Goal: Task Accomplishment & Management: Manage account settings

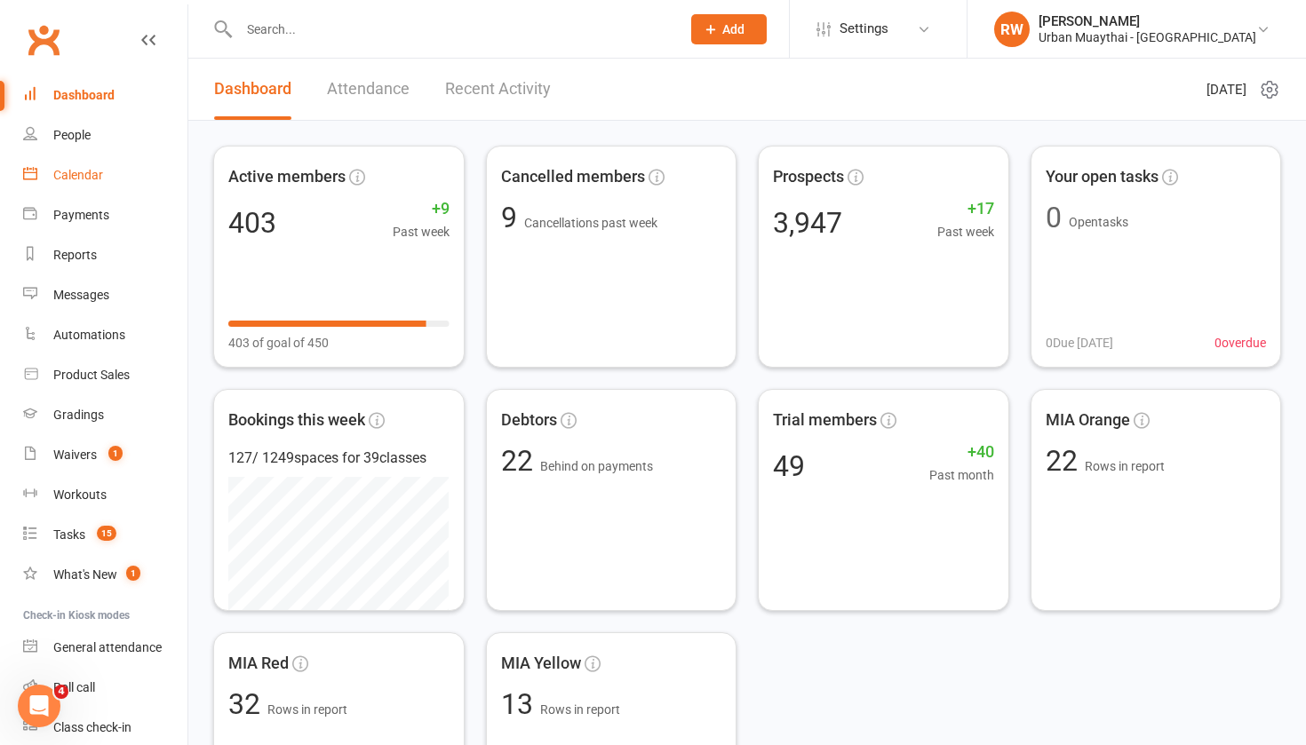
click at [75, 179] on div "Calendar" at bounding box center [78, 175] width 50 height 14
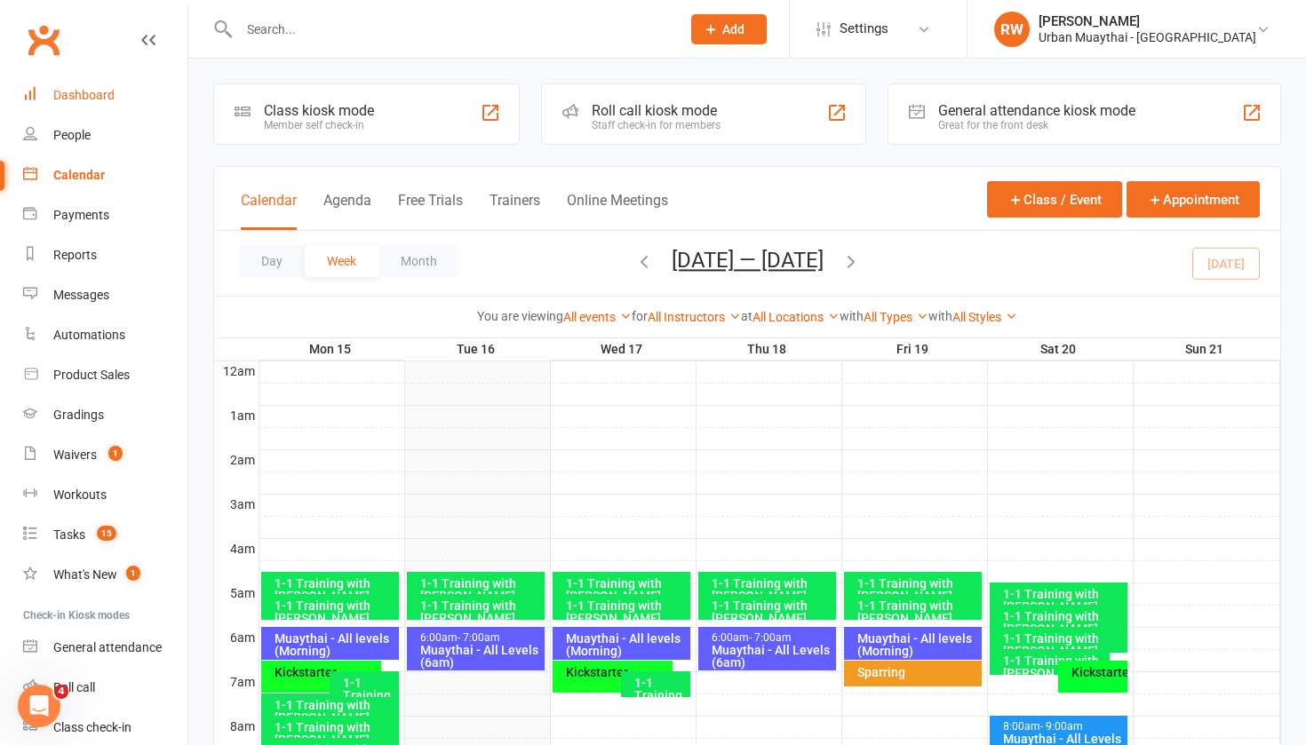
click at [103, 99] on div "Dashboard" at bounding box center [83, 95] width 61 height 14
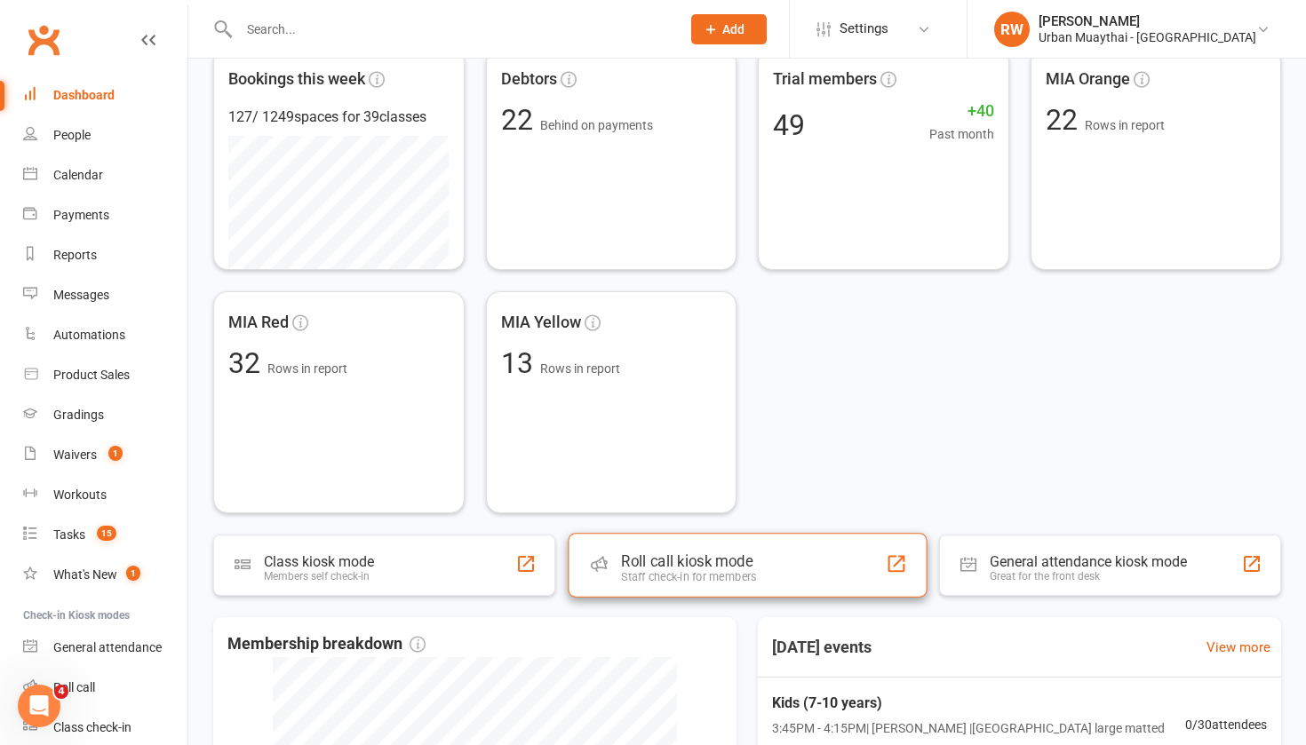
scroll to position [336, 0]
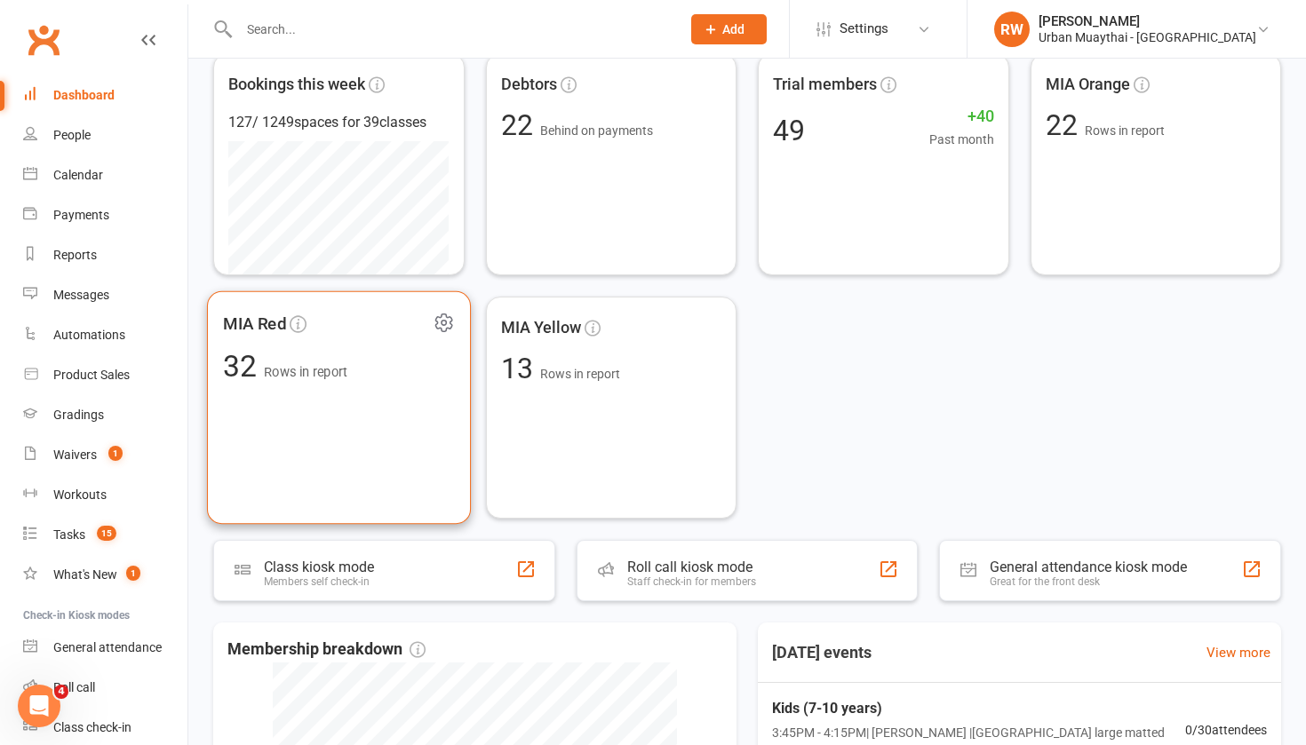
click at [325, 417] on div "MIA Red 32 Rows in report" at bounding box center [339, 408] width 264 height 234
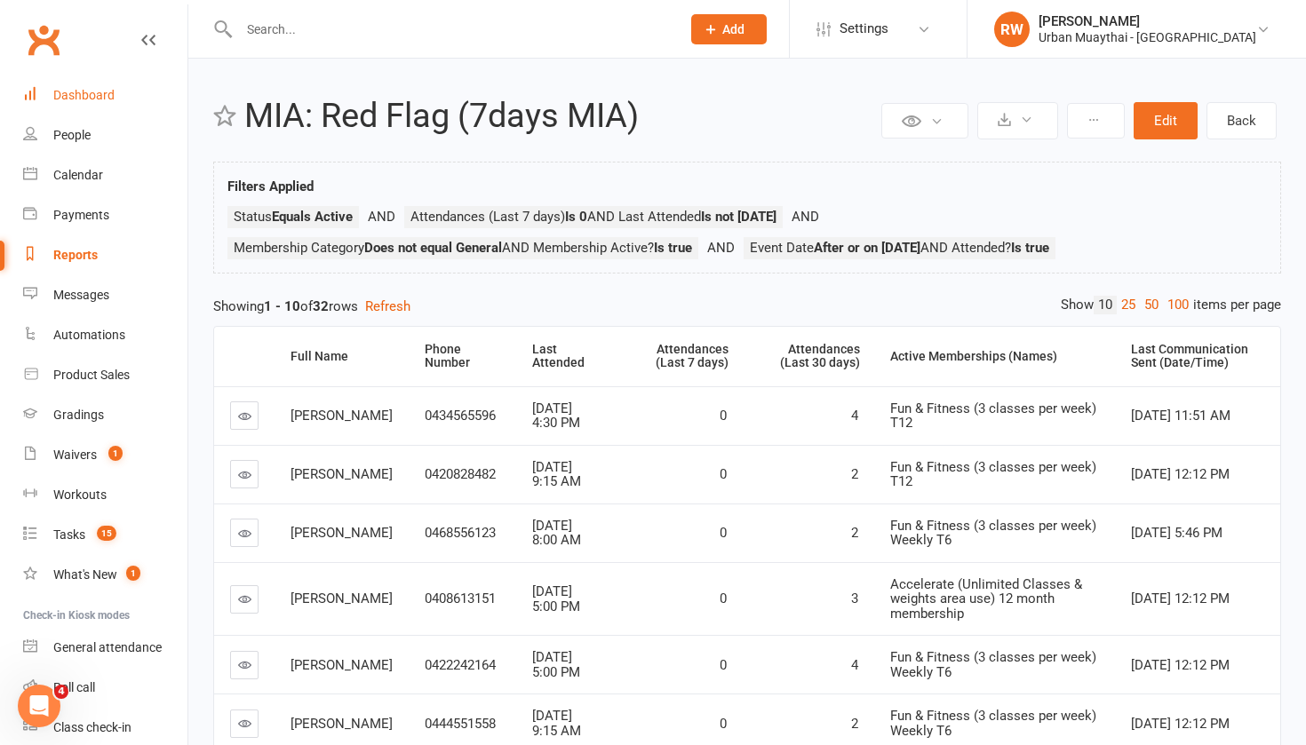
click at [80, 99] on div "Dashboard" at bounding box center [83, 95] width 61 height 14
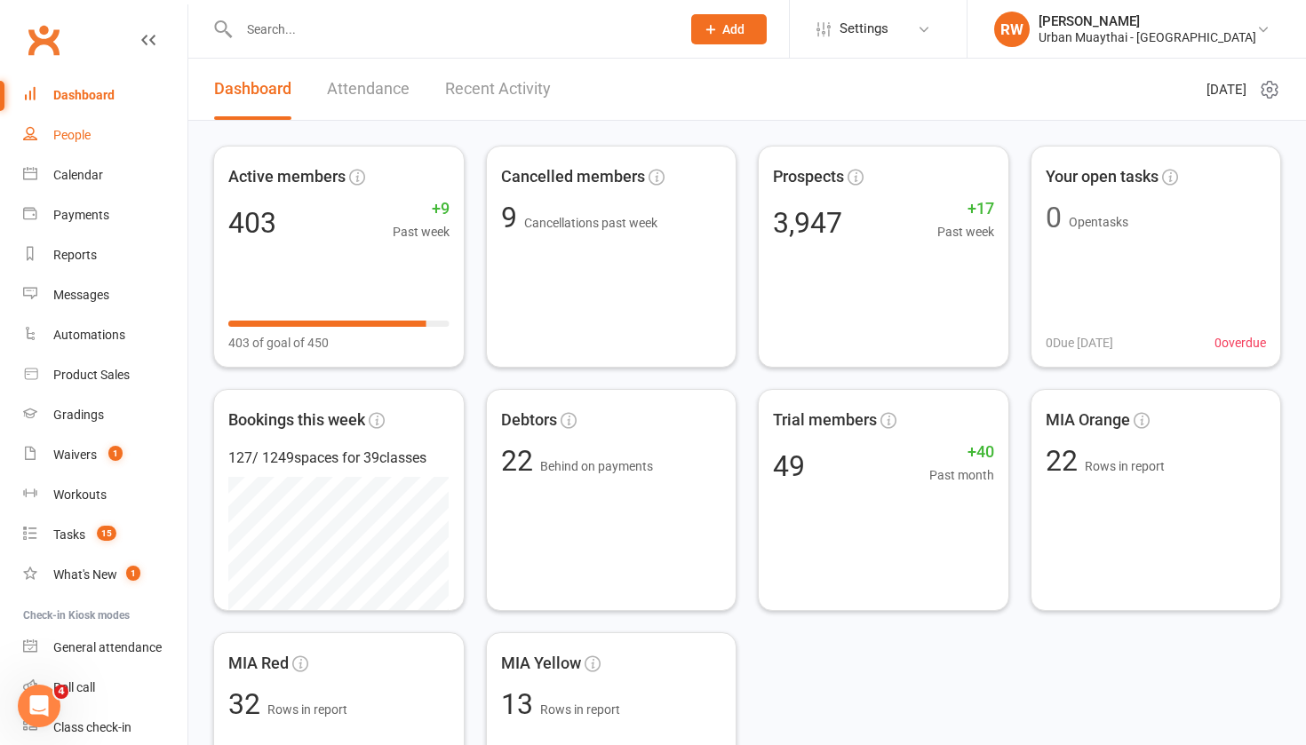
click at [74, 136] on div "People" at bounding box center [71, 135] width 37 height 14
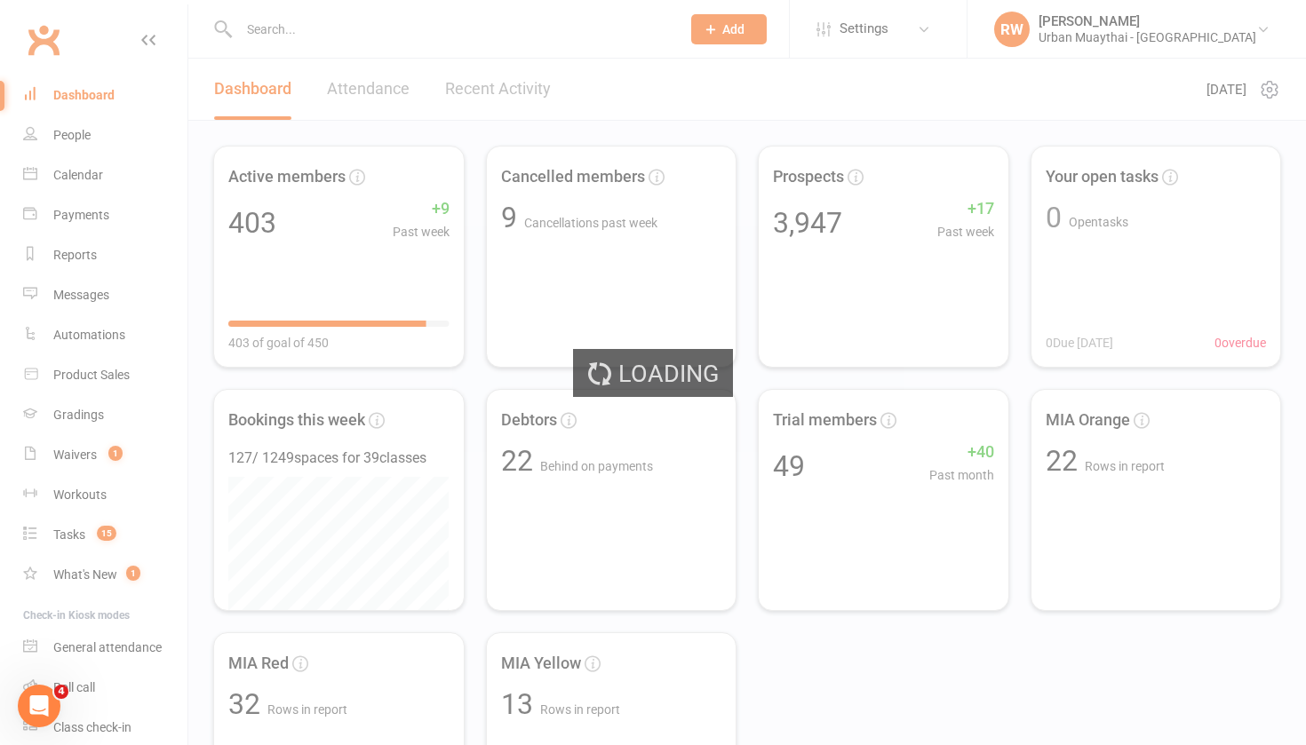
select select "100"
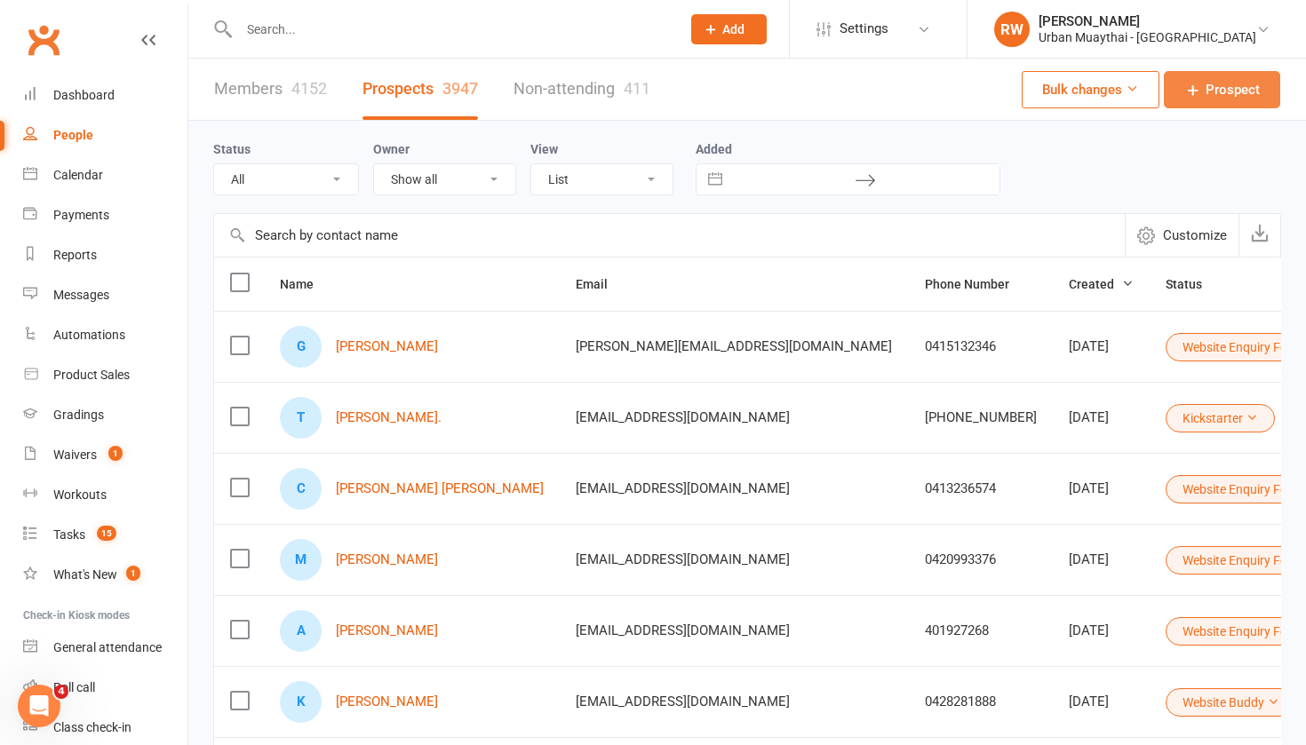
click at [1228, 83] on span "Prospect" at bounding box center [1232, 89] width 54 height 21
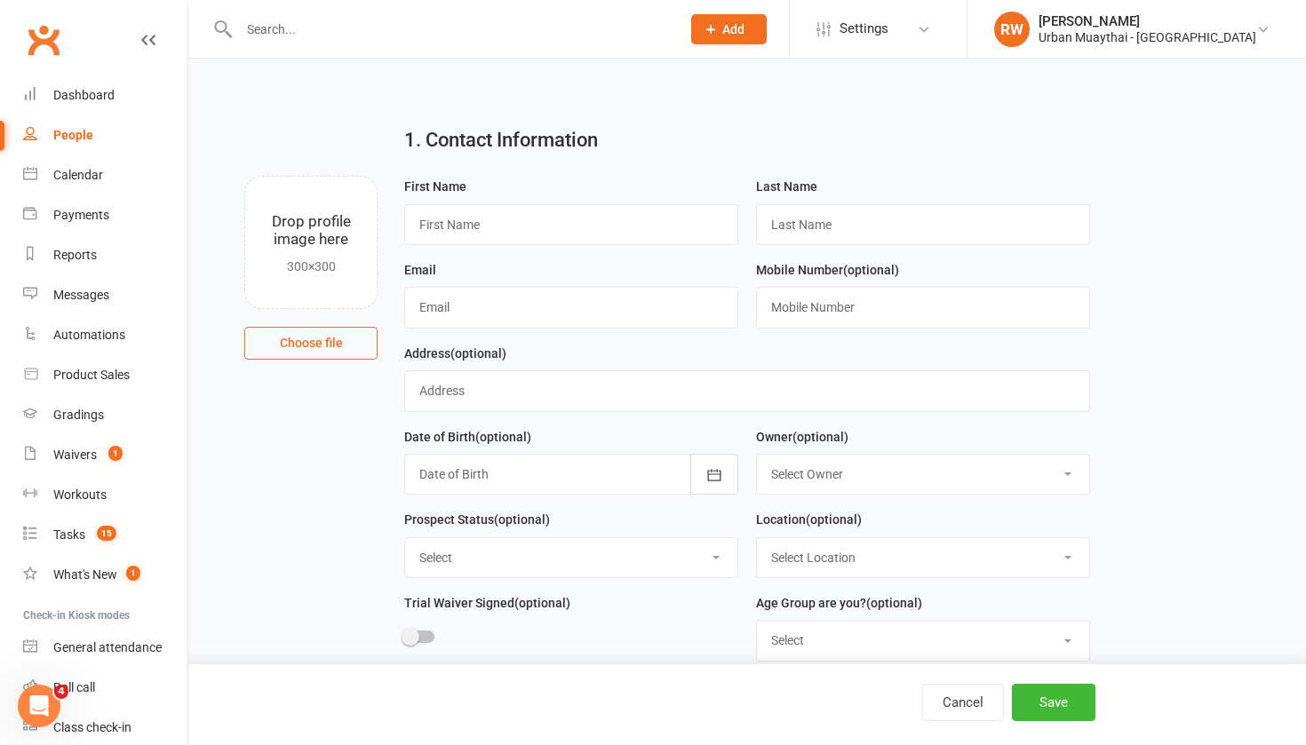
click at [67, 137] on div "People" at bounding box center [73, 135] width 40 height 14
select select "100"
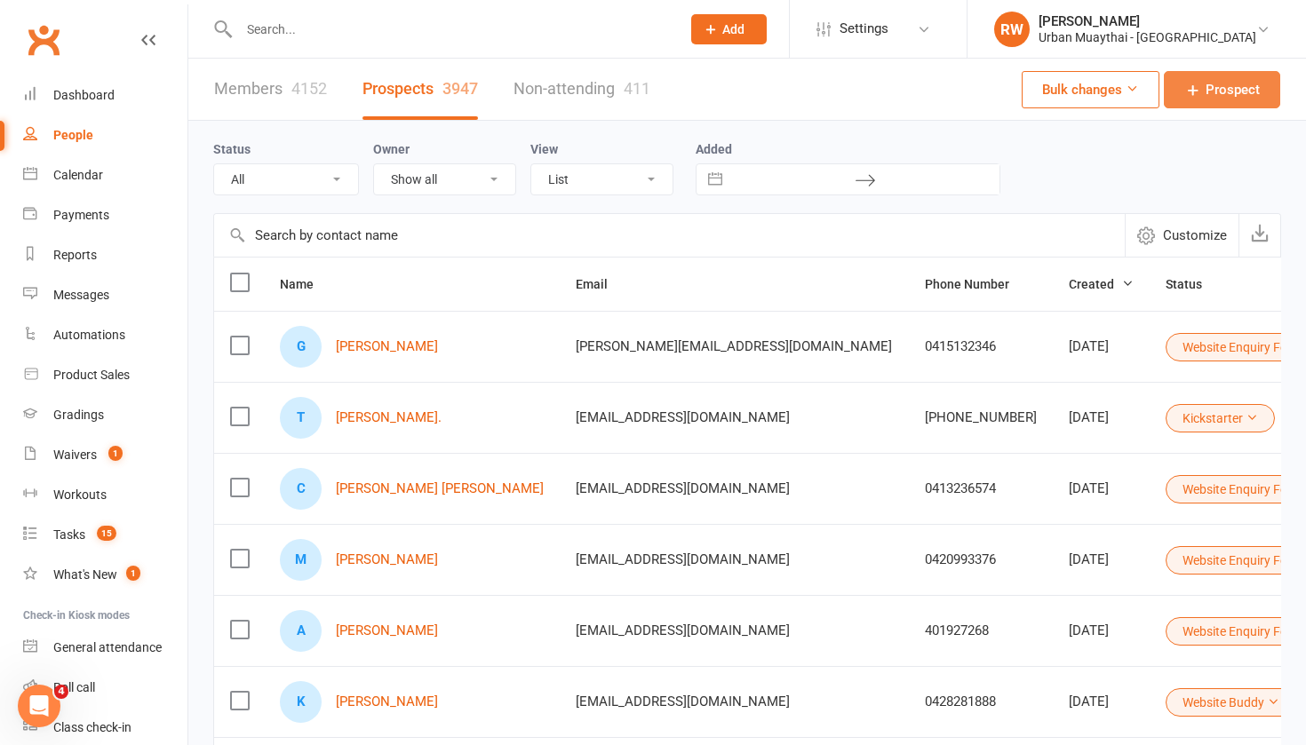
click at [1223, 86] on span "Prospect" at bounding box center [1232, 89] width 54 height 21
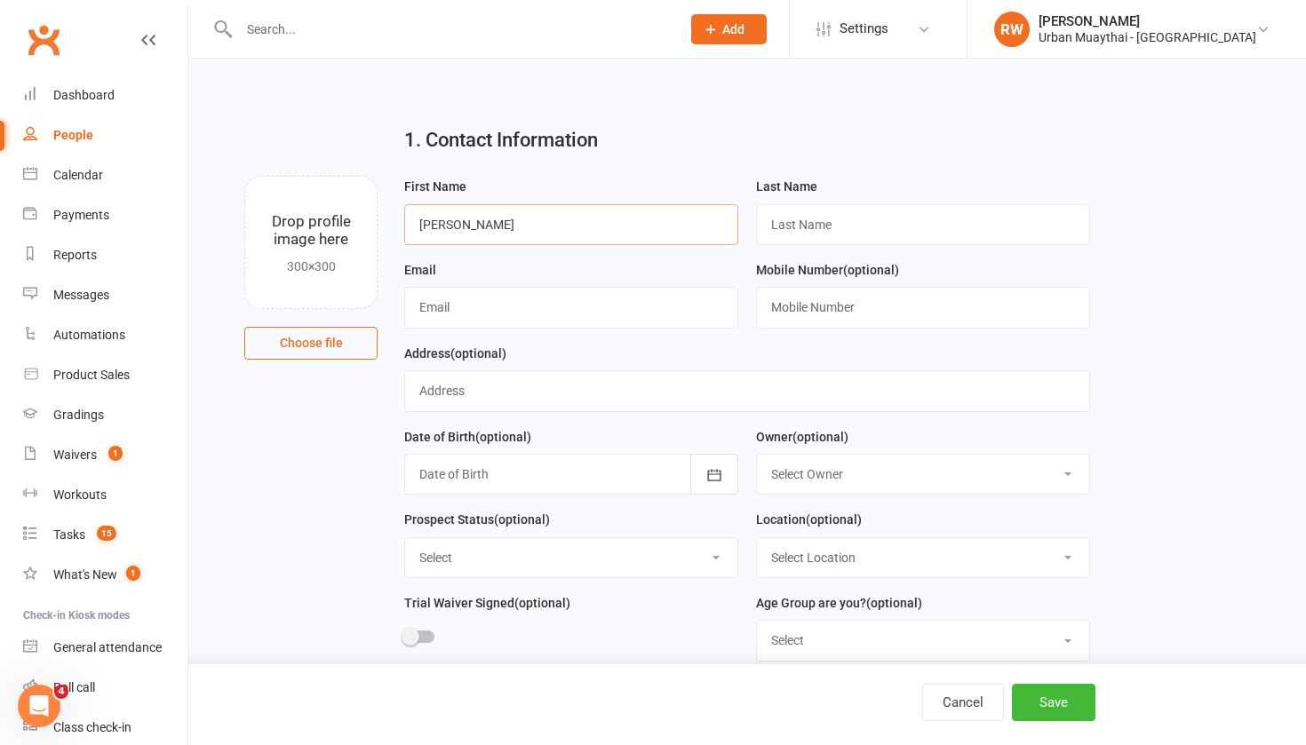
type input "Martin"
type input "Maldonado"
type input "marinalonmm11@gmail.com"
type input "0489048462"
click at [1053, 704] on button "Save" at bounding box center [1053, 702] width 83 height 37
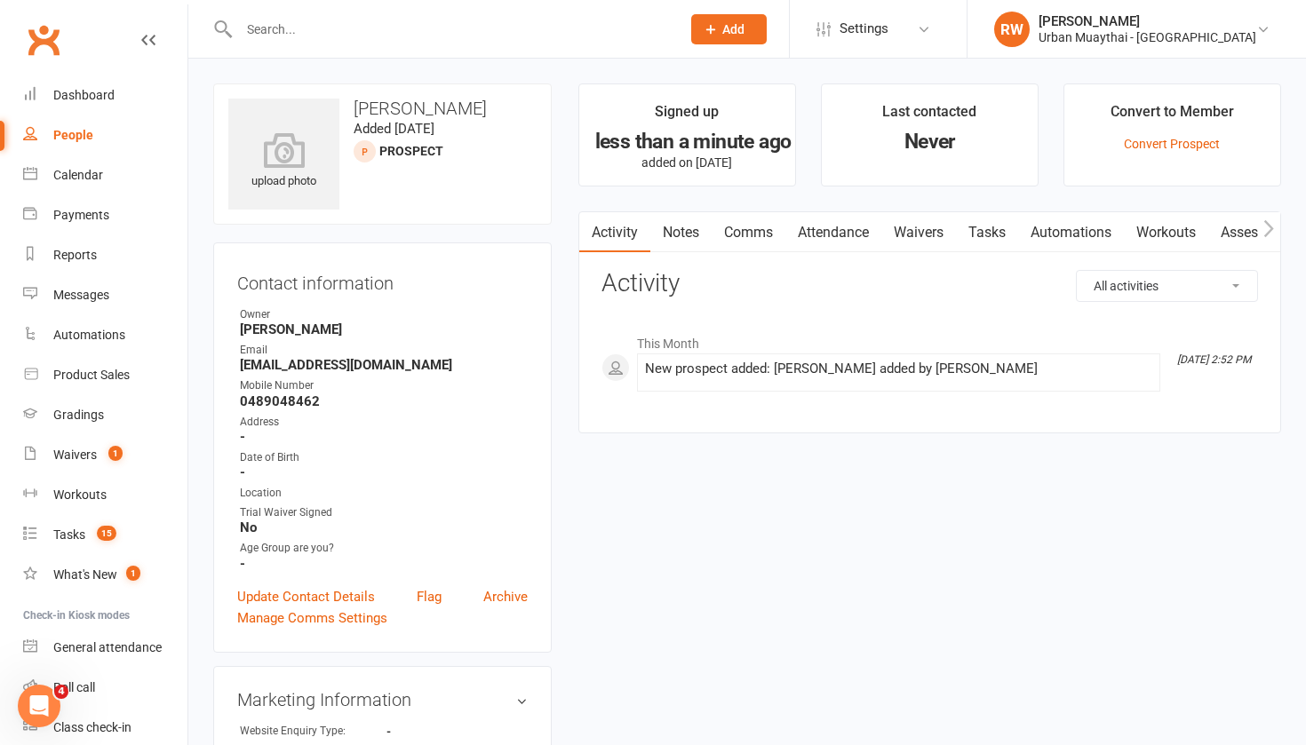
click at [675, 229] on link "Notes" at bounding box center [680, 232] width 61 height 41
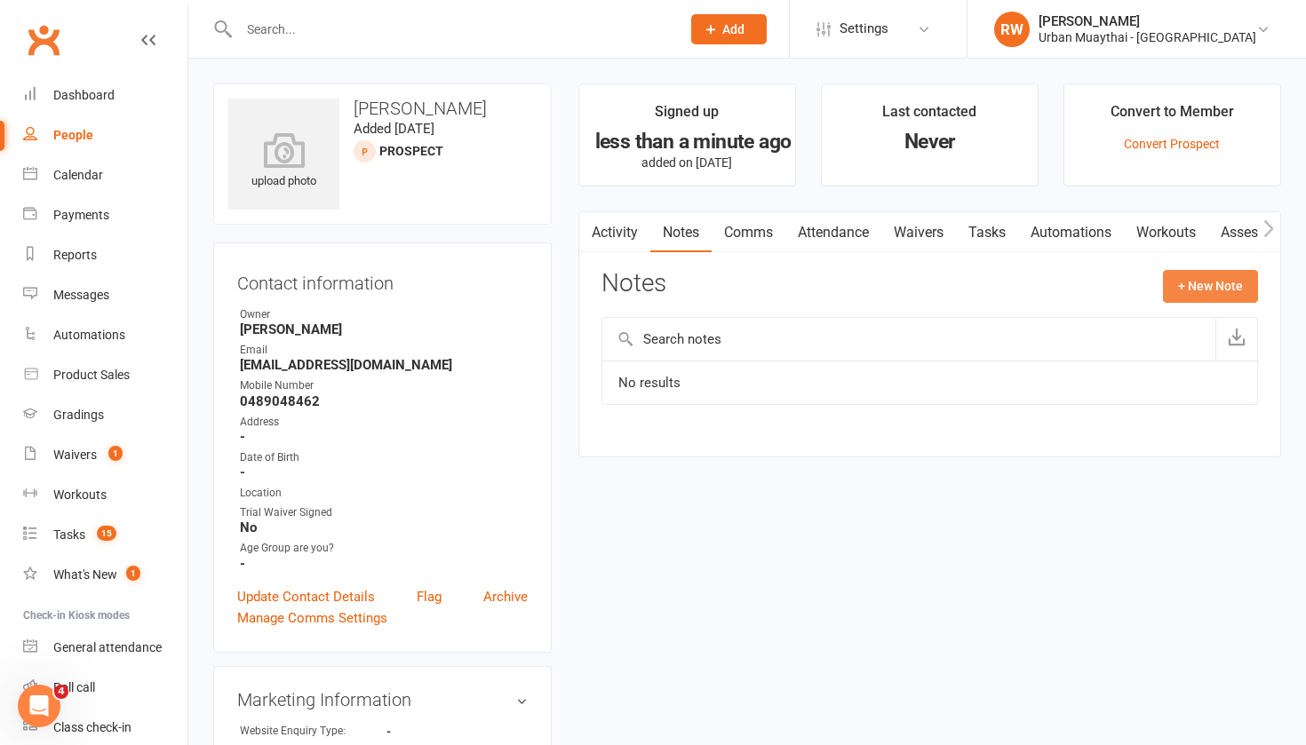
click at [1194, 287] on button "+ New Note" at bounding box center [1210, 286] width 95 height 32
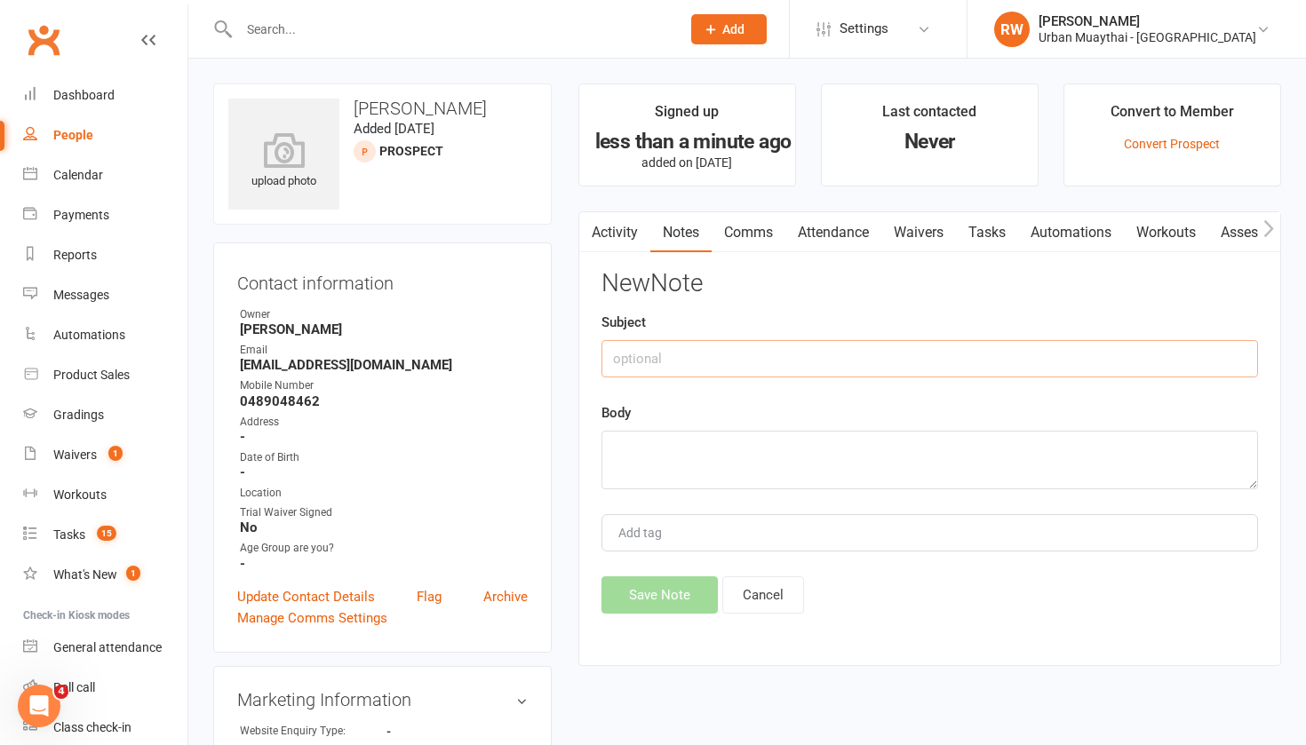
click at [642, 364] on input "text" at bounding box center [929, 358] width 656 height 37
type input "16th Sept Phone enquirer"
drag, startPoint x: 720, startPoint y: 415, endPoint x: 652, endPoint y: 441, distance: 73.1
click at [652, 441] on textarea at bounding box center [929, 460] width 656 height 59
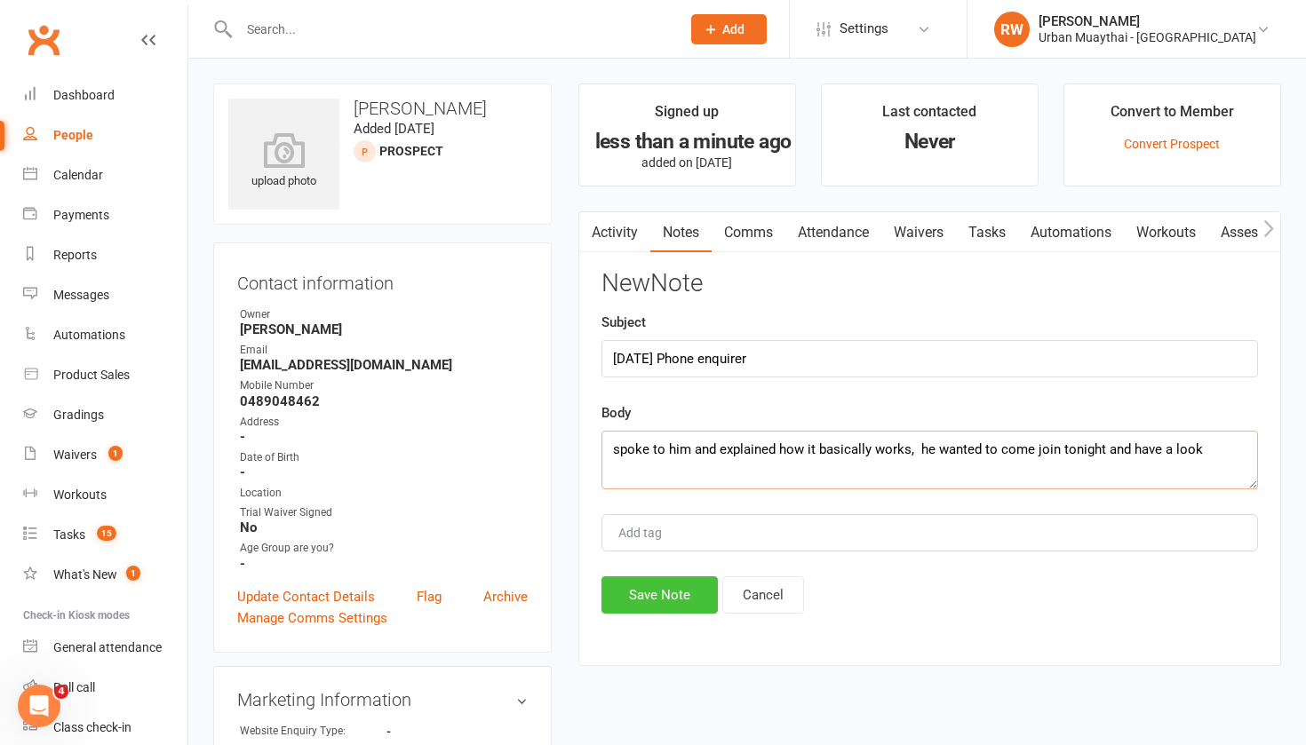
type textarea "spoke to him and explained how it basically works, he wanted to come join tonig…"
click at [659, 592] on button "Save Note" at bounding box center [659, 594] width 116 height 37
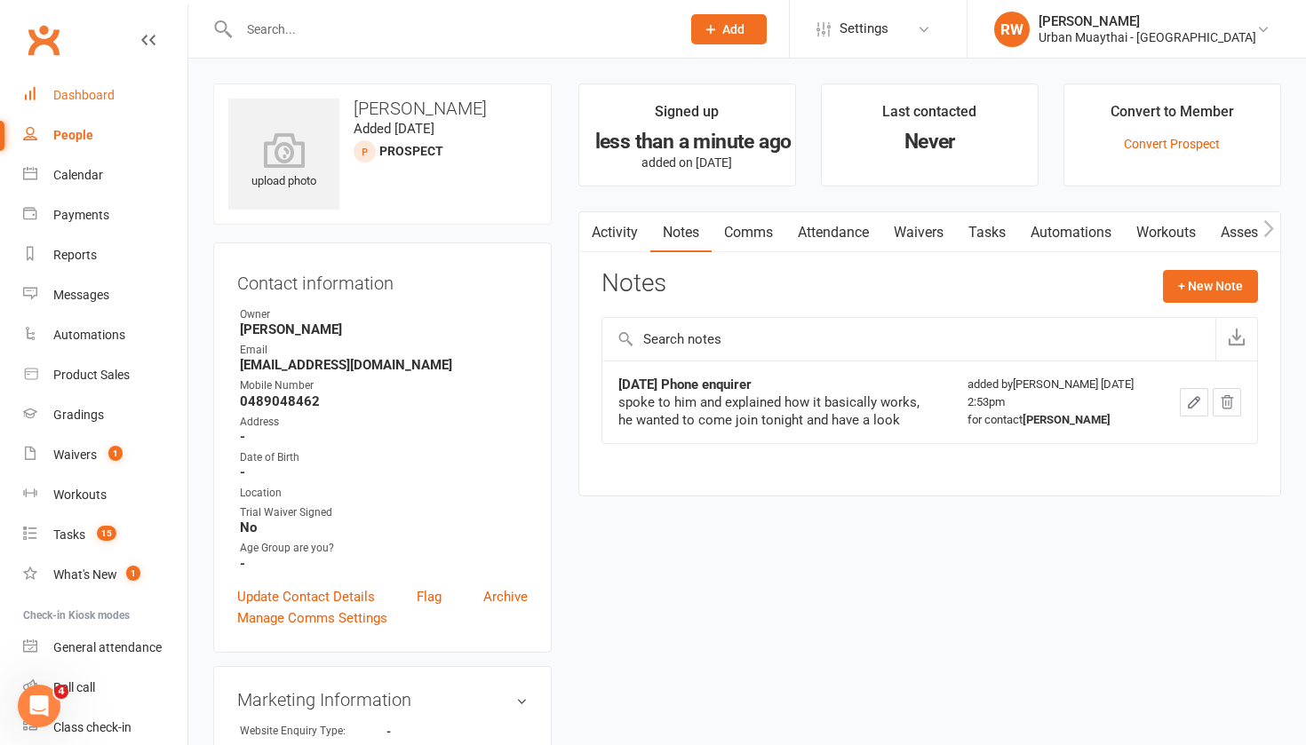
click at [68, 95] on div "Dashboard" at bounding box center [83, 95] width 61 height 14
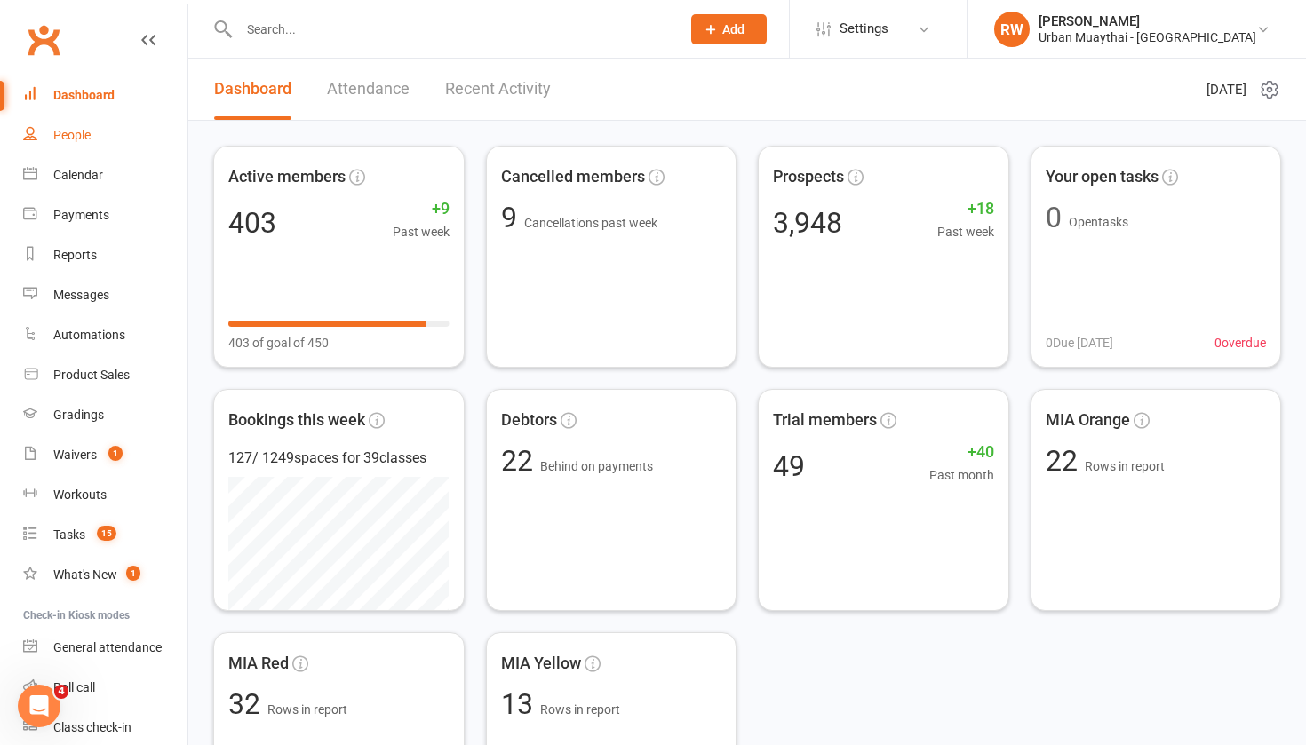
click at [81, 136] on div "People" at bounding box center [71, 135] width 37 height 14
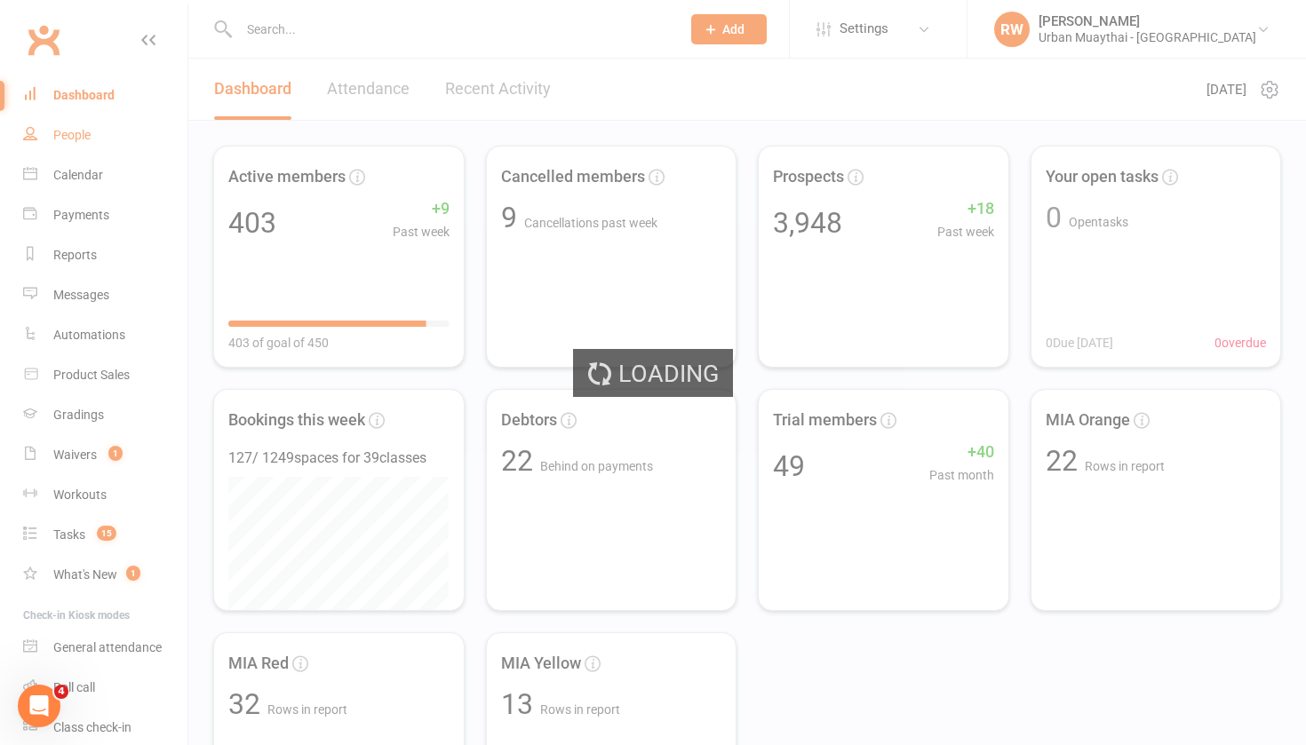
select select "100"
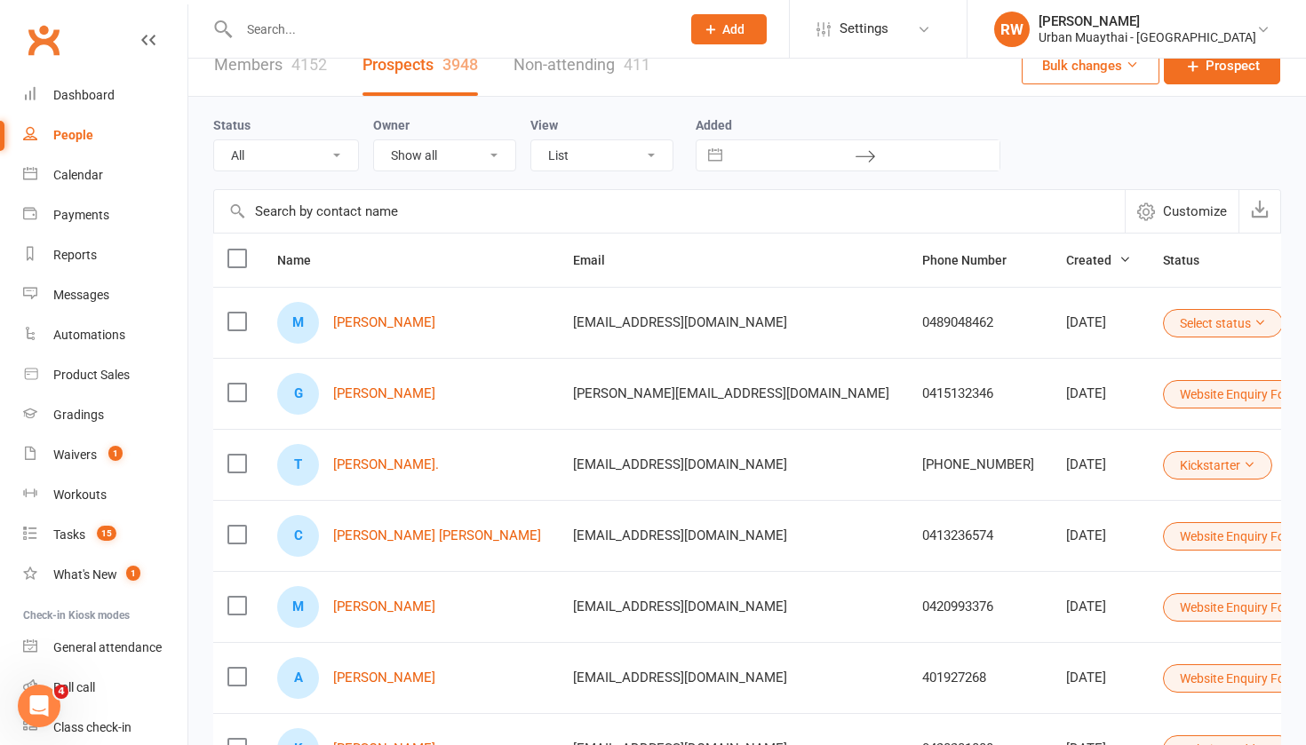
scroll to position [75, 0]
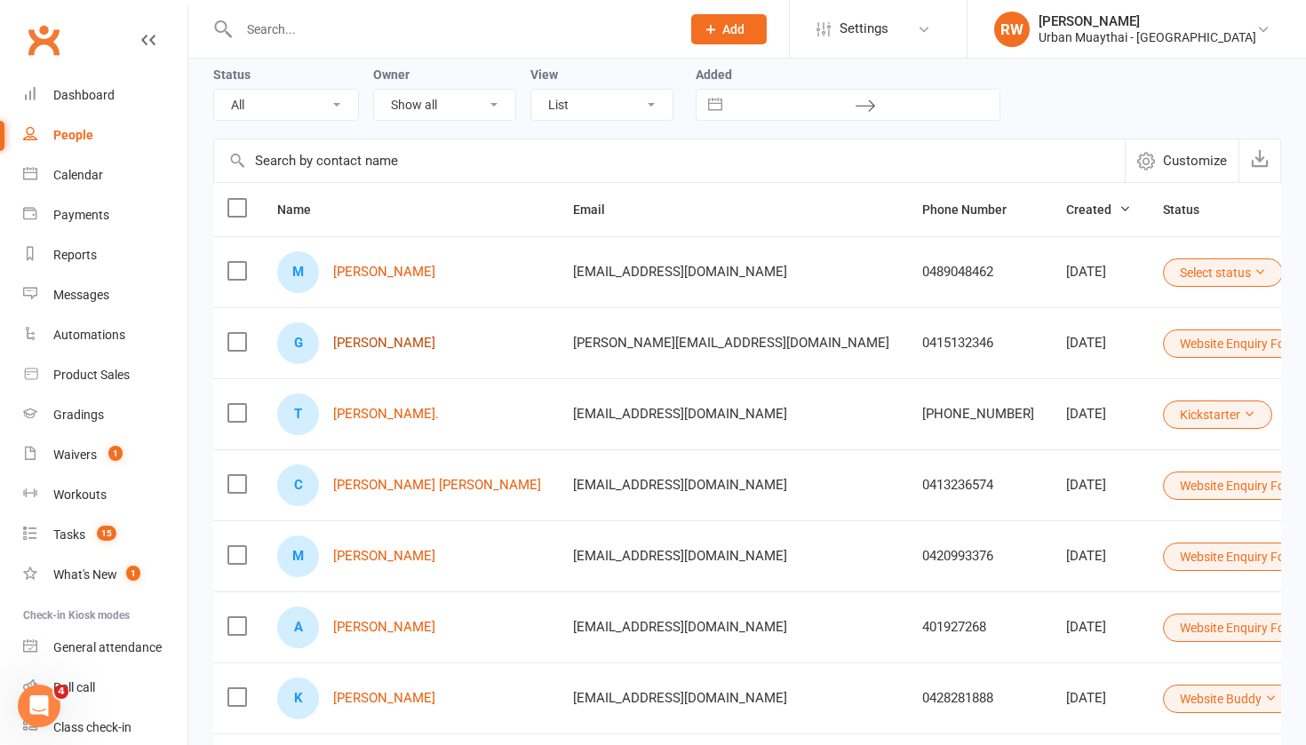
click at [400, 343] on link "[PERSON_NAME]" at bounding box center [384, 343] width 102 height 15
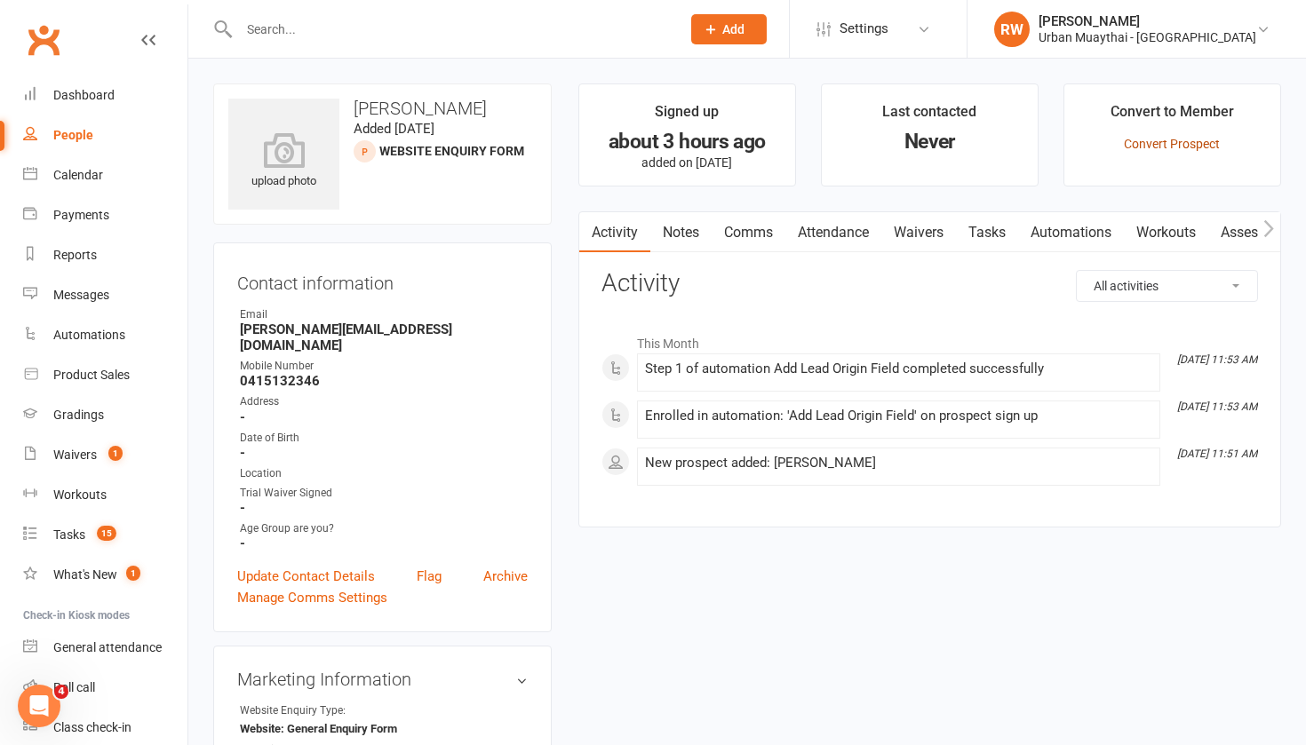
click at [1149, 147] on link "Convert Prospect" at bounding box center [1172, 144] width 96 height 14
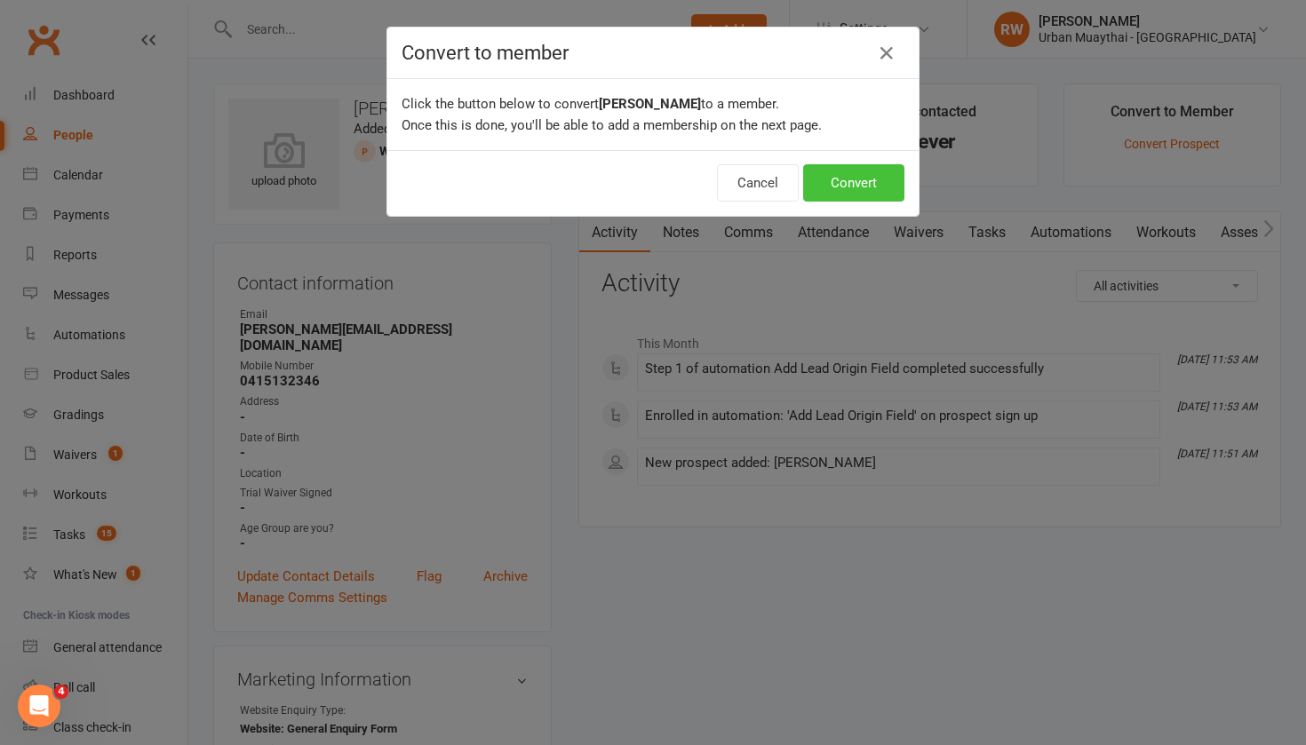
click at [855, 187] on button "Convert" at bounding box center [853, 182] width 101 height 37
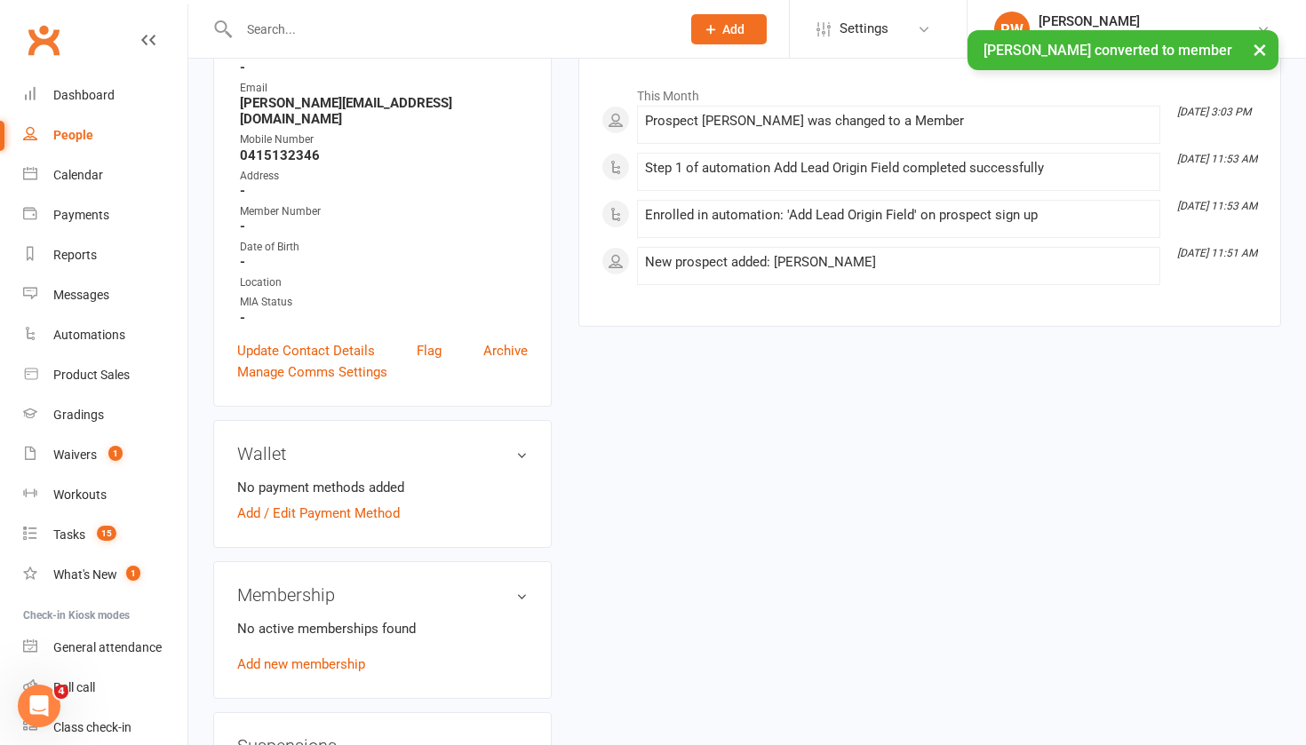
scroll to position [270, 0]
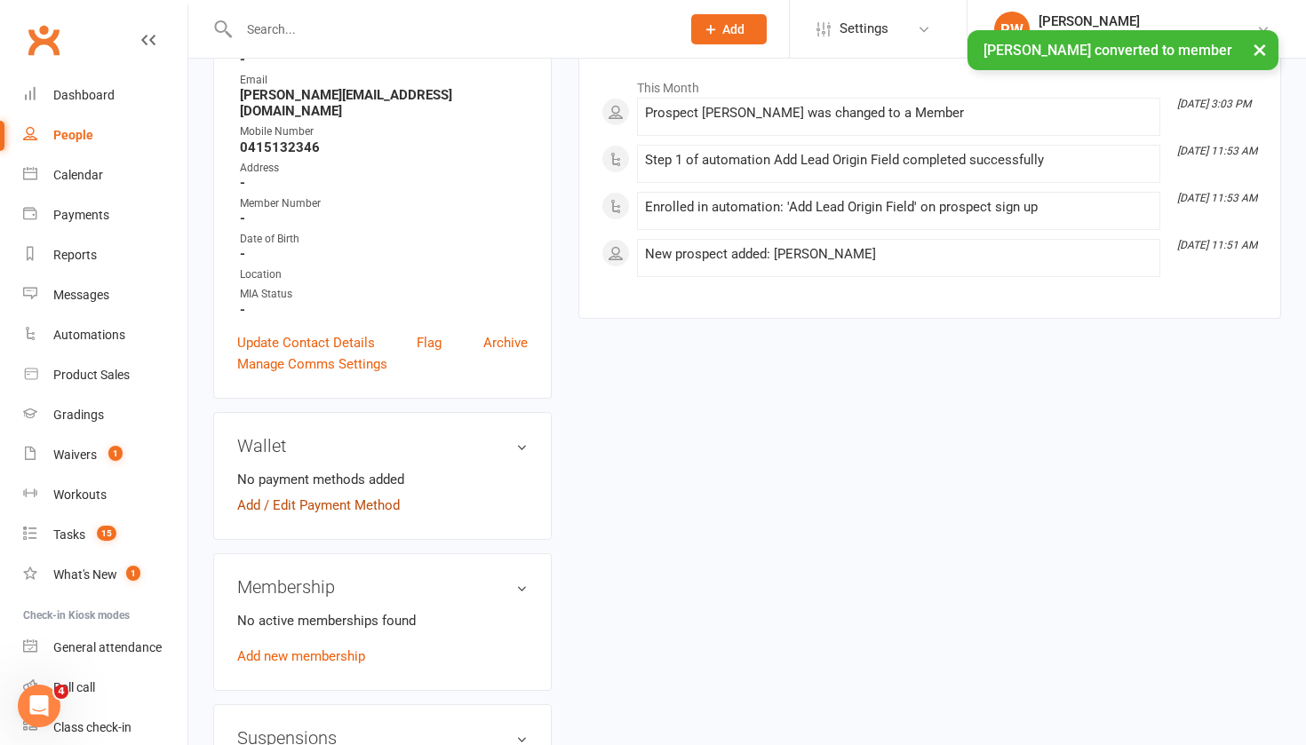
click at [325, 495] on link "Add / Edit Payment Method" at bounding box center [318, 505] width 163 height 21
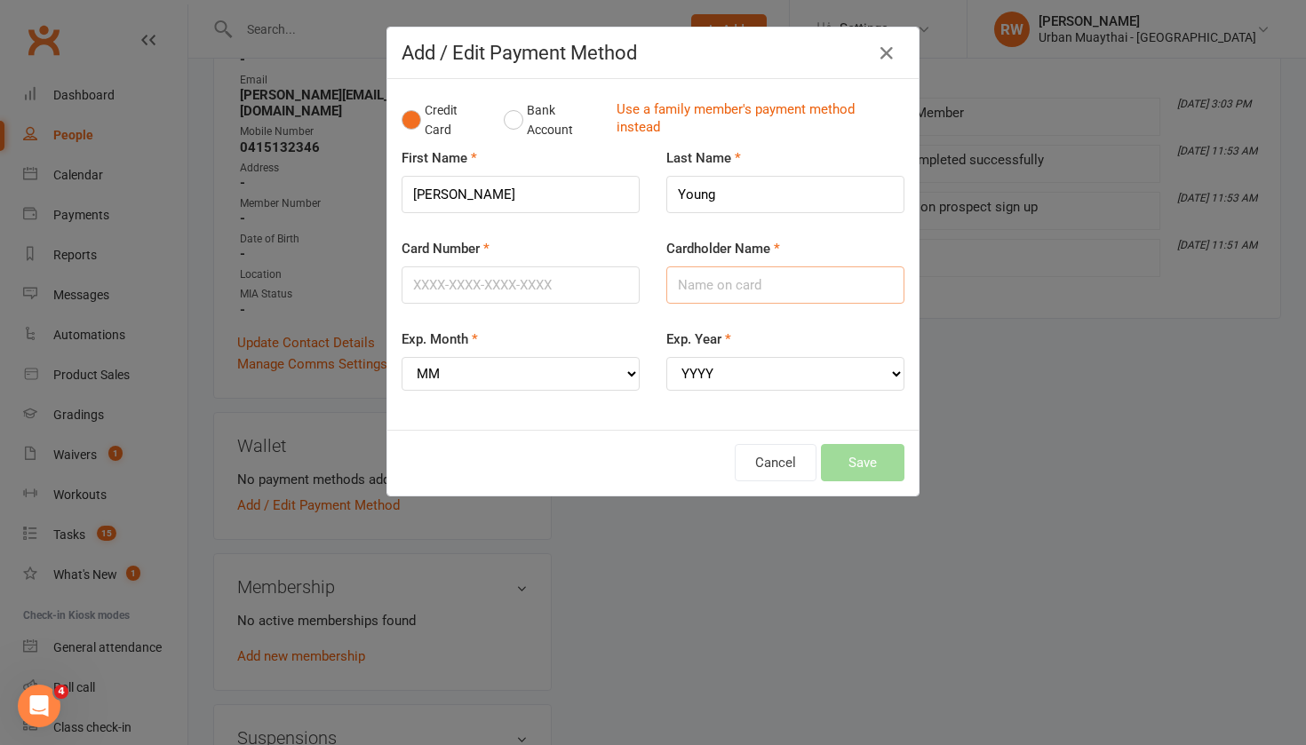
click at [750, 282] on input "Cardholder Name" at bounding box center [785, 284] width 238 height 37
type input "[PERSON_NAME]"
click at [440, 280] on input "Card Number" at bounding box center [521, 284] width 238 height 37
type input "5217291944680928"
select select "01"
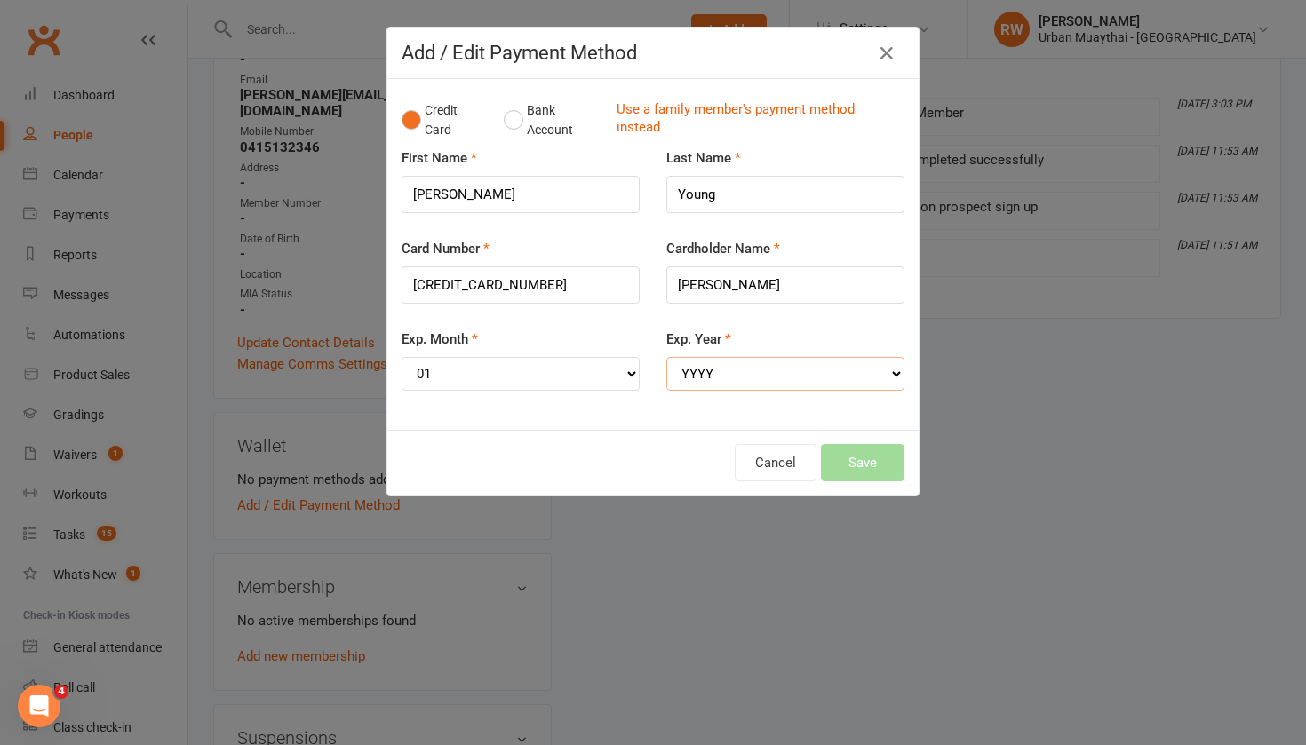
select select "2028"
click at [867, 444] on button "Save" at bounding box center [862, 462] width 83 height 37
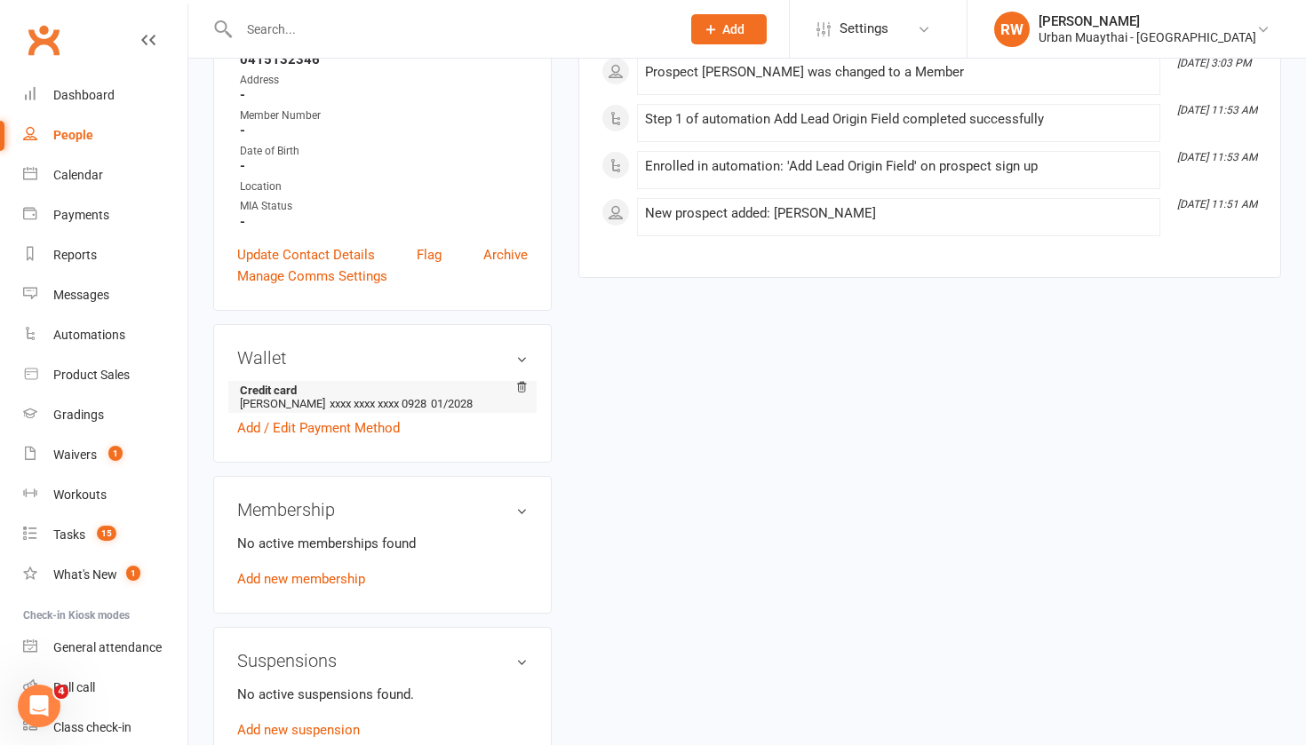
scroll to position [362, 0]
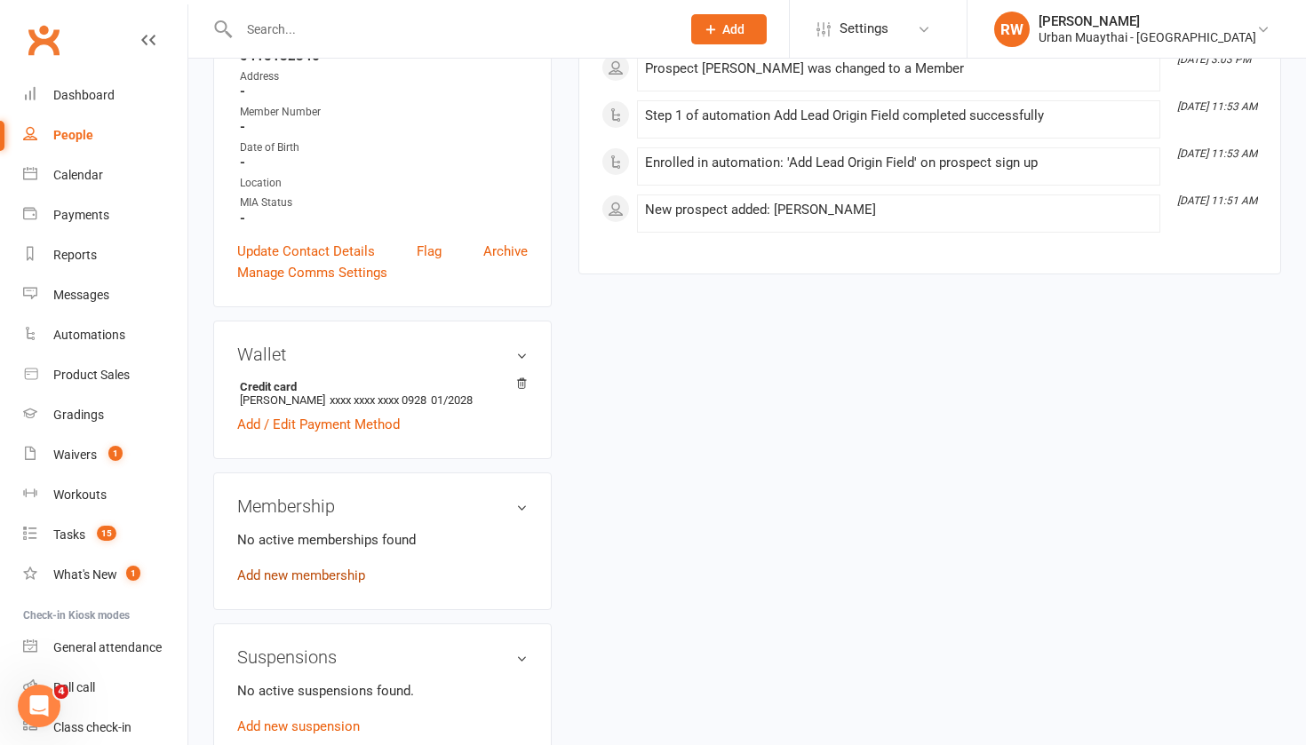
click at [313, 568] on link "Add new membership" at bounding box center [301, 576] width 128 height 16
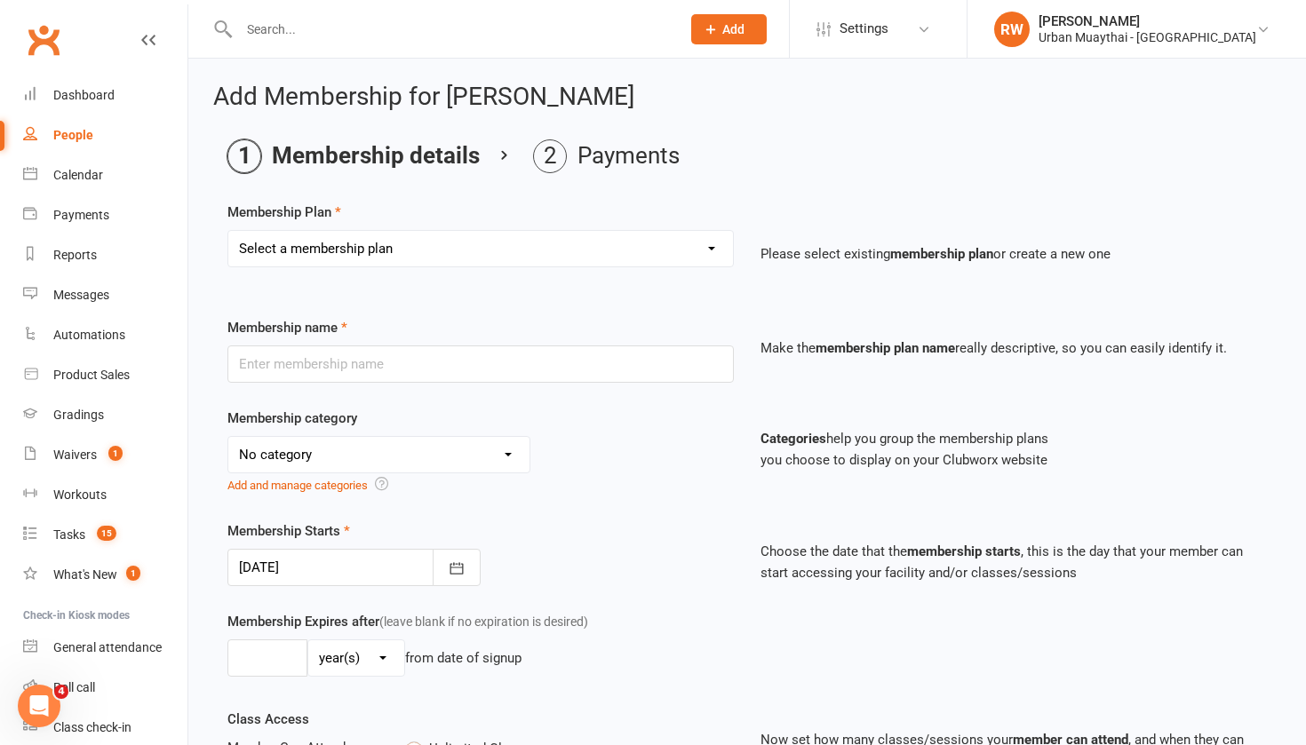
select select "1"
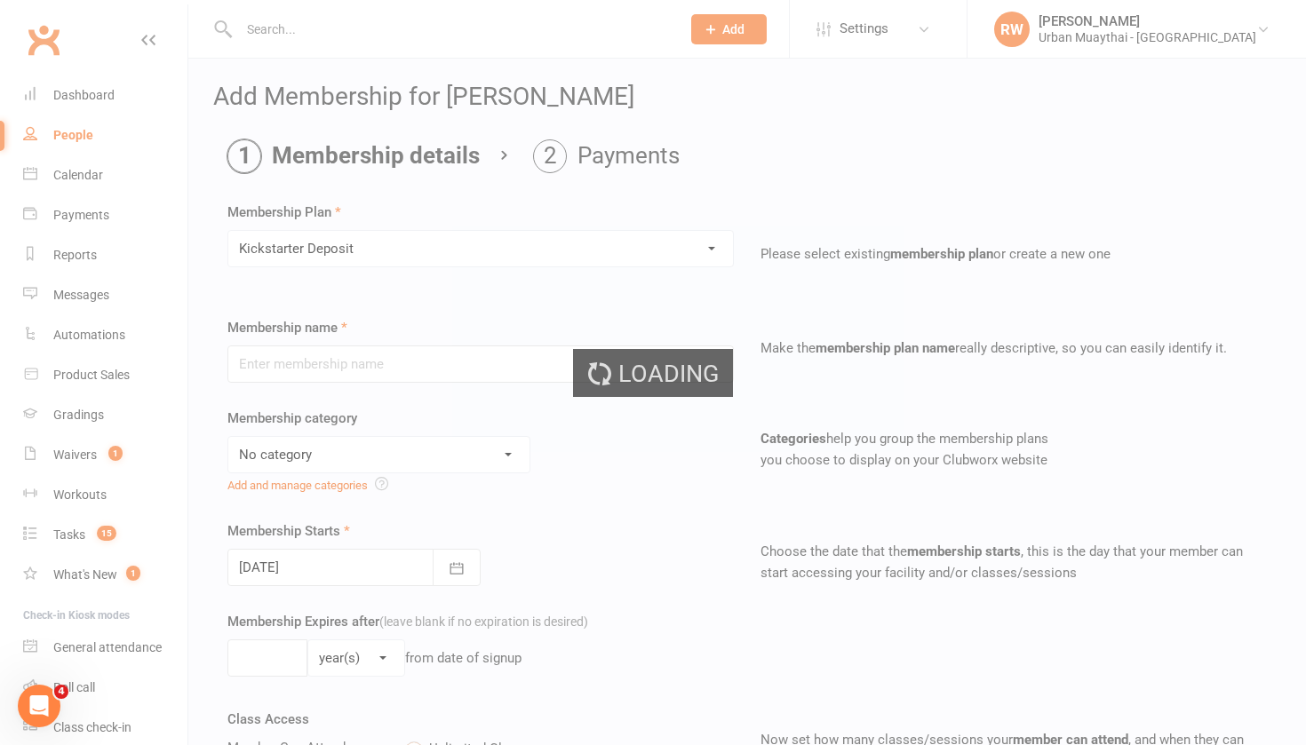
type input "Kickstarter Deposit"
select select "9"
type input "1"
select select "0"
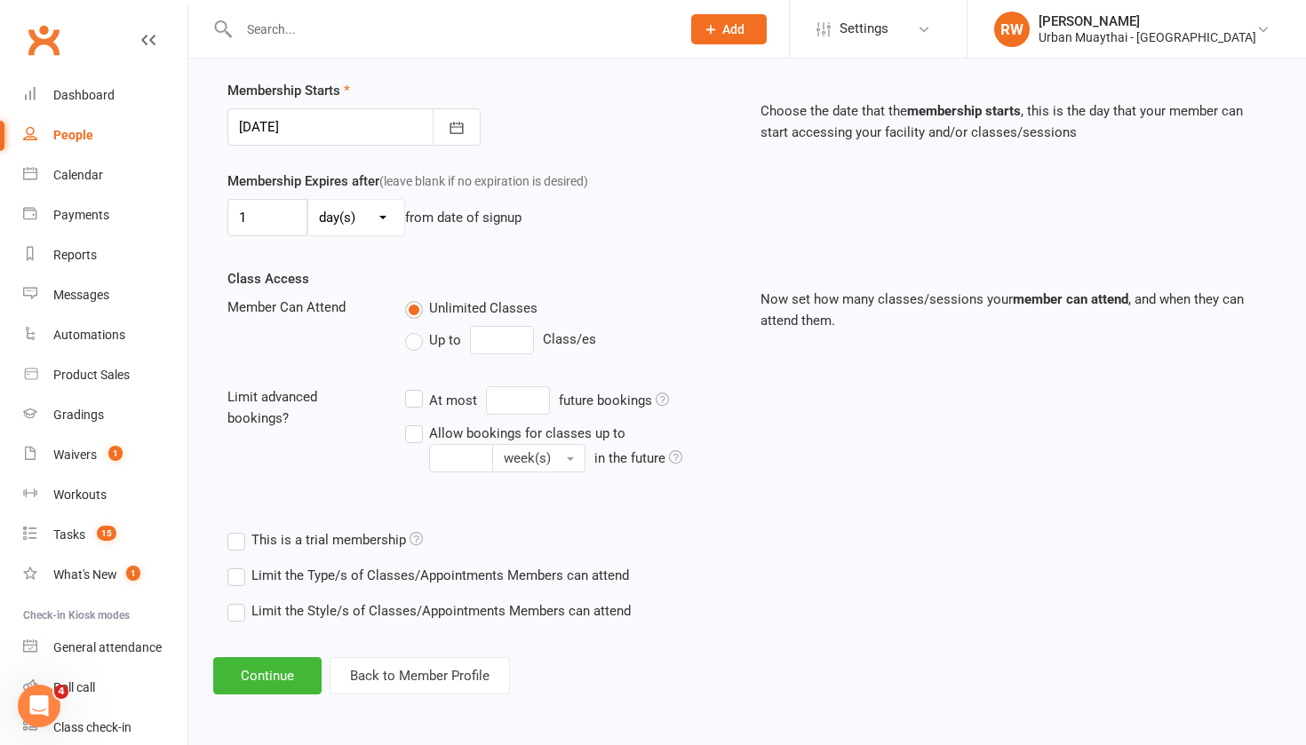
scroll to position [455, 0]
click at [256, 658] on button "Continue" at bounding box center [267, 675] width 108 height 37
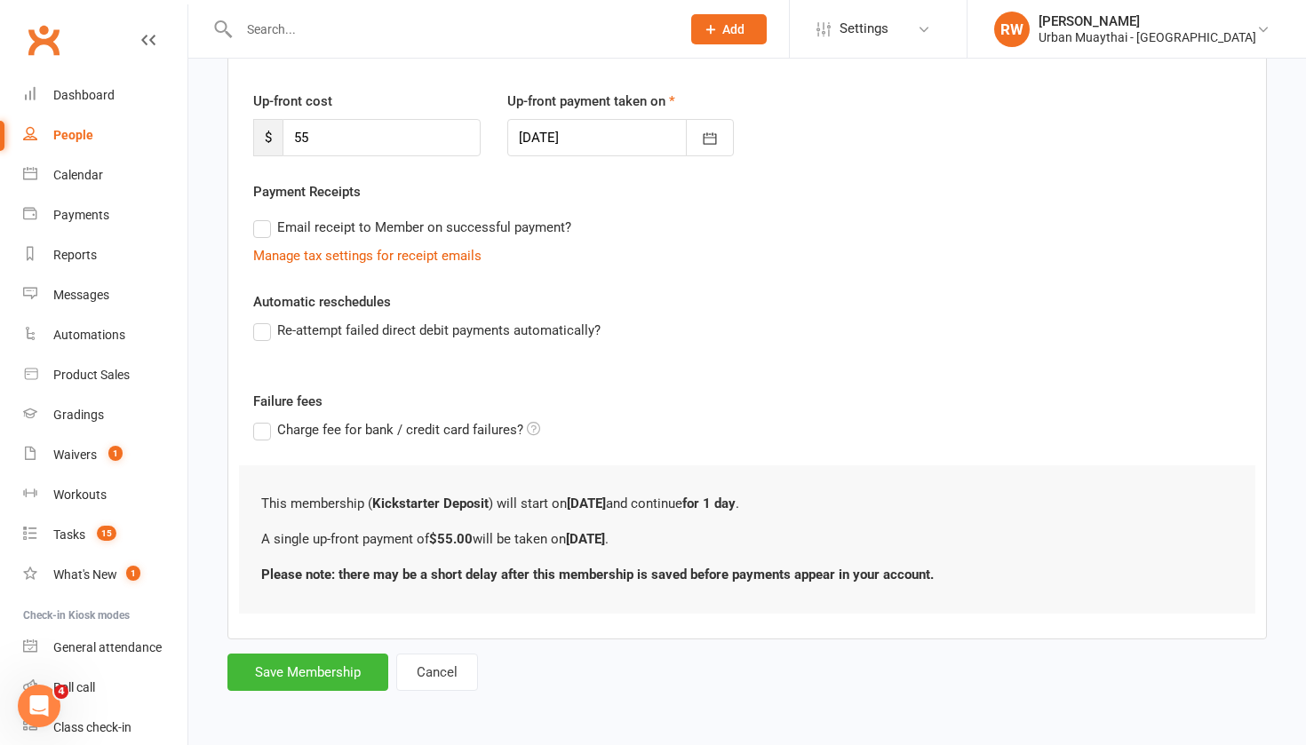
scroll to position [236, 0]
click at [271, 654] on button "Save Membership" at bounding box center [307, 672] width 161 height 37
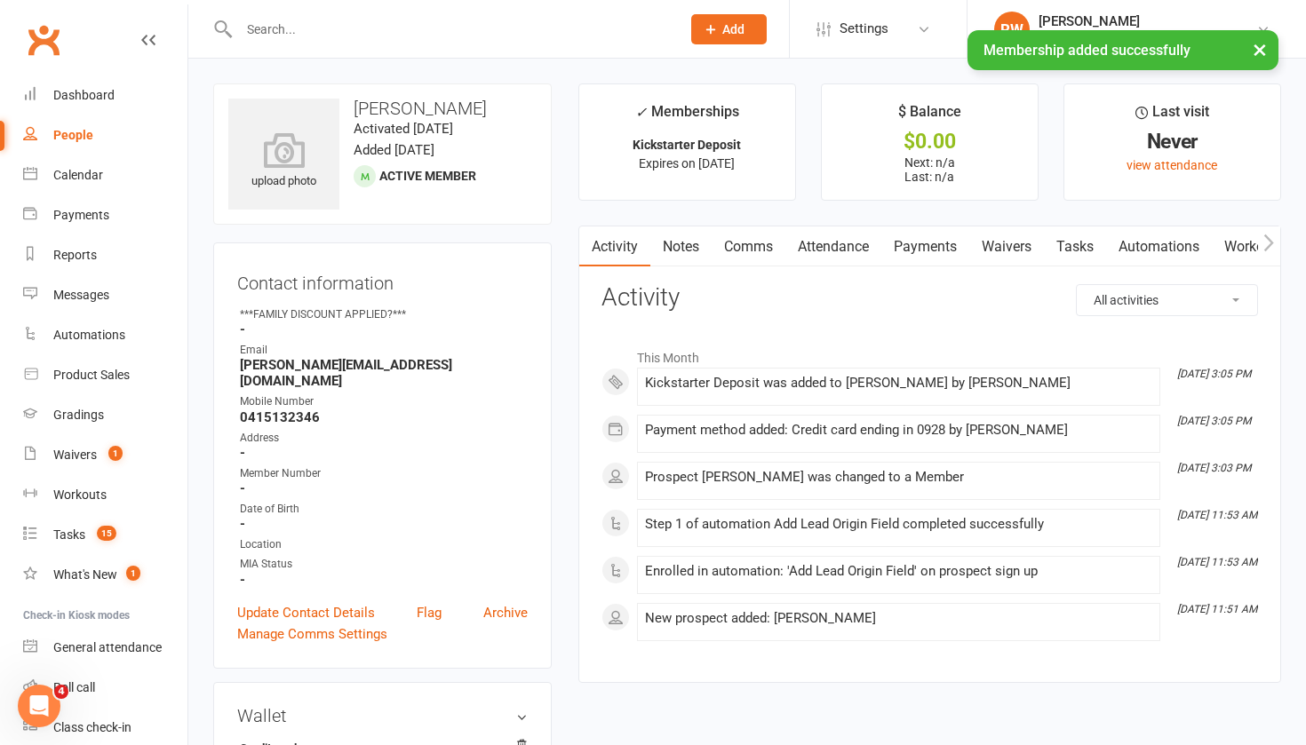
click at [942, 244] on link "Payments" at bounding box center [925, 247] width 88 height 41
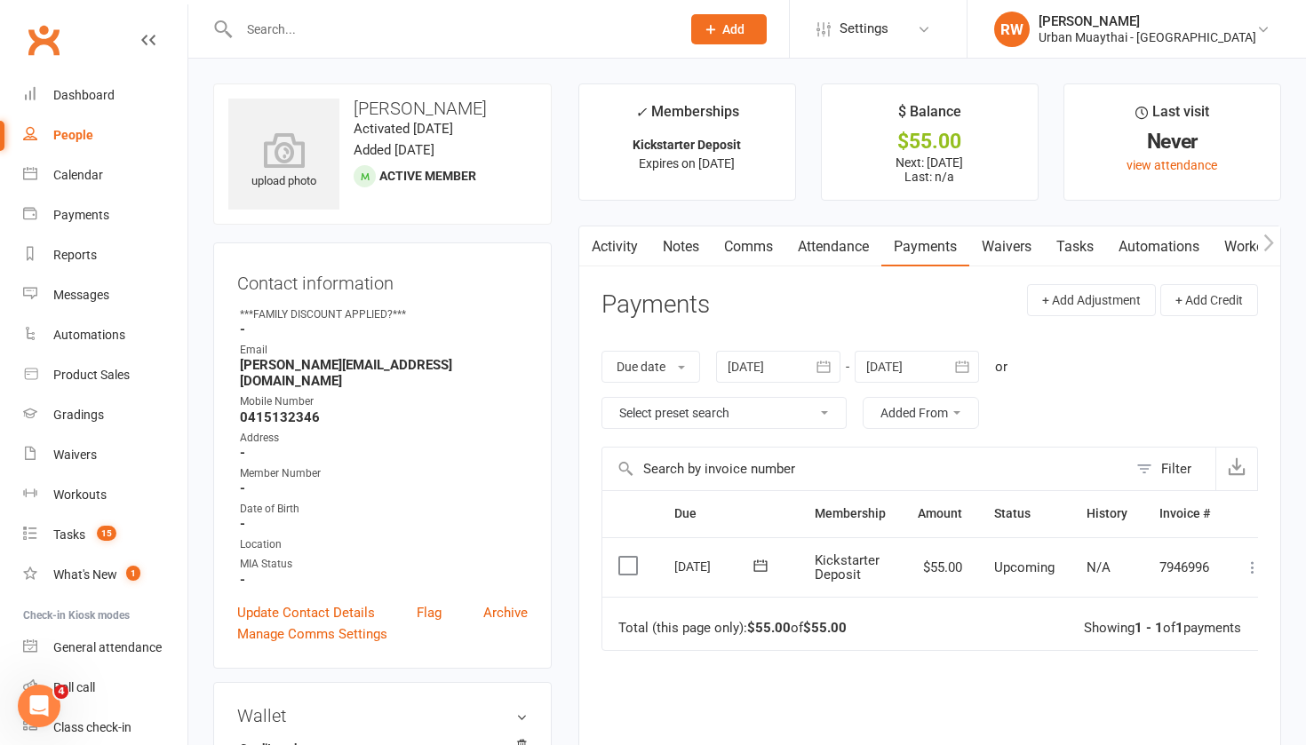
click at [1252, 564] on icon at bounding box center [1253, 568] width 18 height 18
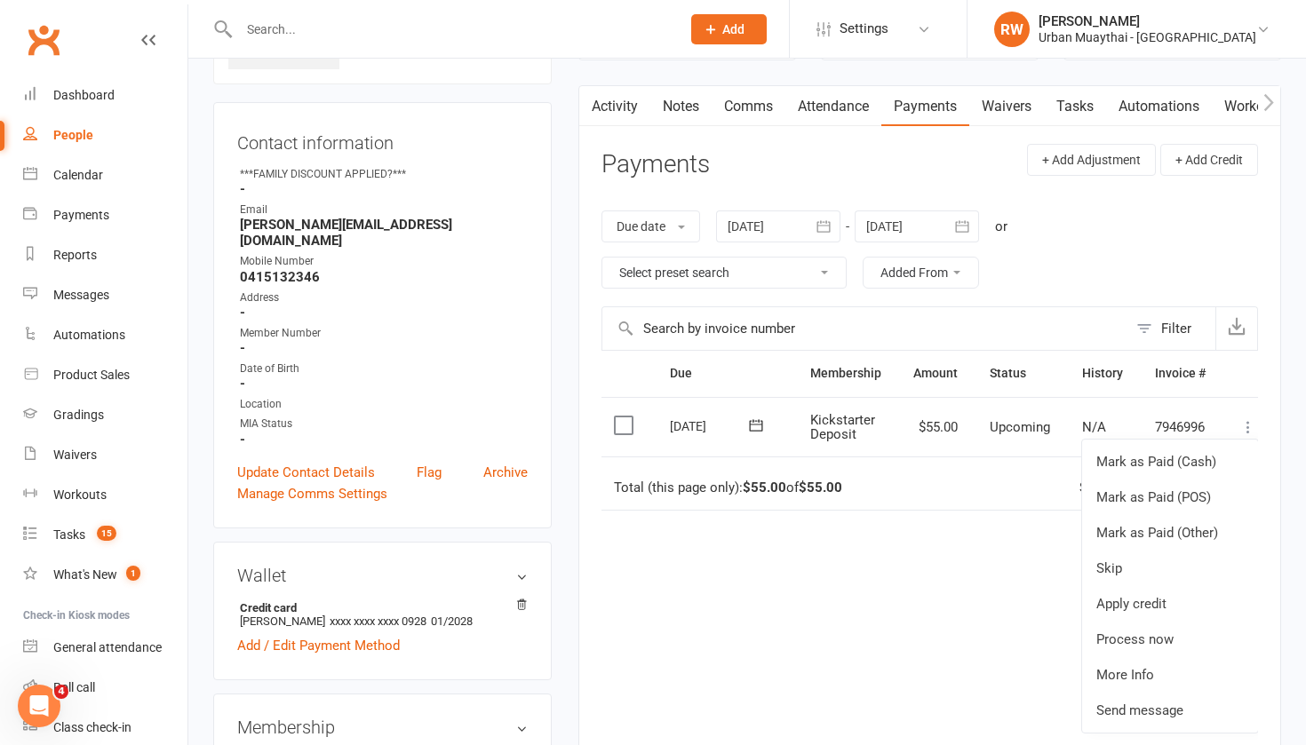
scroll to position [144, 0]
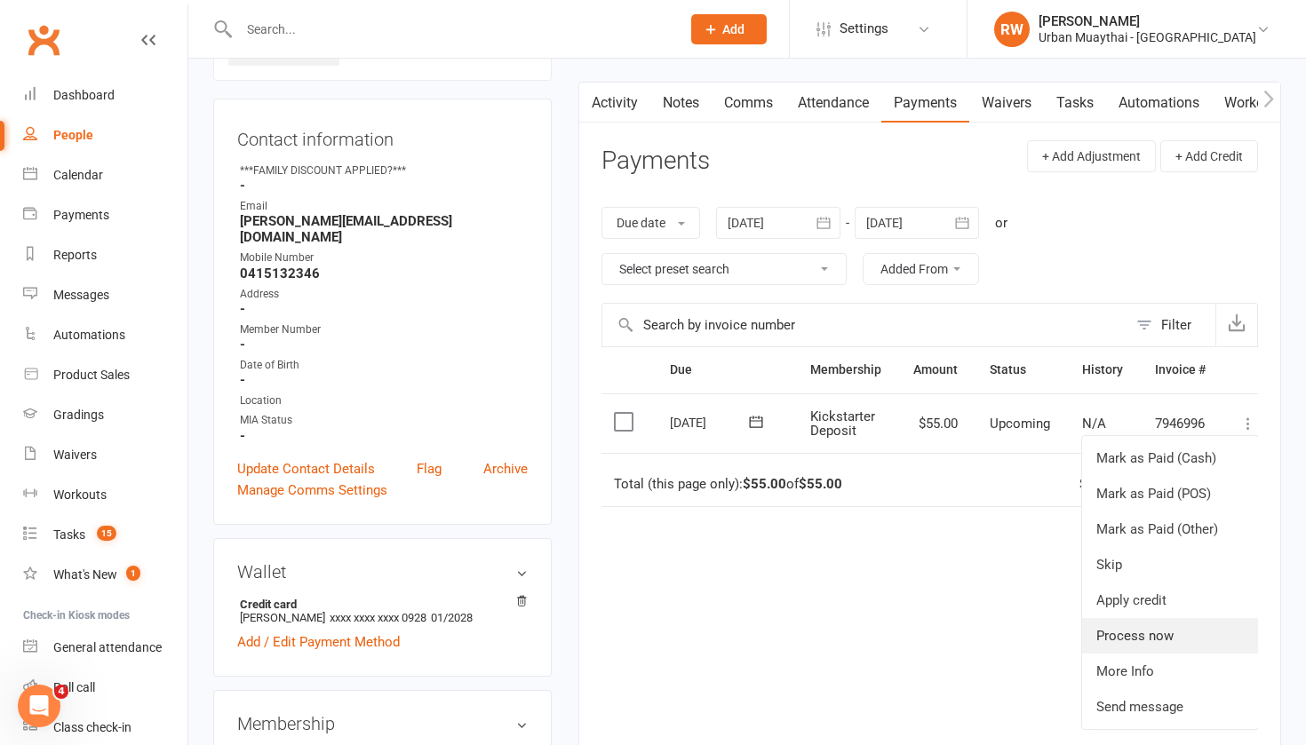
click at [1156, 636] on link "Process now" at bounding box center [1170, 636] width 176 height 36
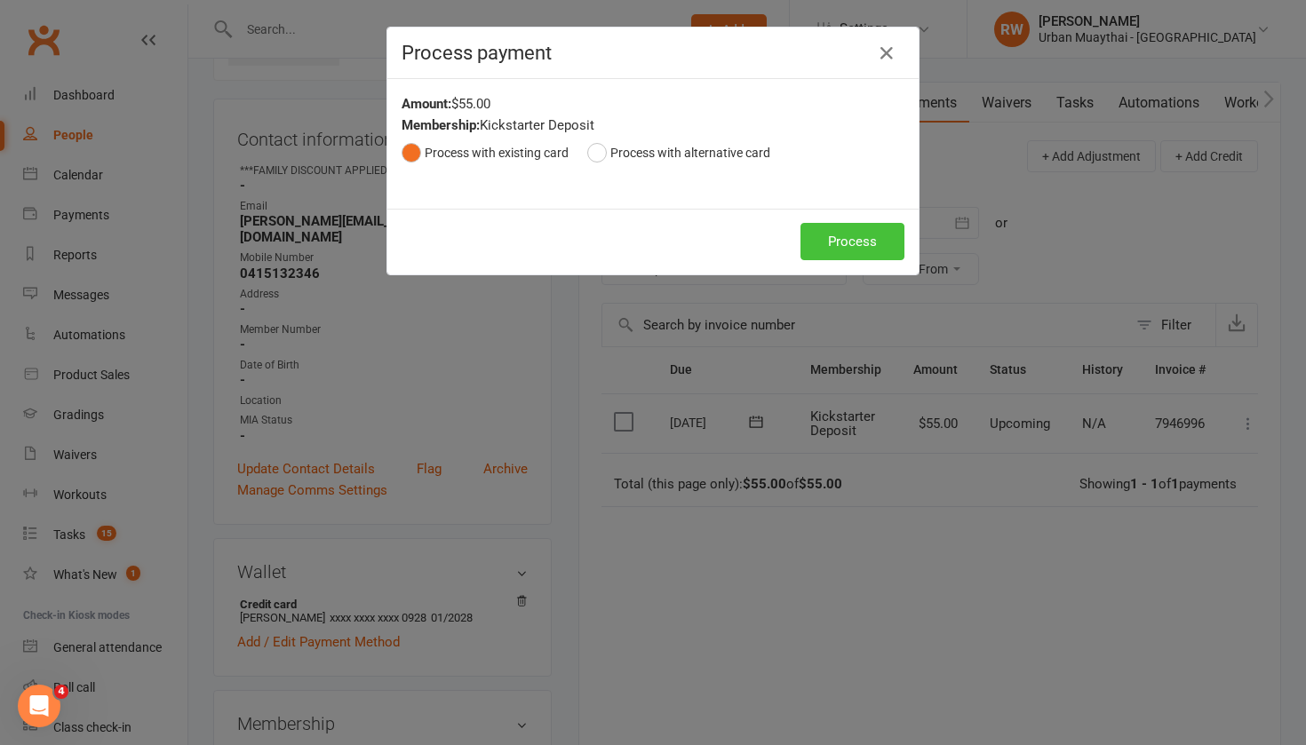
click at [839, 233] on button "Process" at bounding box center [852, 241] width 104 height 37
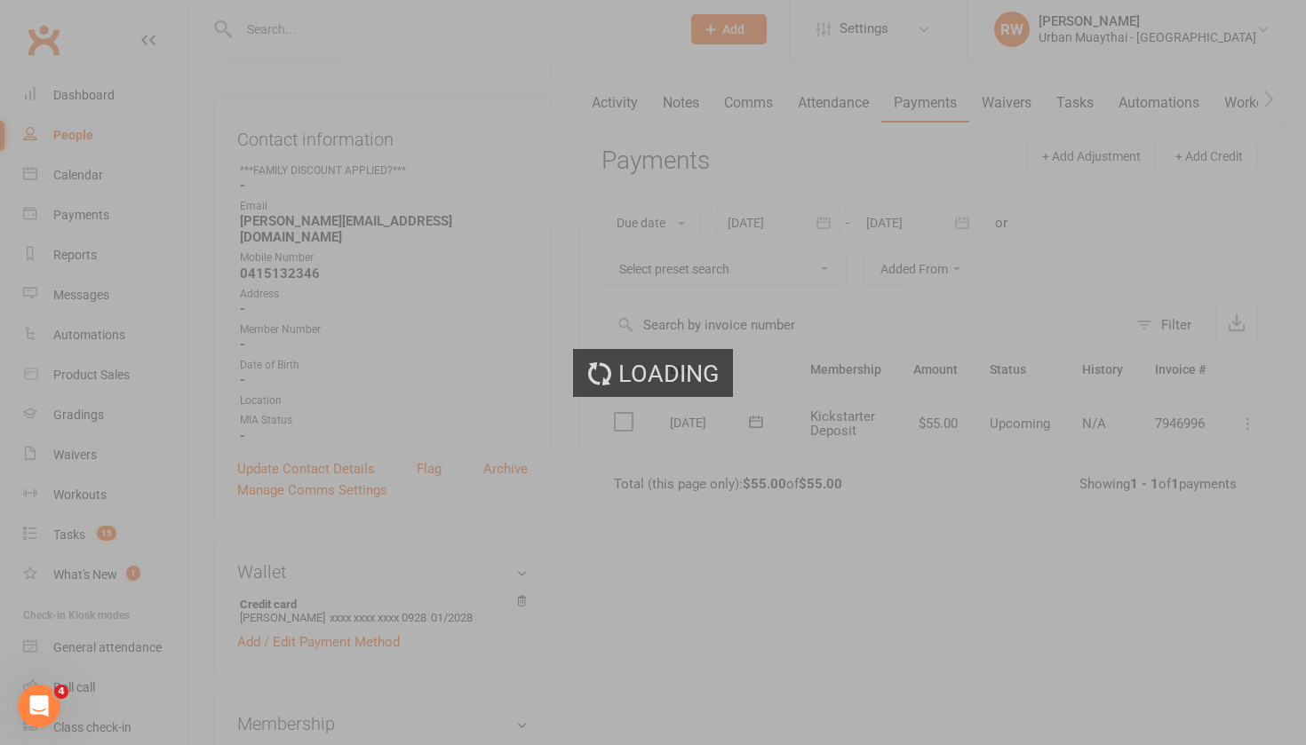
scroll to position [0, 0]
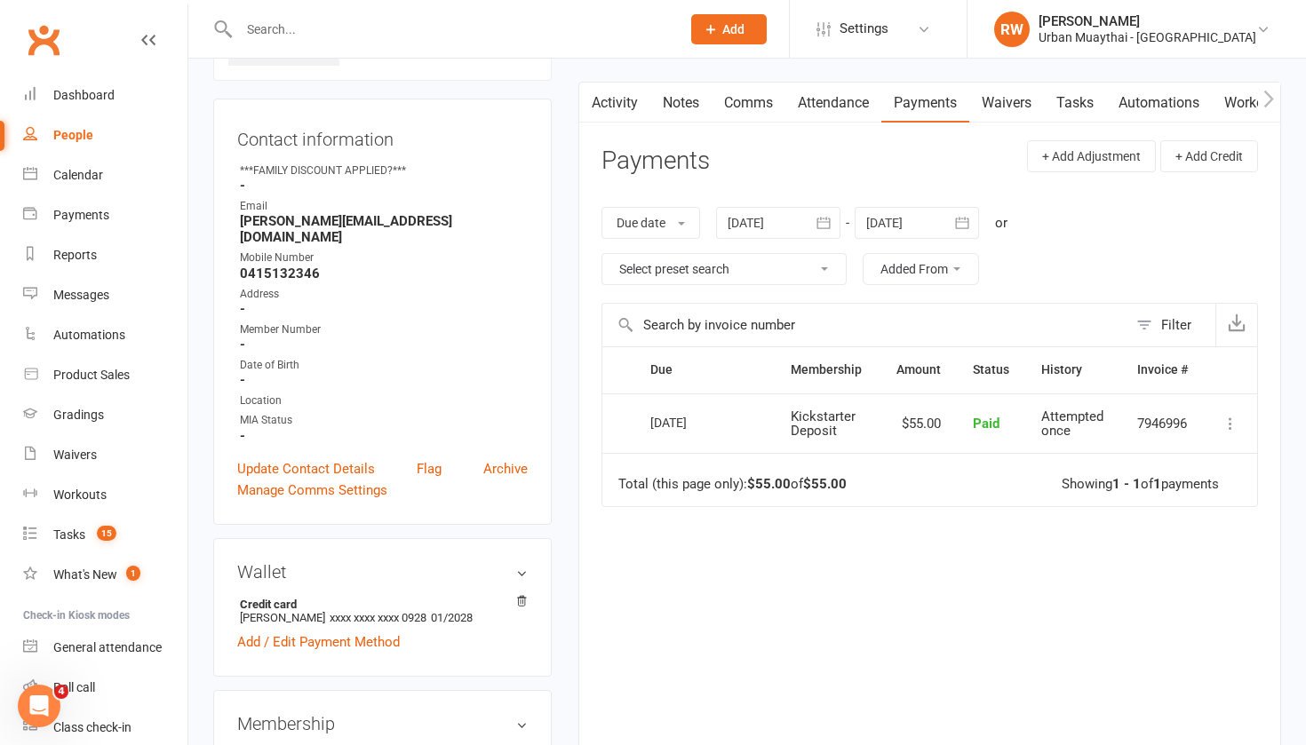
click at [720, 638] on div "Due Contact Membership Amount Status History Invoice # Select this 16 Sep 2025 …" at bounding box center [929, 540] width 656 height 389
click at [691, 104] on link "Notes" at bounding box center [680, 103] width 61 height 41
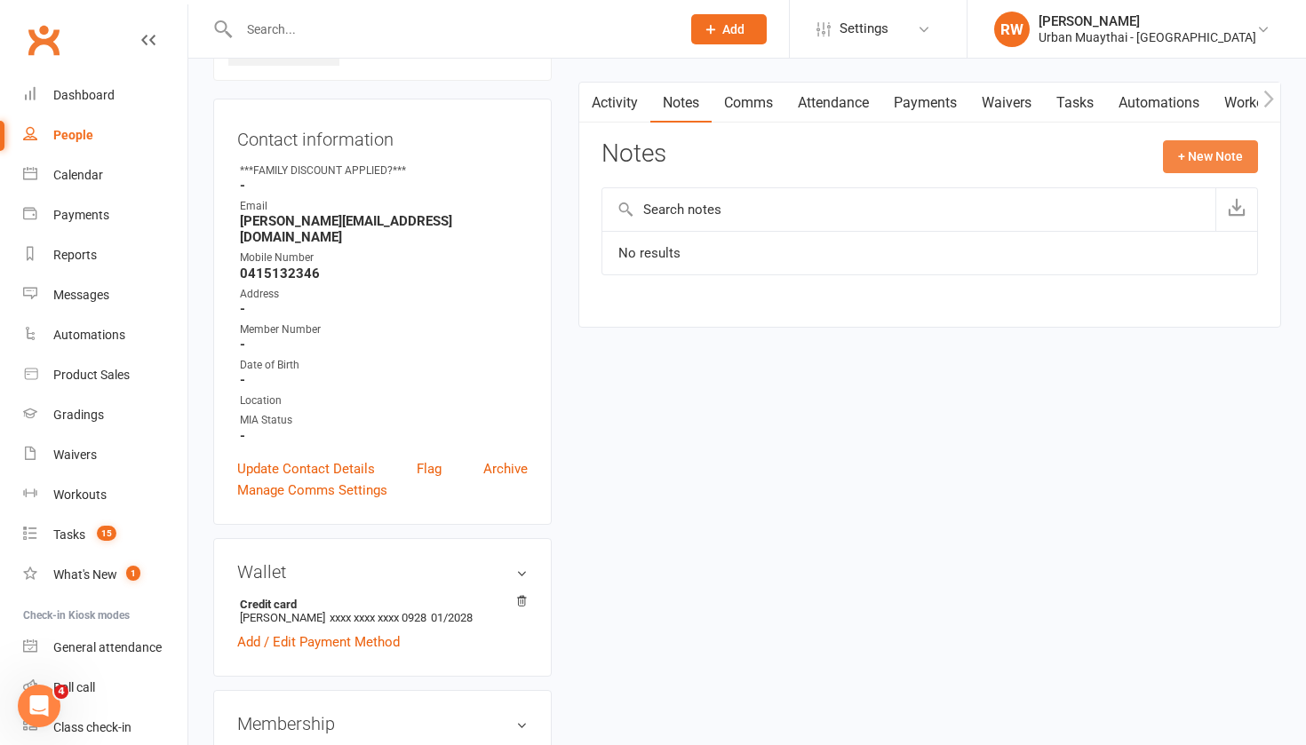
click at [1207, 152] on button "+ New Note" at bounding box center [1210, 156] width 95 height 32
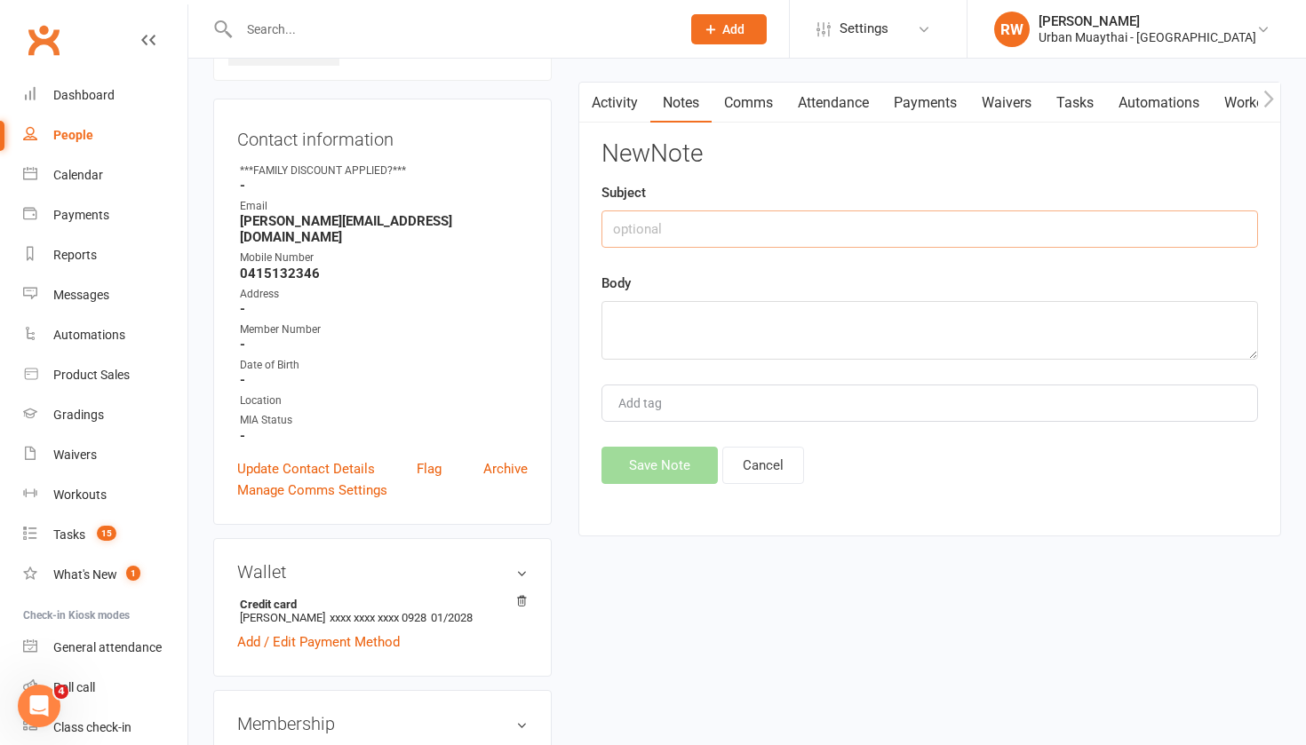
click at [644, 231] on input "text" at bounding box center [929, 229] width 656 height 37
type input "New student"
click at [624, 317] on textarea at bounding box center [929, 330] width 656 height 59
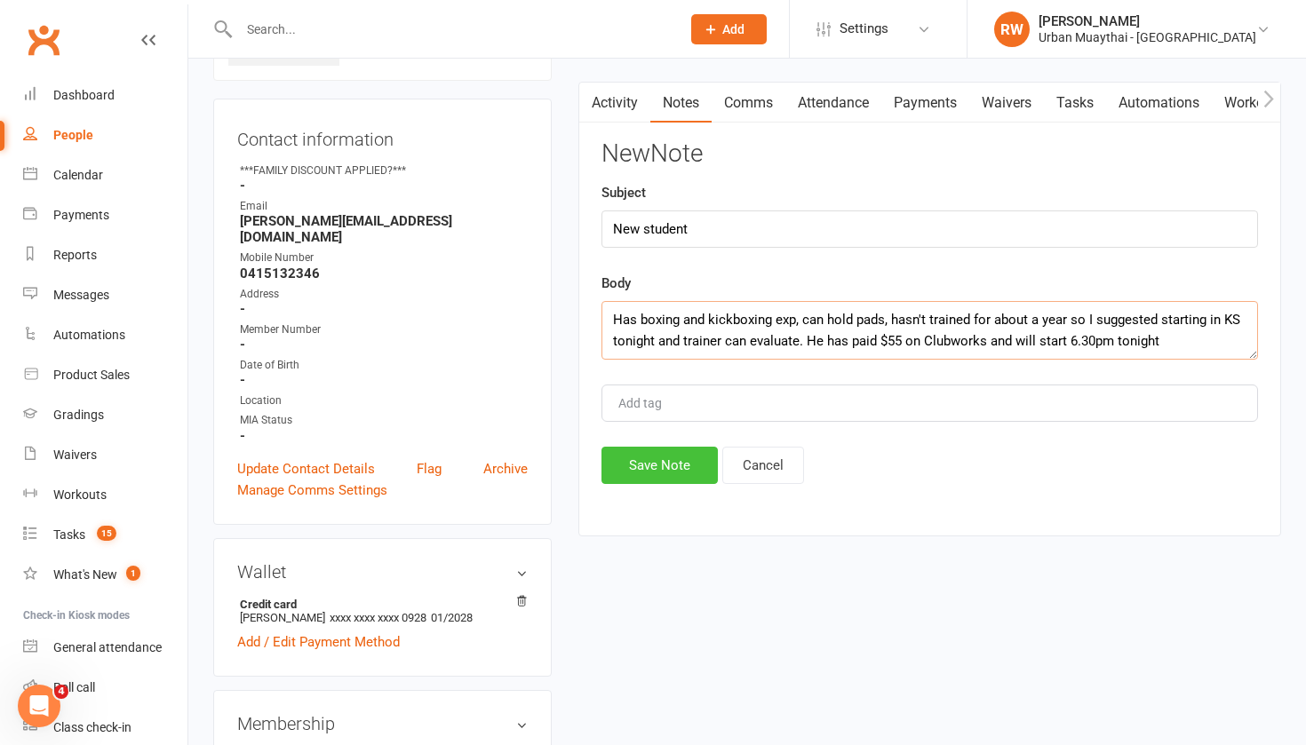
type textarea "Has boxing and kickboxing exp, can hold pads, hasn't trained for about a year s…"
click at [664, 464] on button "Save Note" at bounding box center [659, 465] width 116 height 37
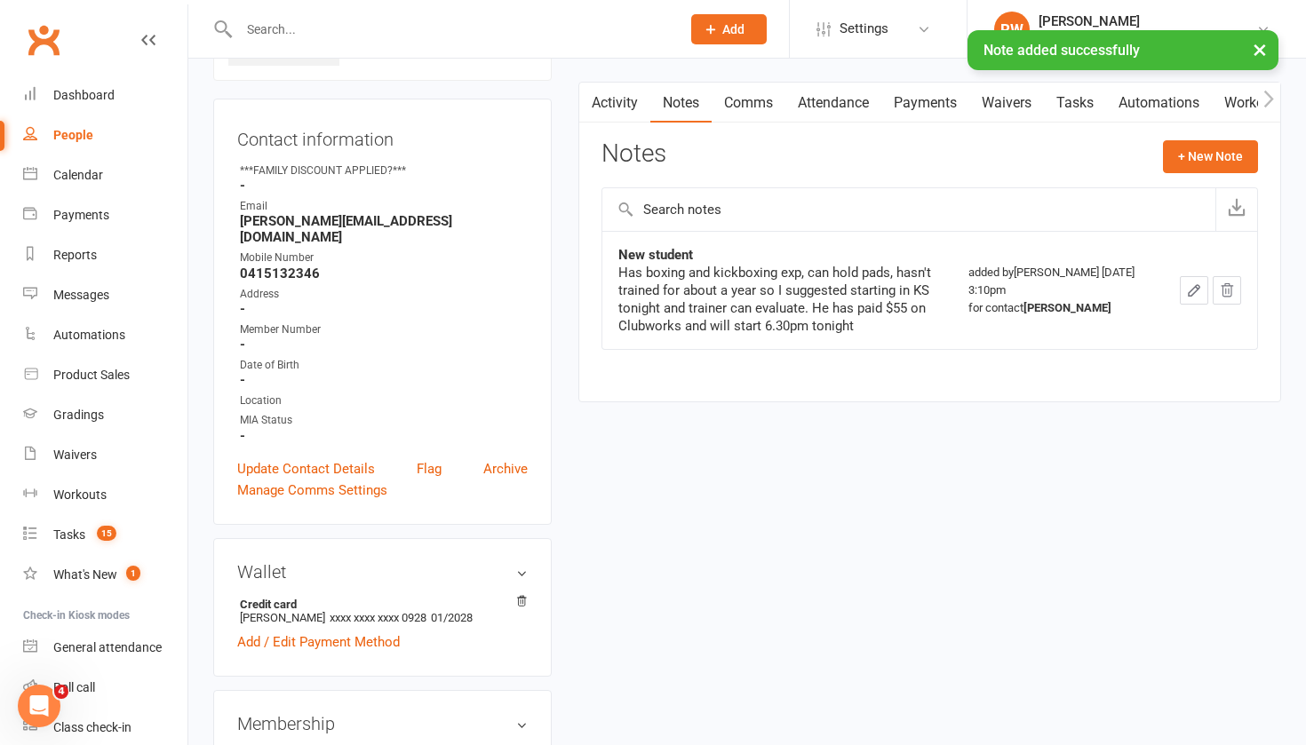
click at [1004, 98] on link "Waivers" at bounding box center [1006, 103] width 75 height 41
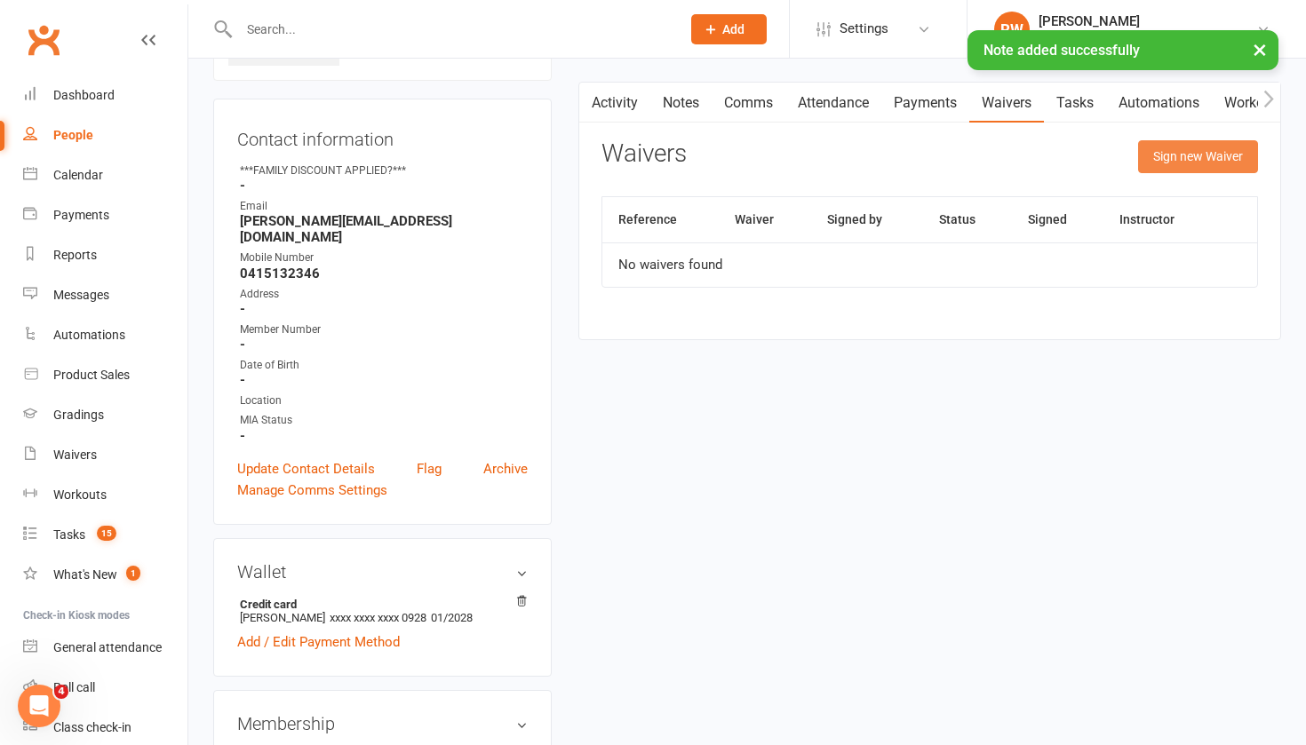
click at [1216, 155] on button "Sign new Waiver" at bounding box center [1198, 156] width 120 height 32
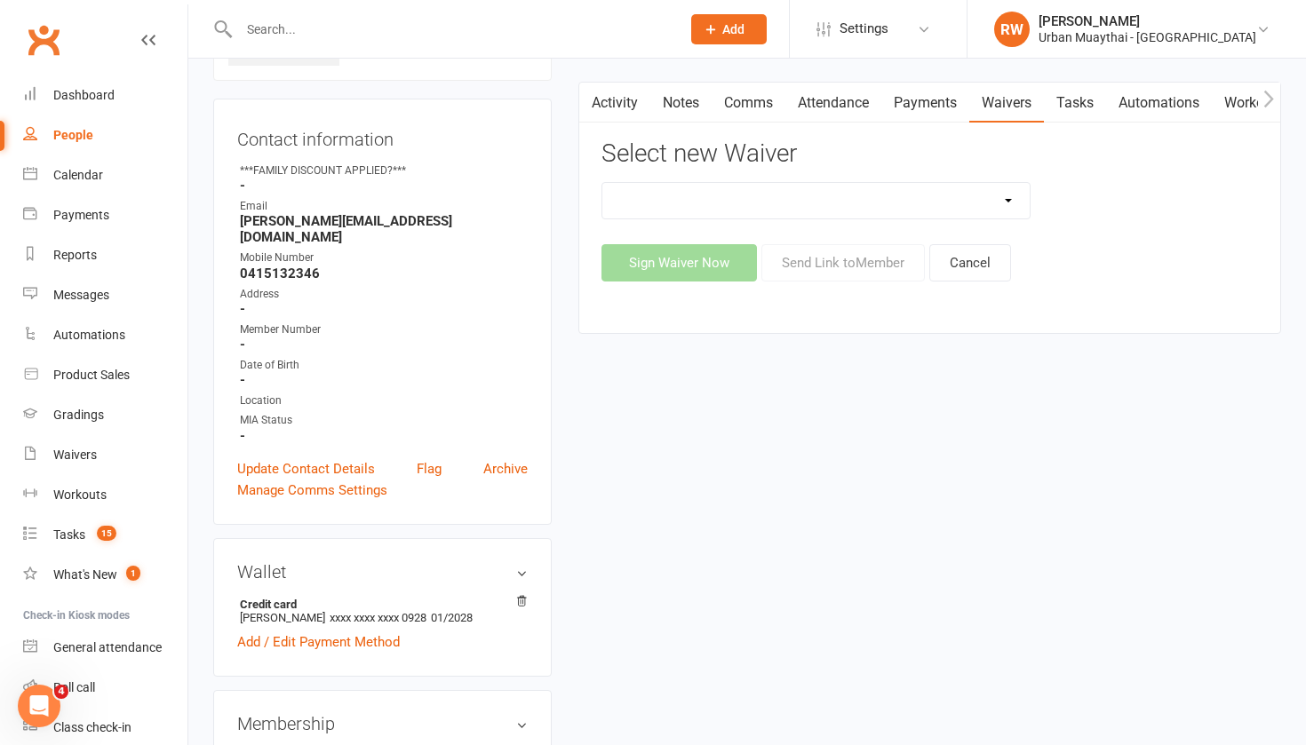
select select "4907"
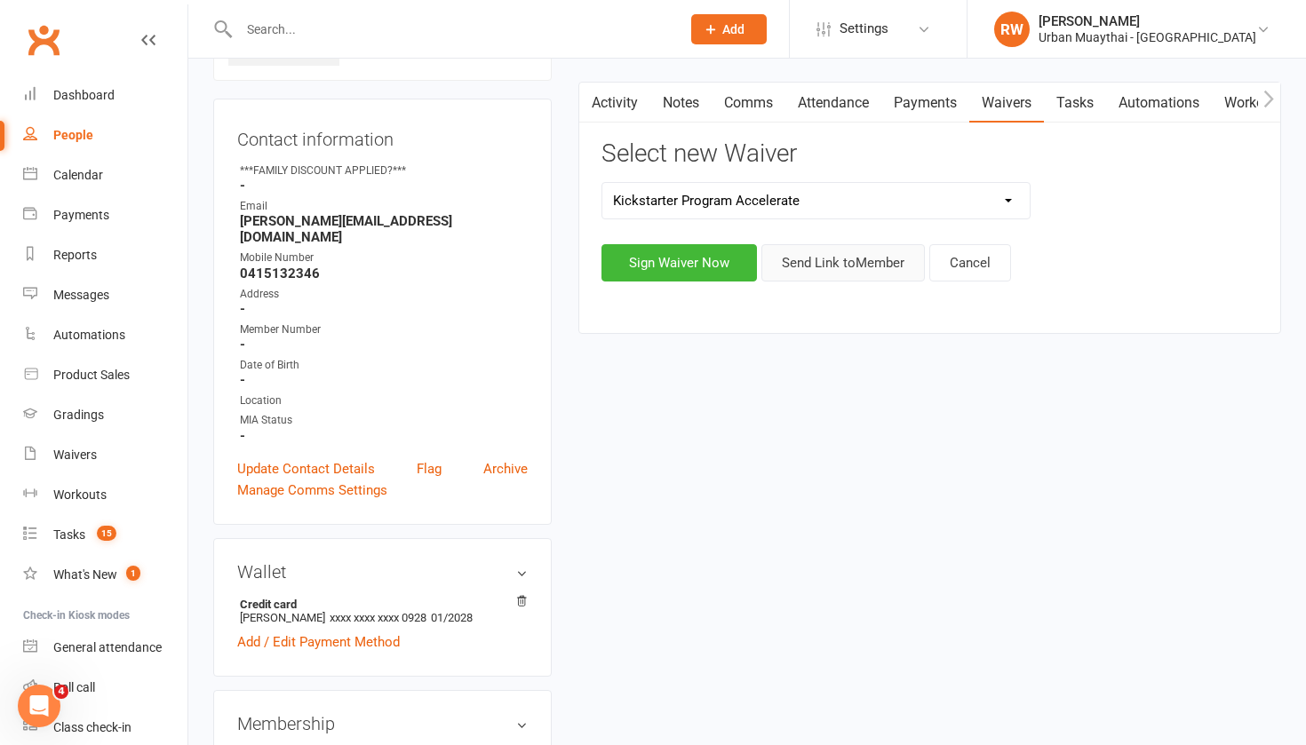
click at [830, 256] on button "Send Link to Member" at bounding box center [842, 262] width 163 height 37
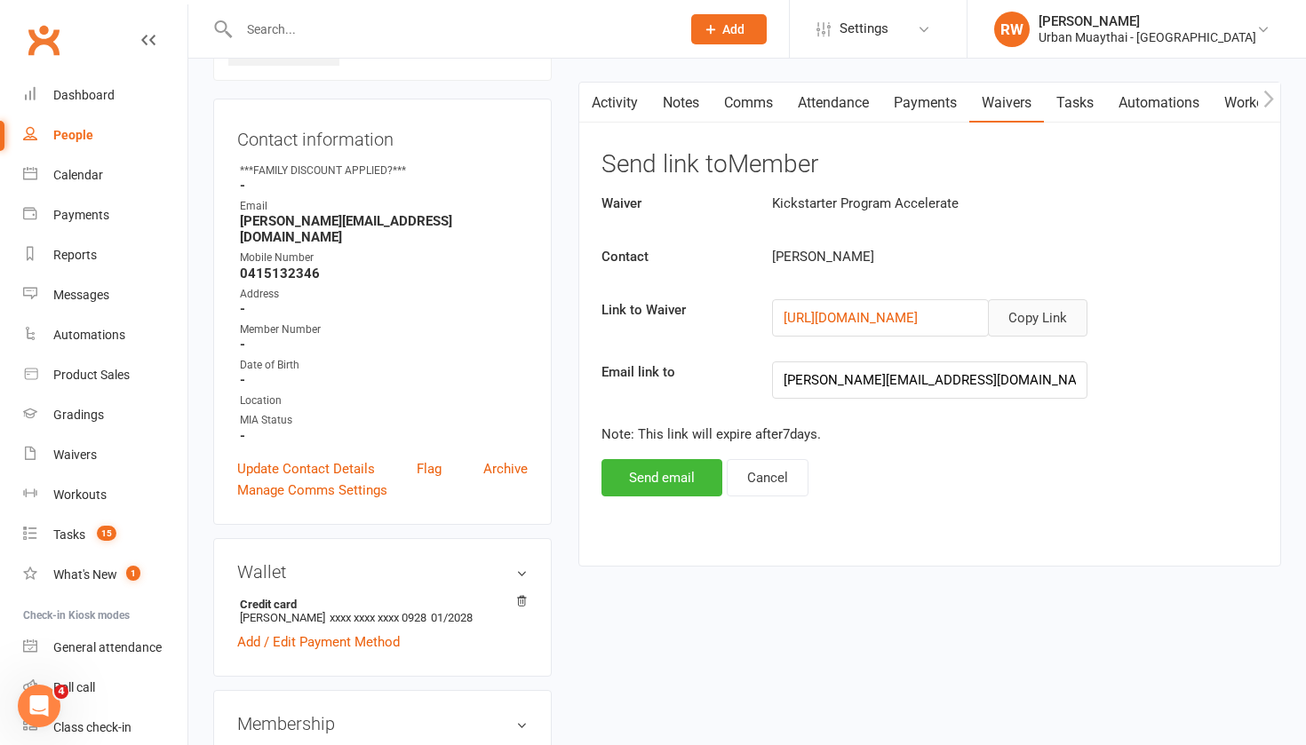
click at [1025, 315] on button "Copy Link" at bounding box center [1037, 317] width 99 height 37
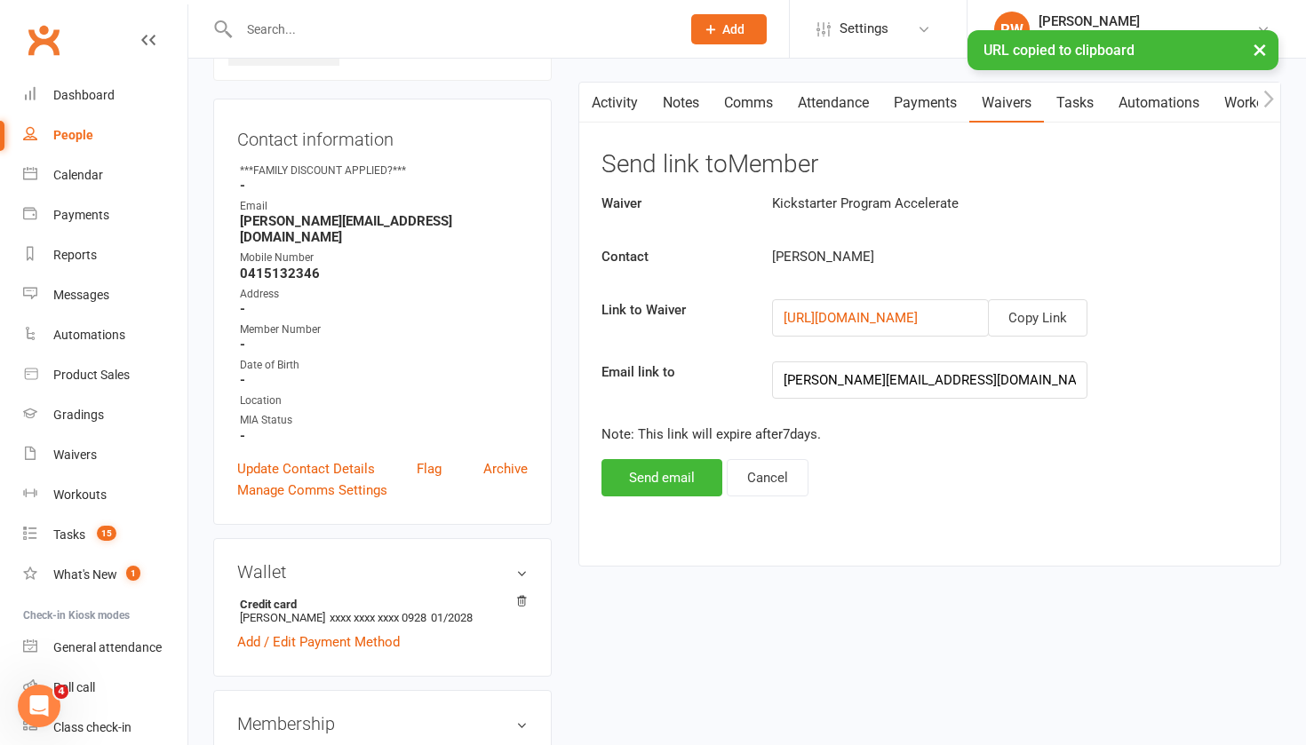
click at [692, 108] on link "Notes" at bounding box center [680, 103] width 61 height 41
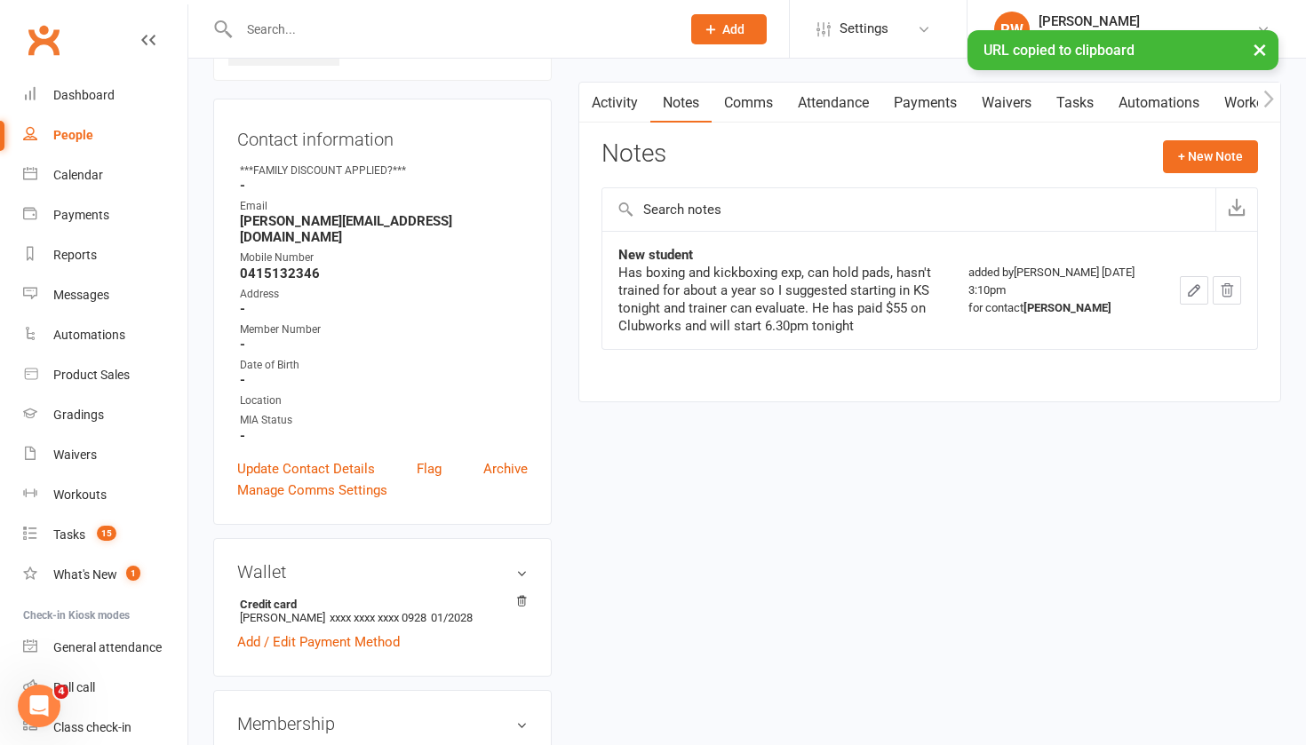
click at [751, 98] on link "Comms" at bounding box center [749, 103] width 74 height 41
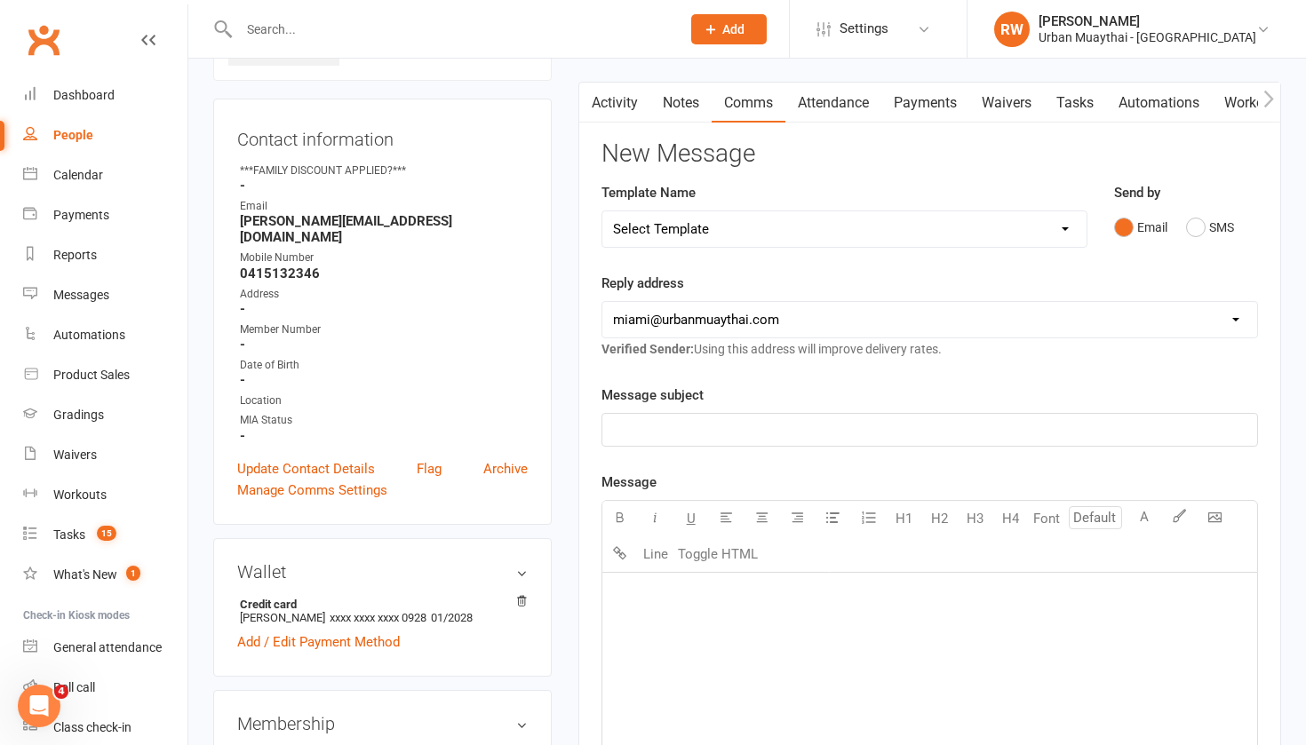
click at [650, 431] on p "﻿" at bounding box center [929, 429] width 633 height 21
click at [672, 613] on div "﻿" at bounding box center [929, 706] width 655 height 266
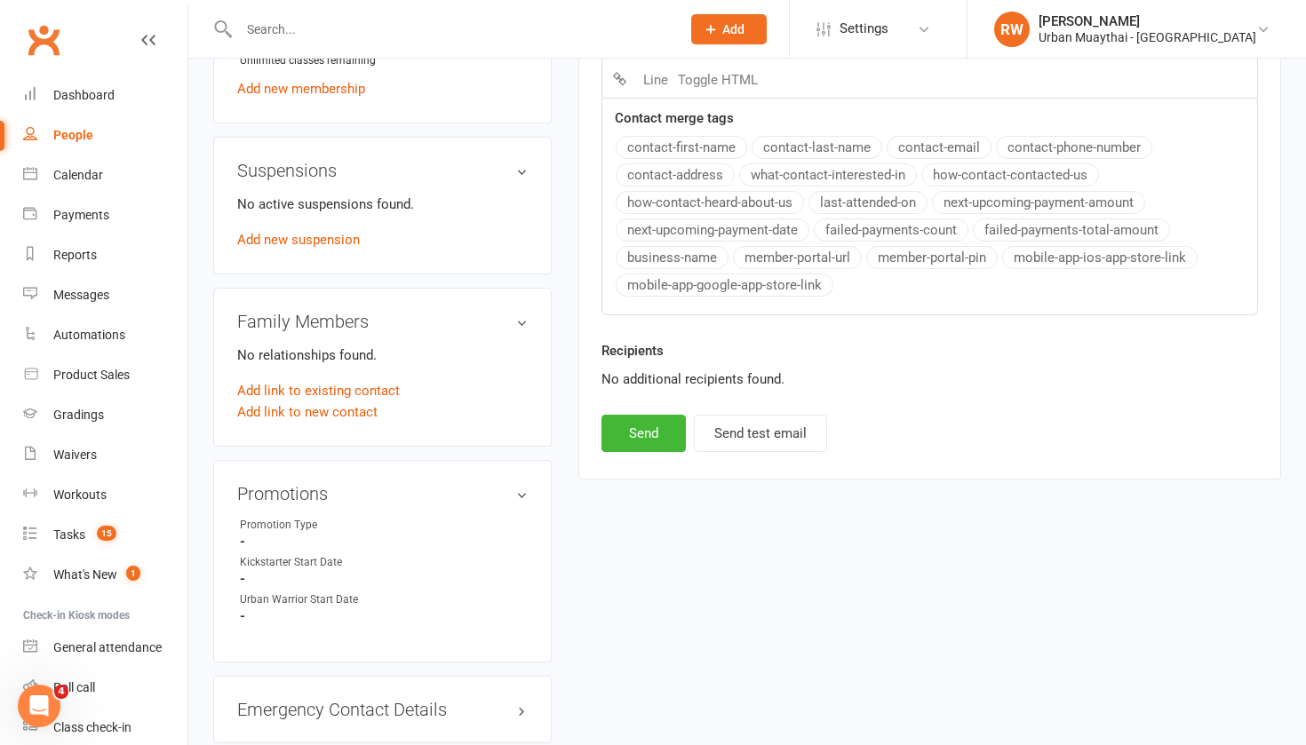
scroll to position [868, 0]
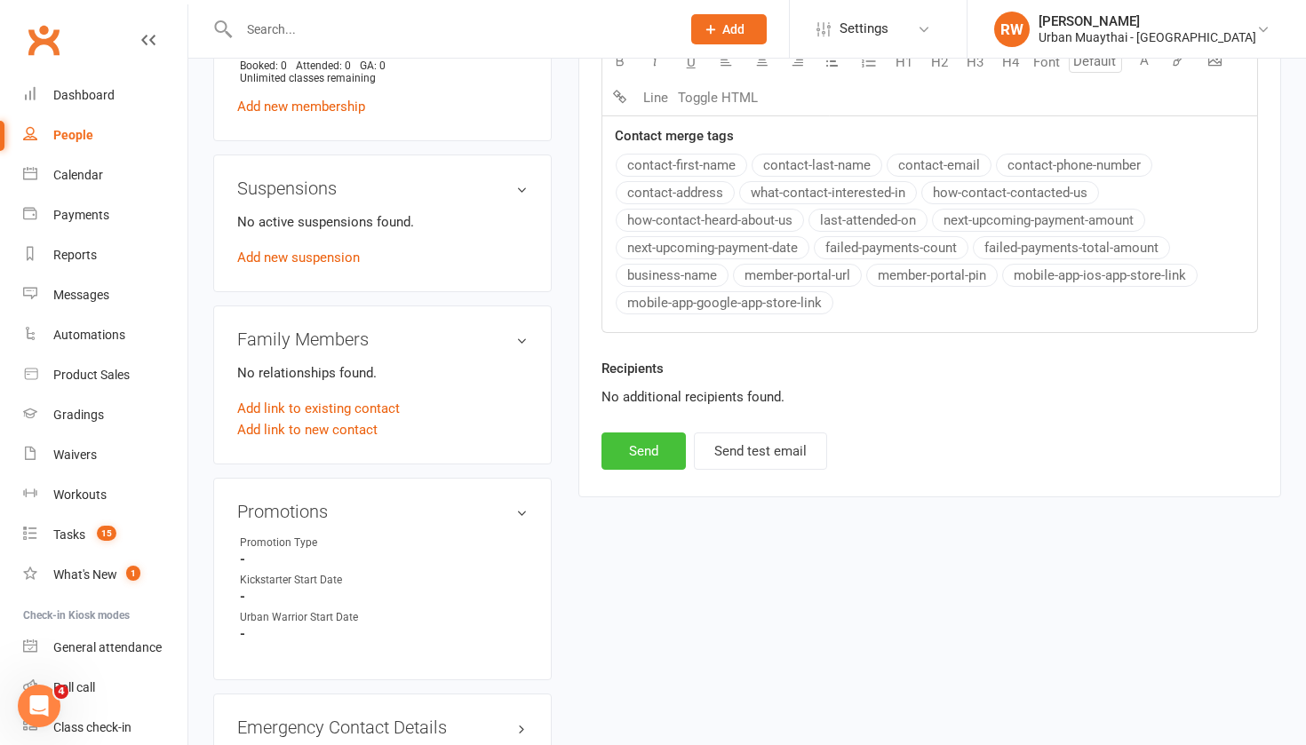
click at [653, 448] on button "Send" at bounding box center [643, 451] width 84 height 37
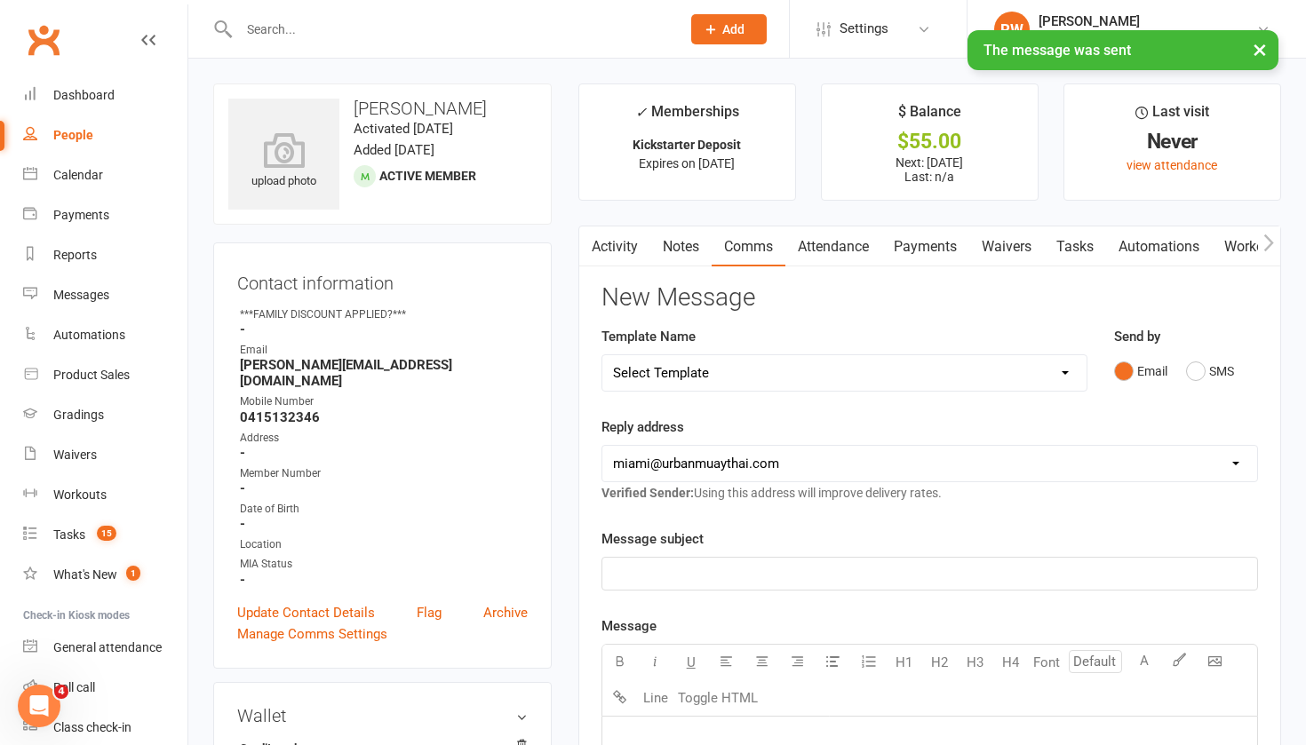
scroll to position [0, 0]
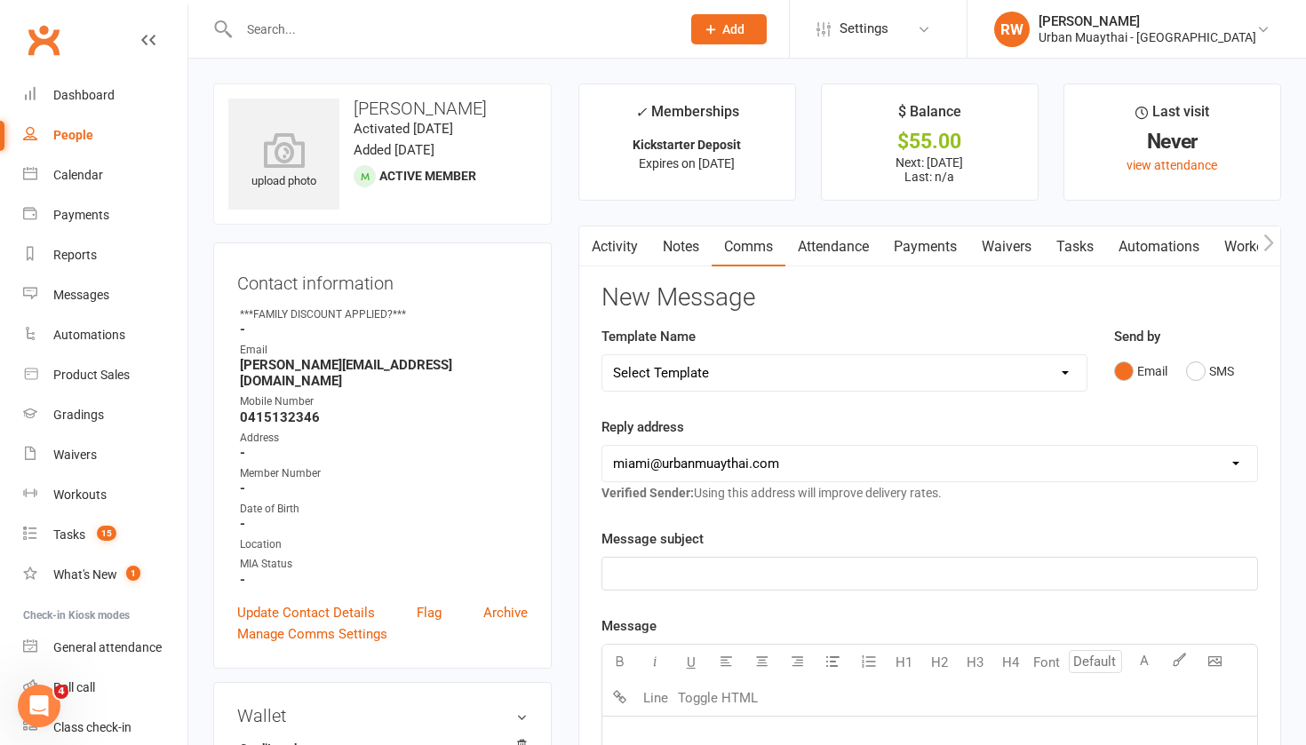
click at [71, 133] on div "People" at bounding box center [73, 135] width 40 height 14
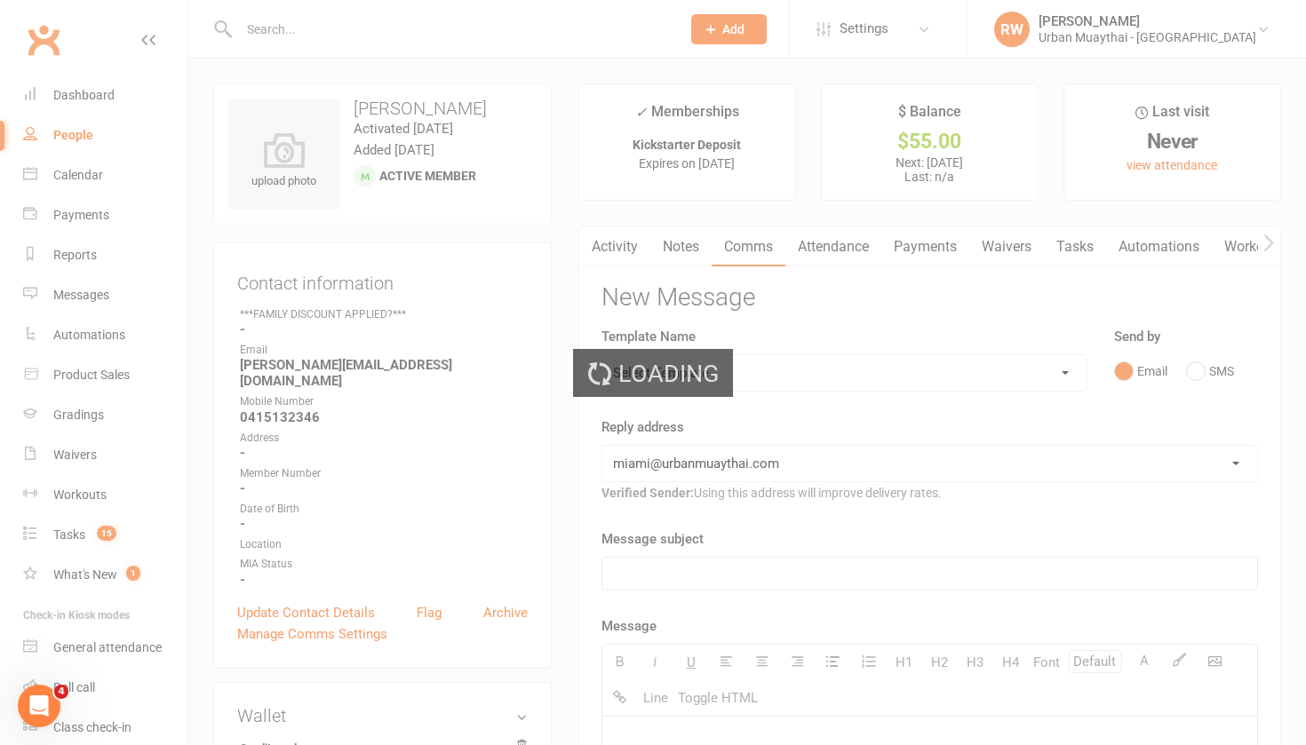
select select "100"
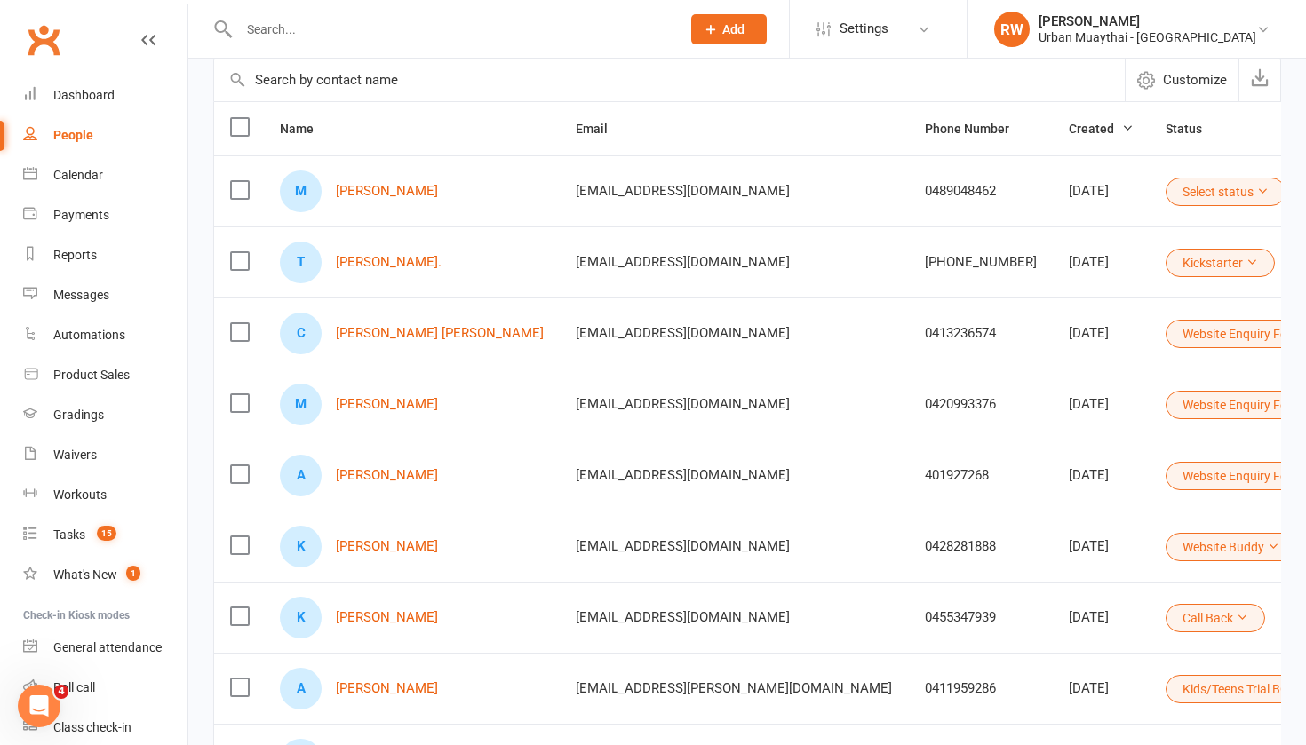
scroll to position [159, 0]
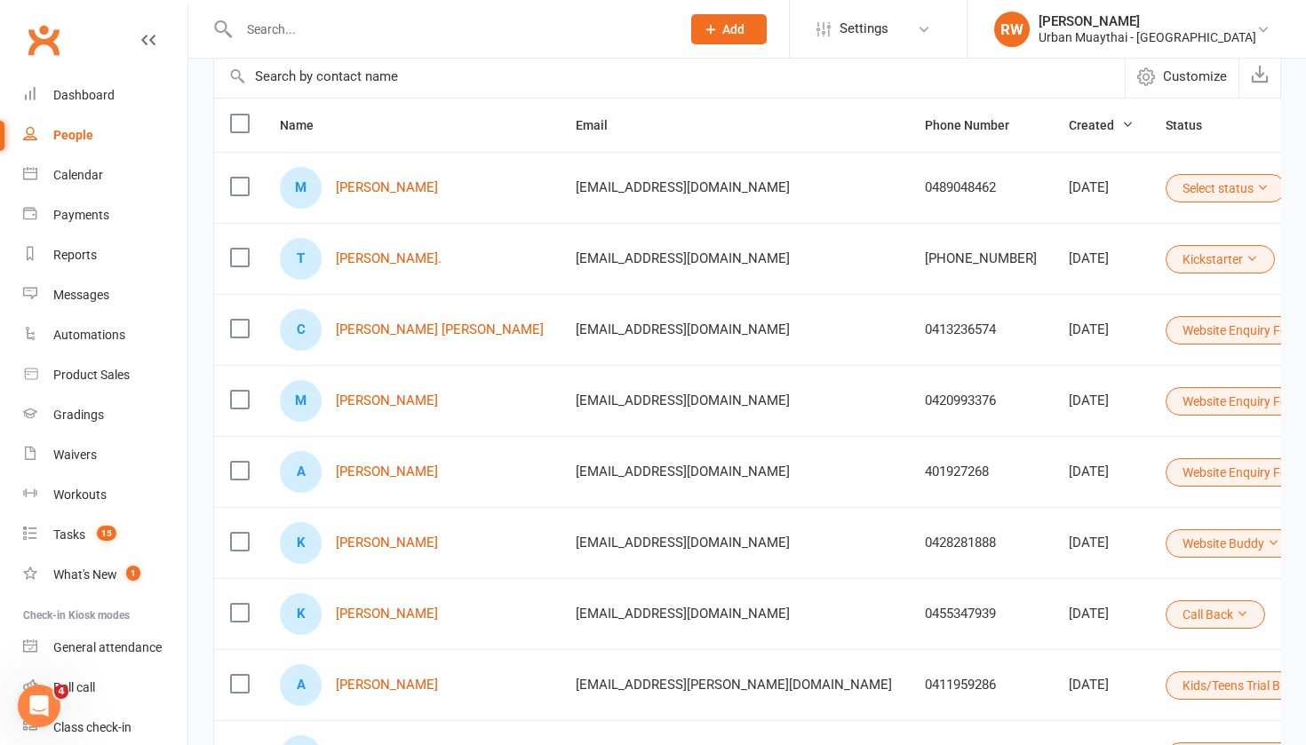
click at [909, 412] on td "0420993376" at bounding box center [981, 400] width 144 height 71
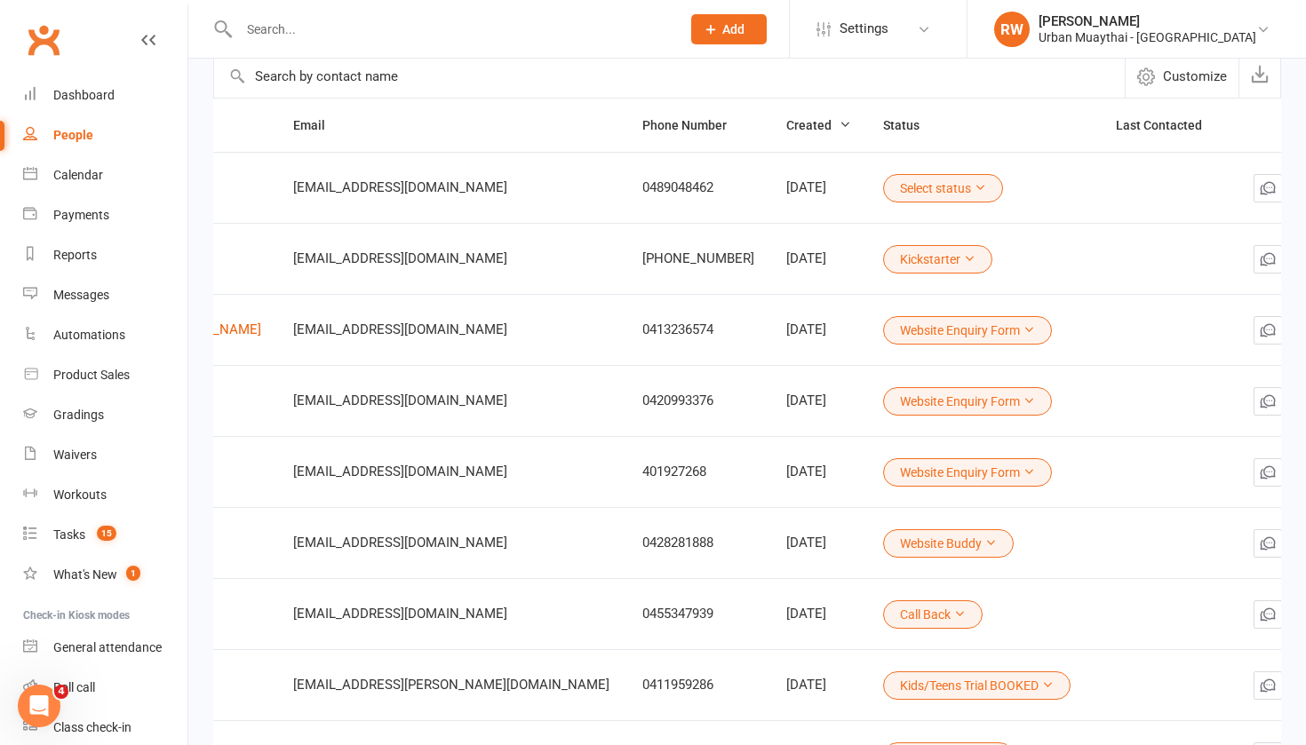
scroll to position [0, 281]
click at [1293, 398] on icon "button" at bounding box center [1302, 402] width 18 height 18
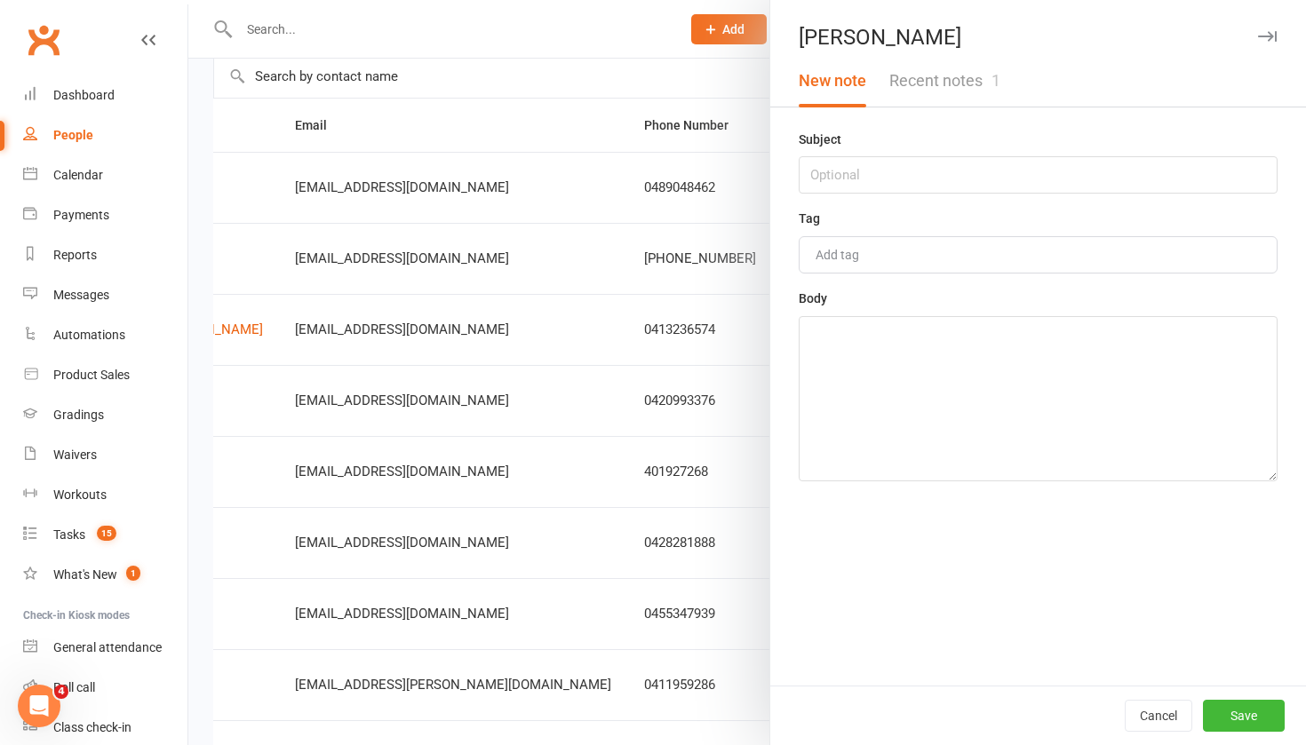
click at [967, 83] on button "Recent notes 1" at bounding box center [945, 81] width 134 height 52
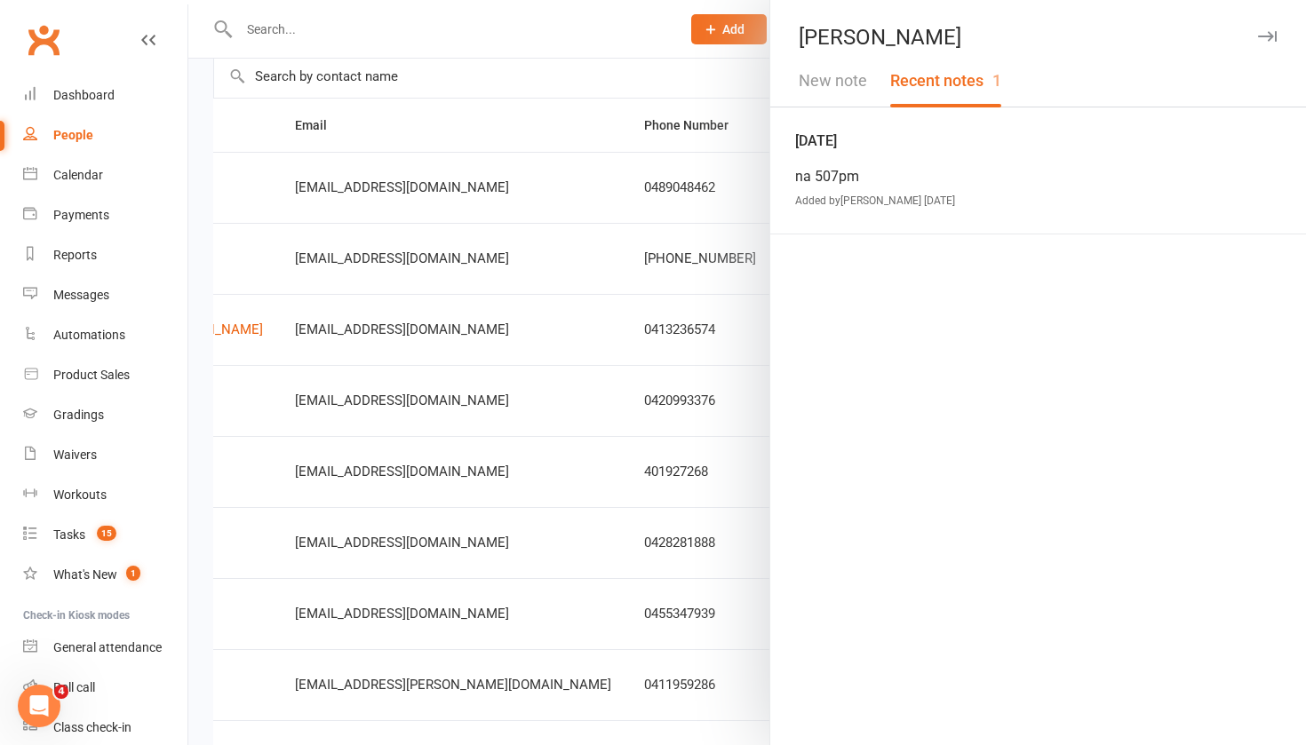
click at [510, 74] on div at bounding box center [746, 372] width 1117 height 745
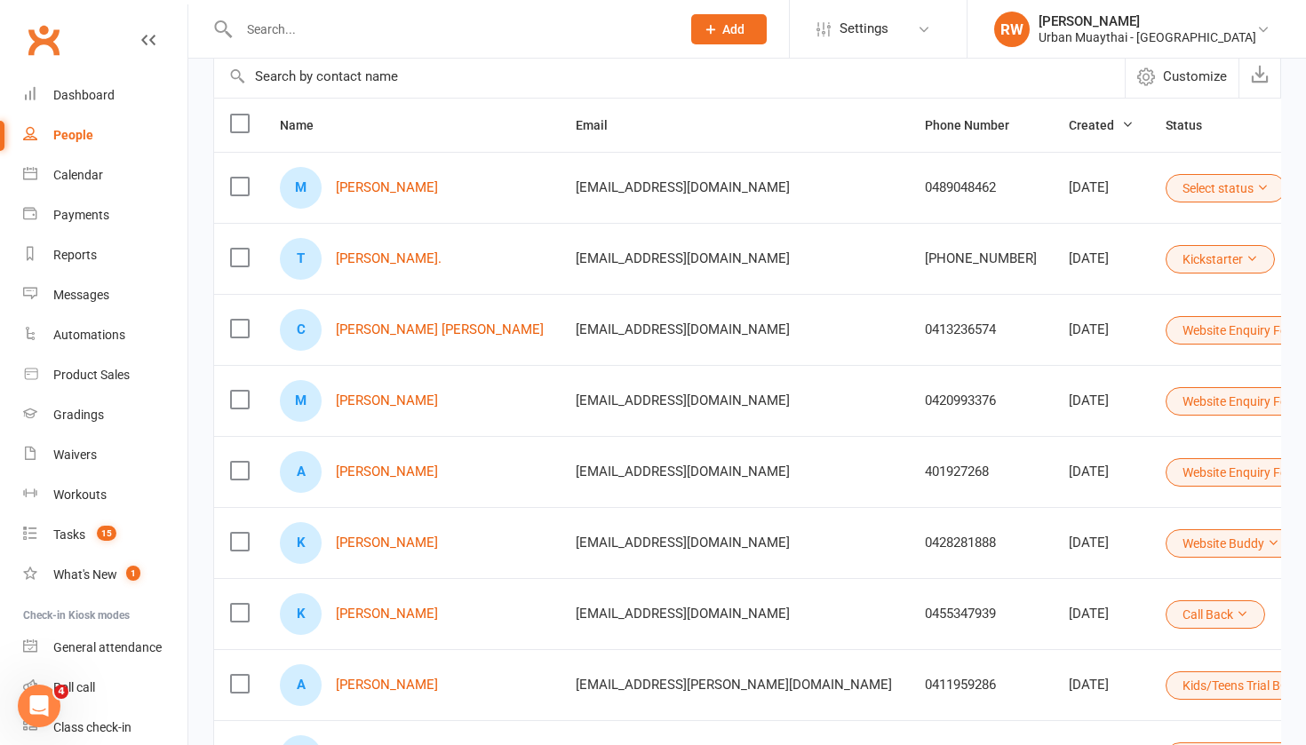
scroll to position [0, 0]
click at [469, 418] on div "M Matthew Norris" at bounding box center [412, 401] width 264 height 42
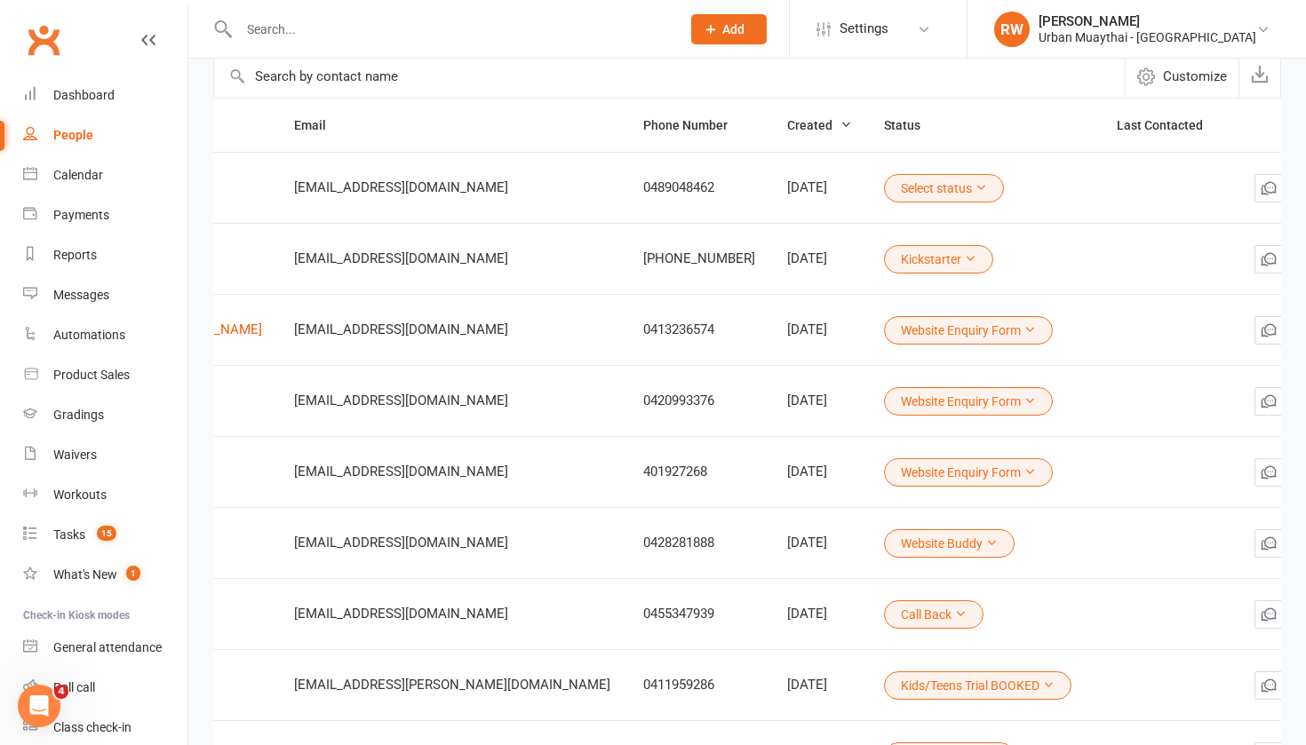
scroll to position [0, 281]
click at [1024, 402] on icon at bounding box center [1030, 400] width 12 height 12
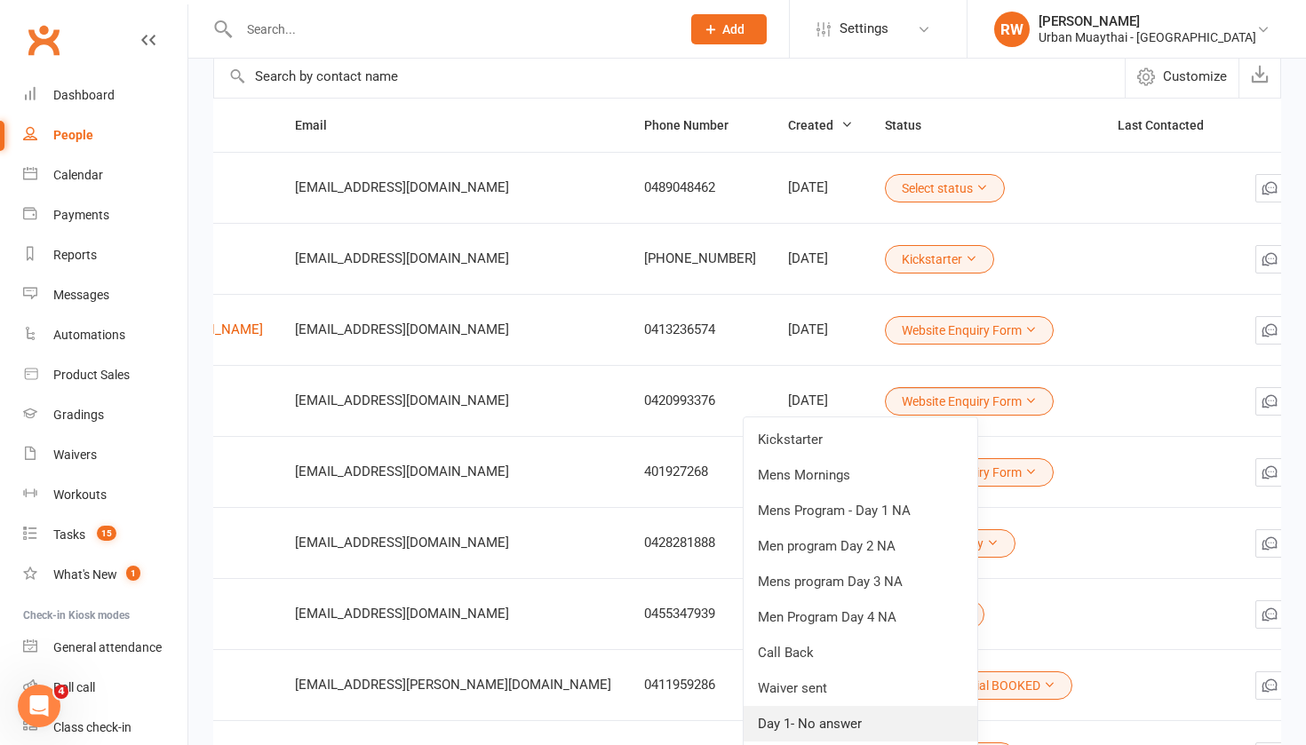
click at [823, 726] on link "Day 1- No answer" at bounding box center [860, 724] width 234 height 36
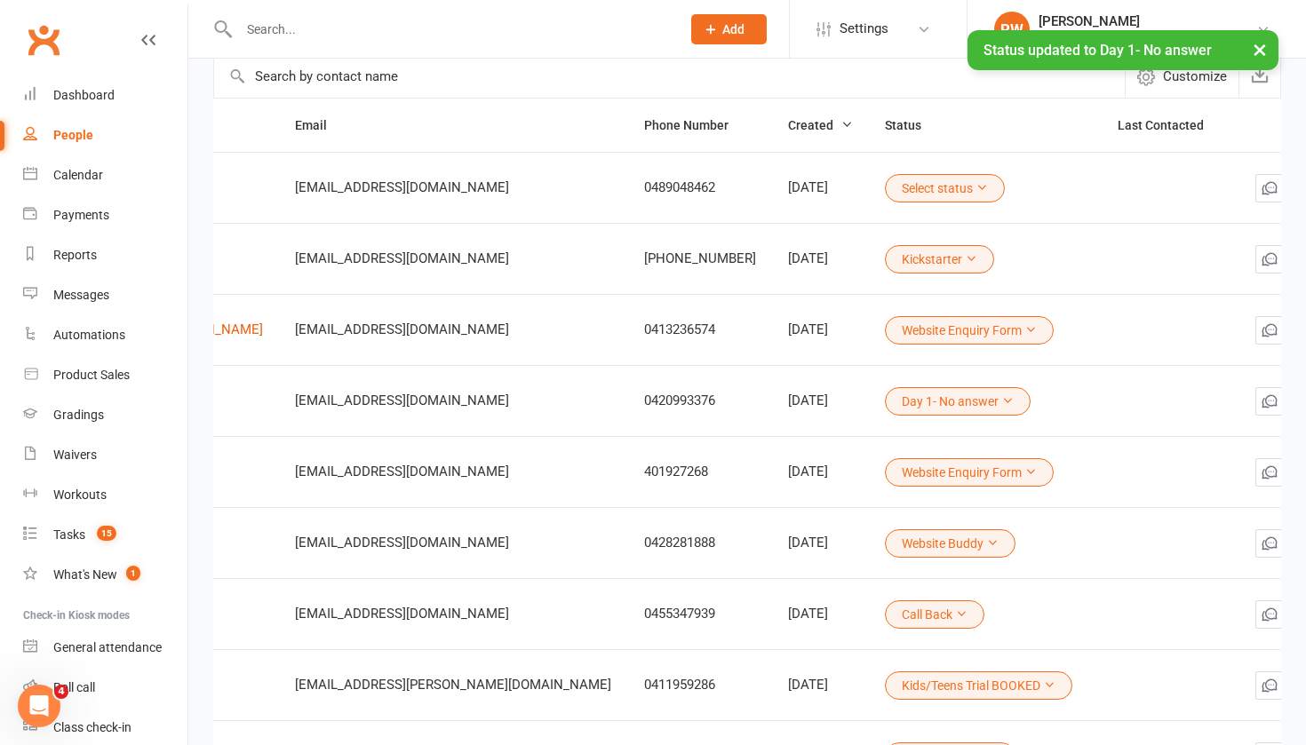
click at [1300, 400] on icon "button" at bounding box center [1303, 398] width 6 height 8
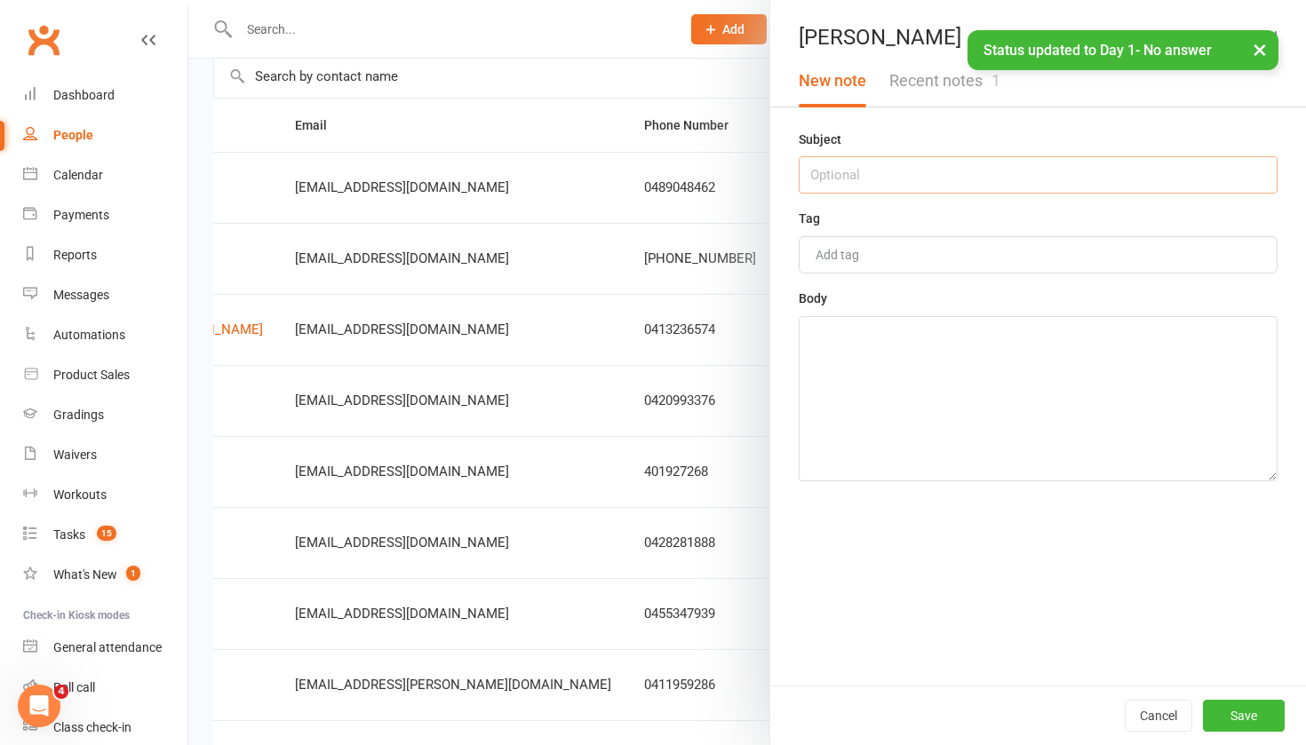
click at [847, 185] on input "text" at bounding box center [1038, 174] width 479 height 37
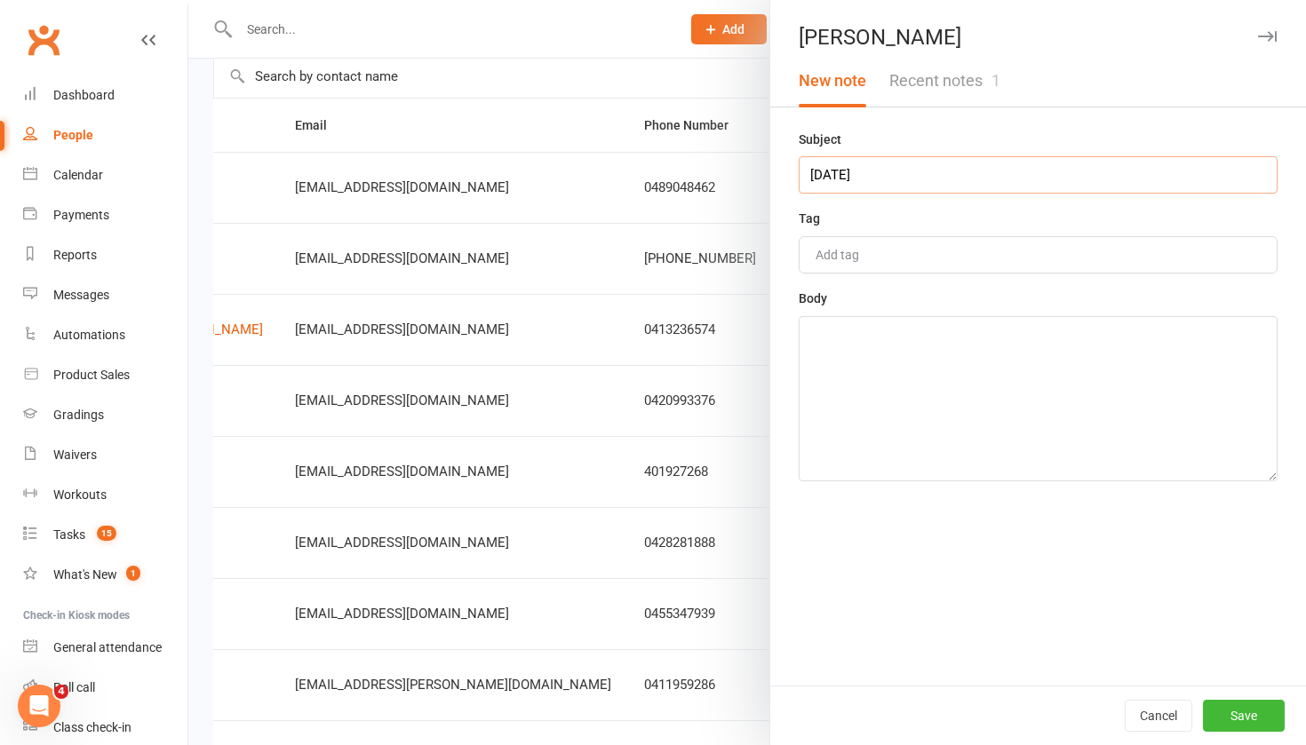
type input "16 Sept"
click at [835, 349] on textarea at bounding box center [1038, 398] width 479 height 165
type textarea "NA 3.28pm left VM and sms"
click at [1220, 708] on button "Save" at bounding box center [1244, 716] width 82 height 32
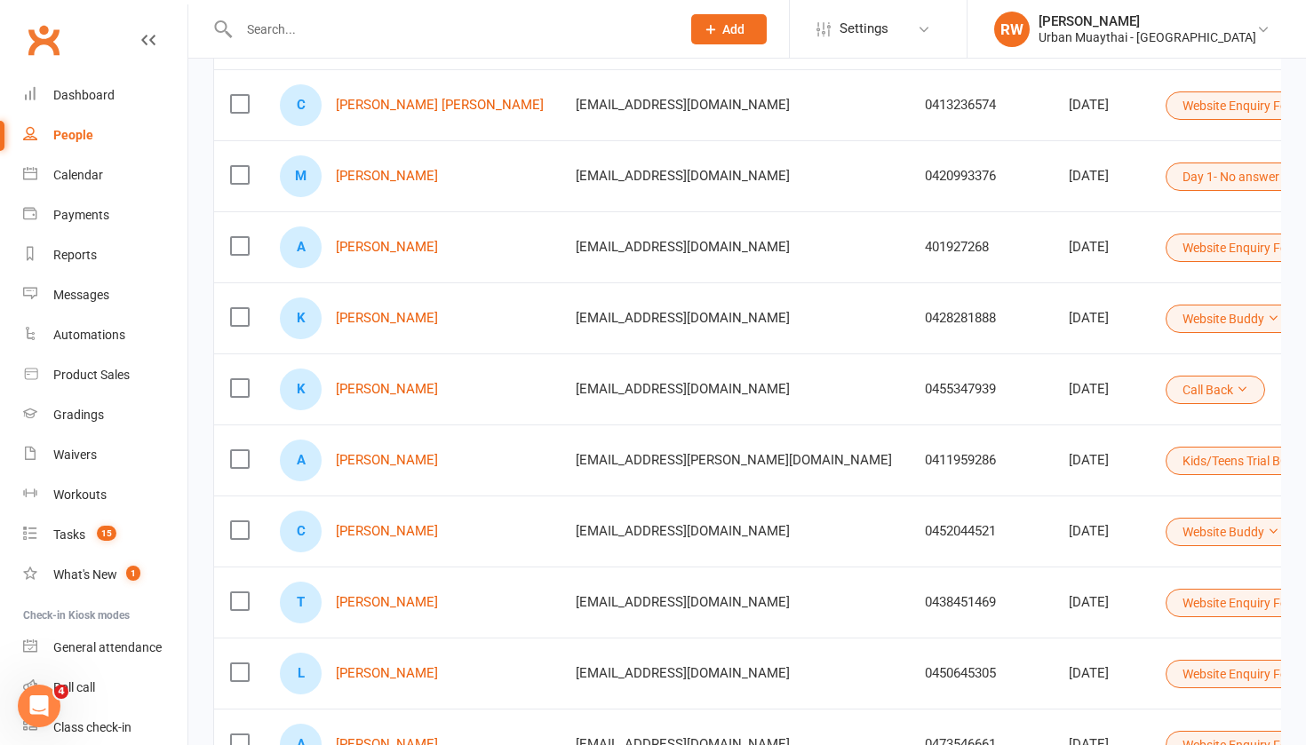
scroll to position [388, 0]
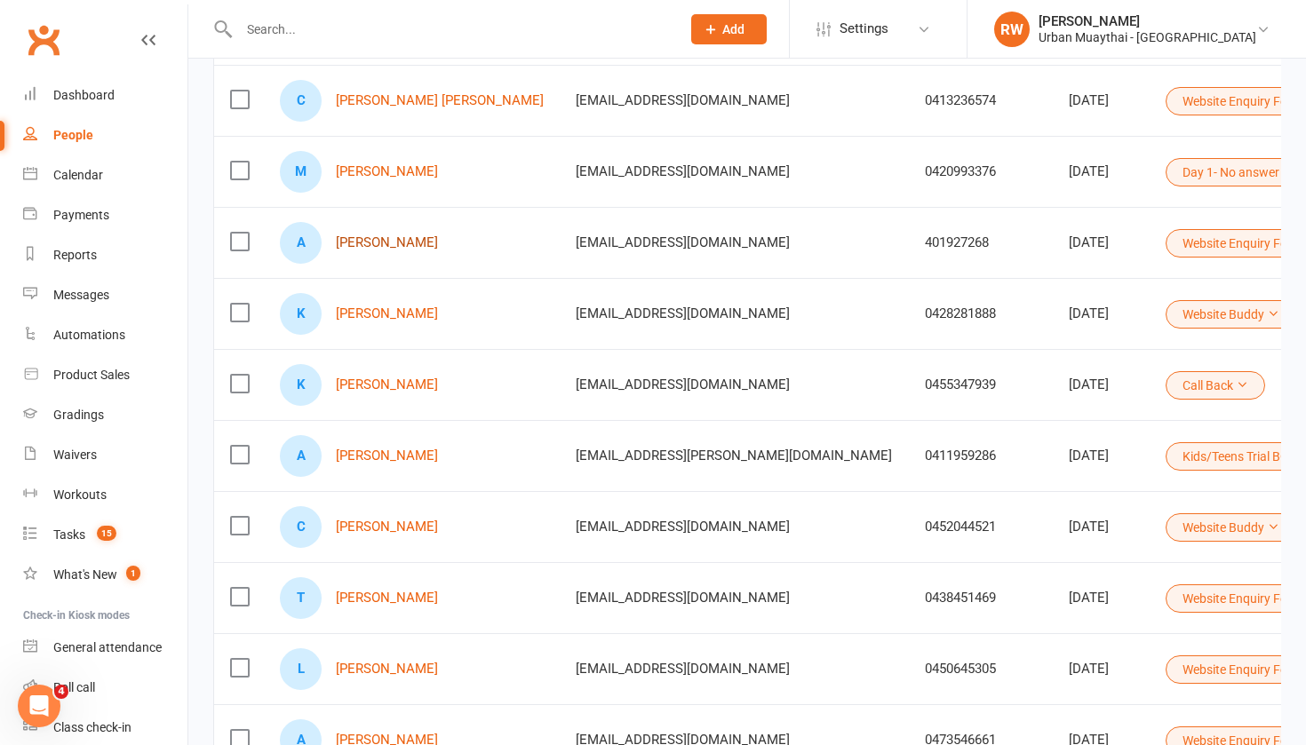
click at [400, 243] on link "Andre Anwar" at bounding box center [387, 242] width 102 height 15
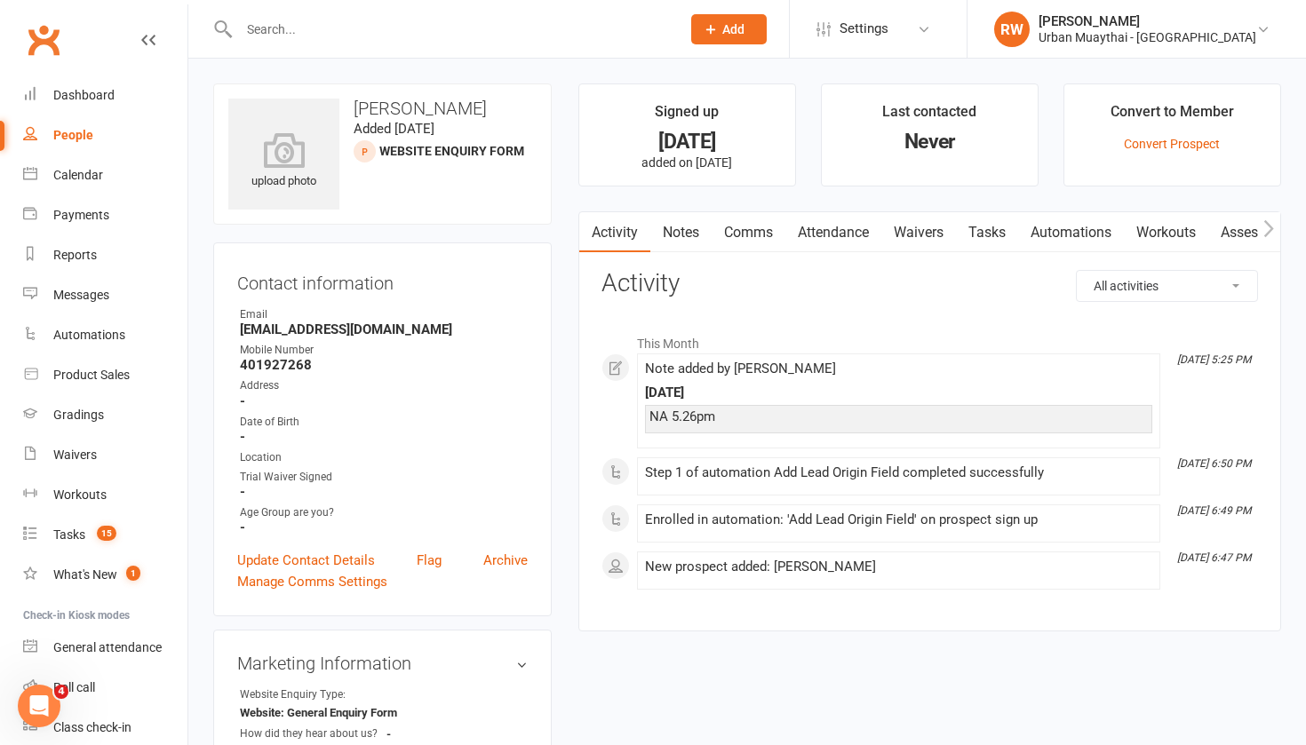
click at [685, 233] on link "Notes" at bounding box center [680, 232] width 61 height 41
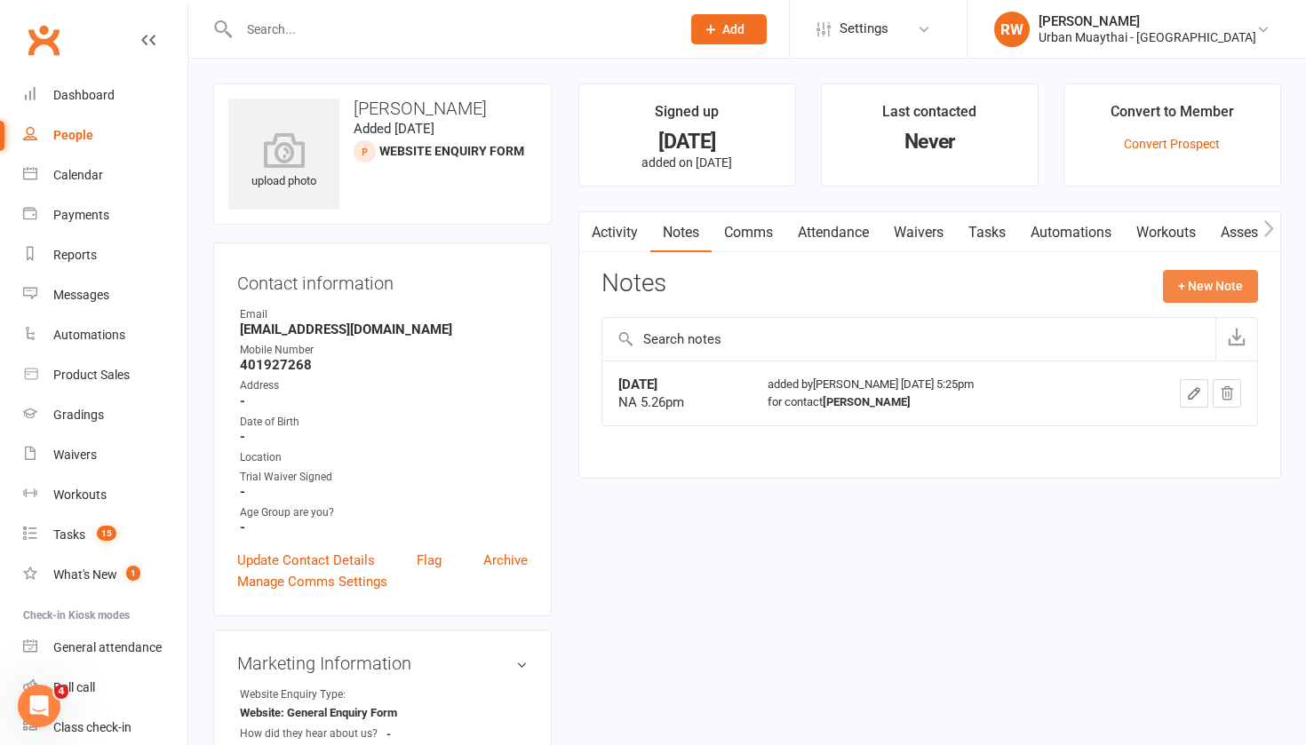
click at [1208, 288] on button "+ New Note" at bounding box center [1210, 286] width 95 height 32
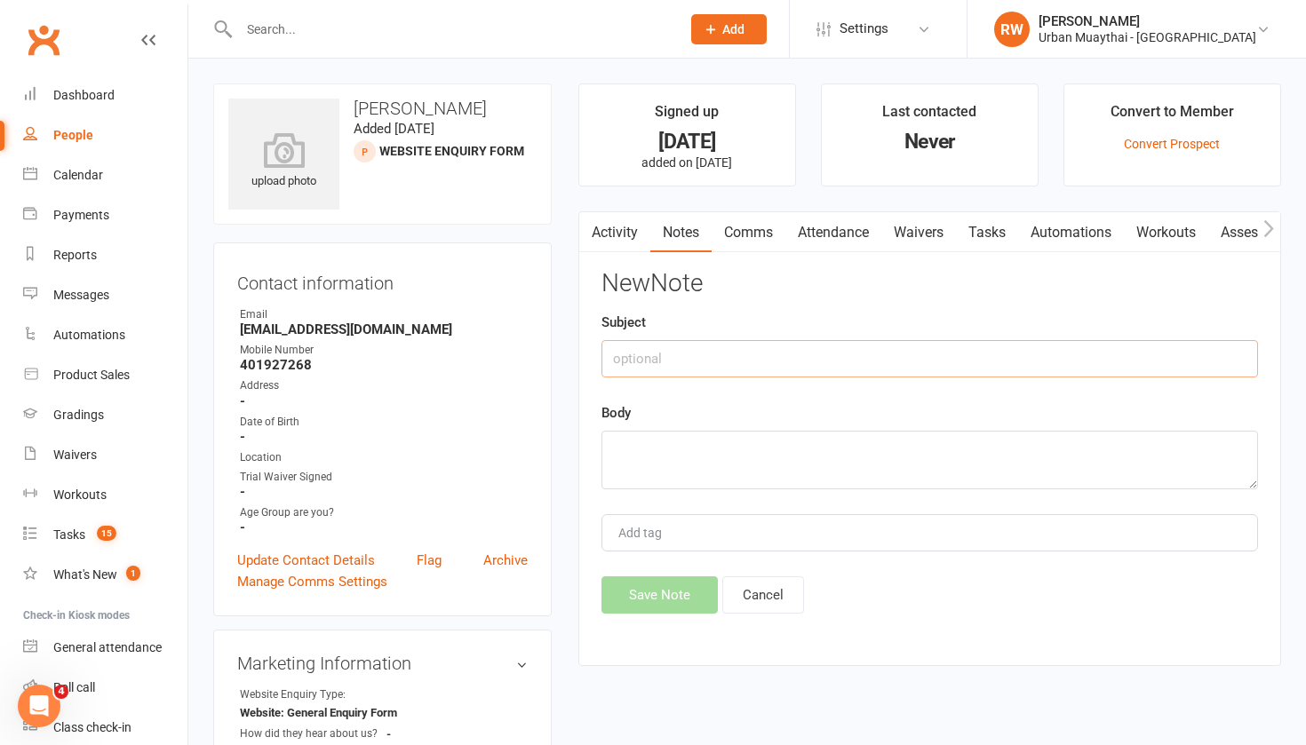
click at [662, 361] on input "text" at bounding box center [929, 358] width 656 height 37
type input "16th SEPT"
click at [661, 453] on textarea at bounding box center [929, 460] width 656 height 59
type textarea "NA 3.30pm sms"
click at [652, 595] on button "Save Note" at bounding box center [659, 594] width 116 height 37
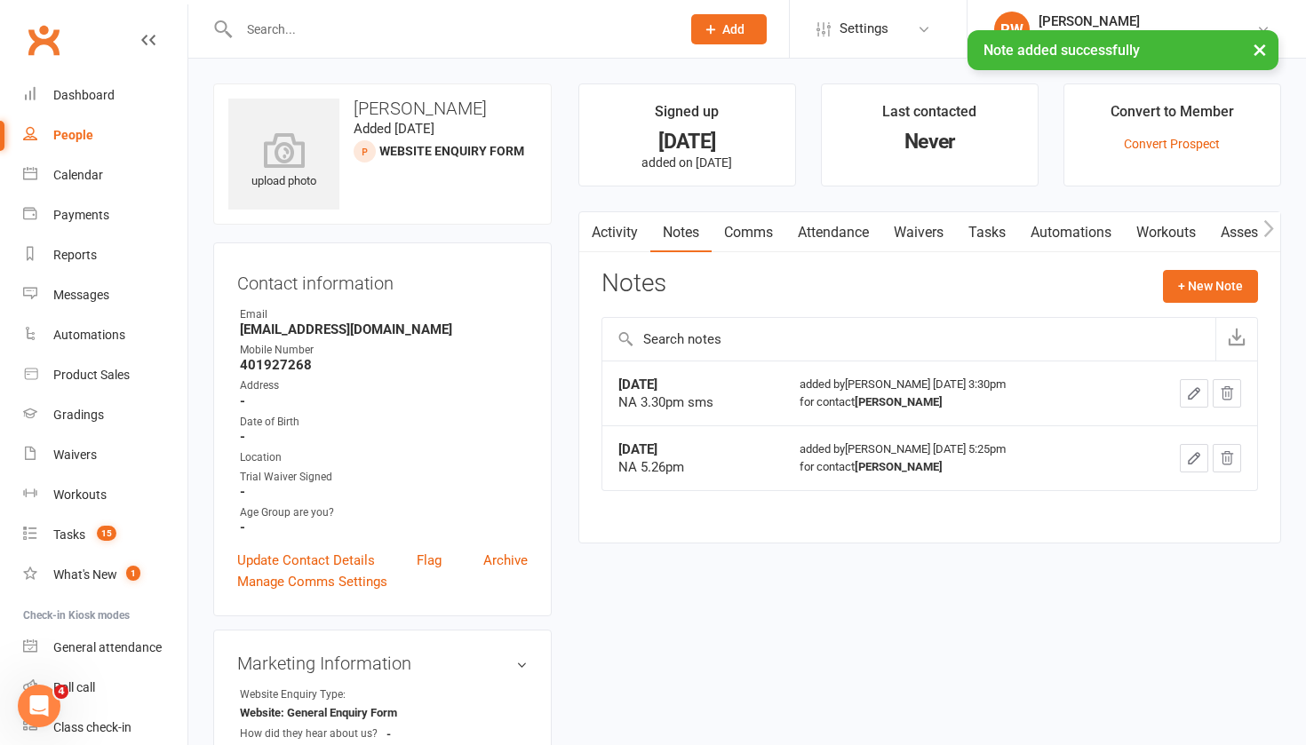
select select "100"
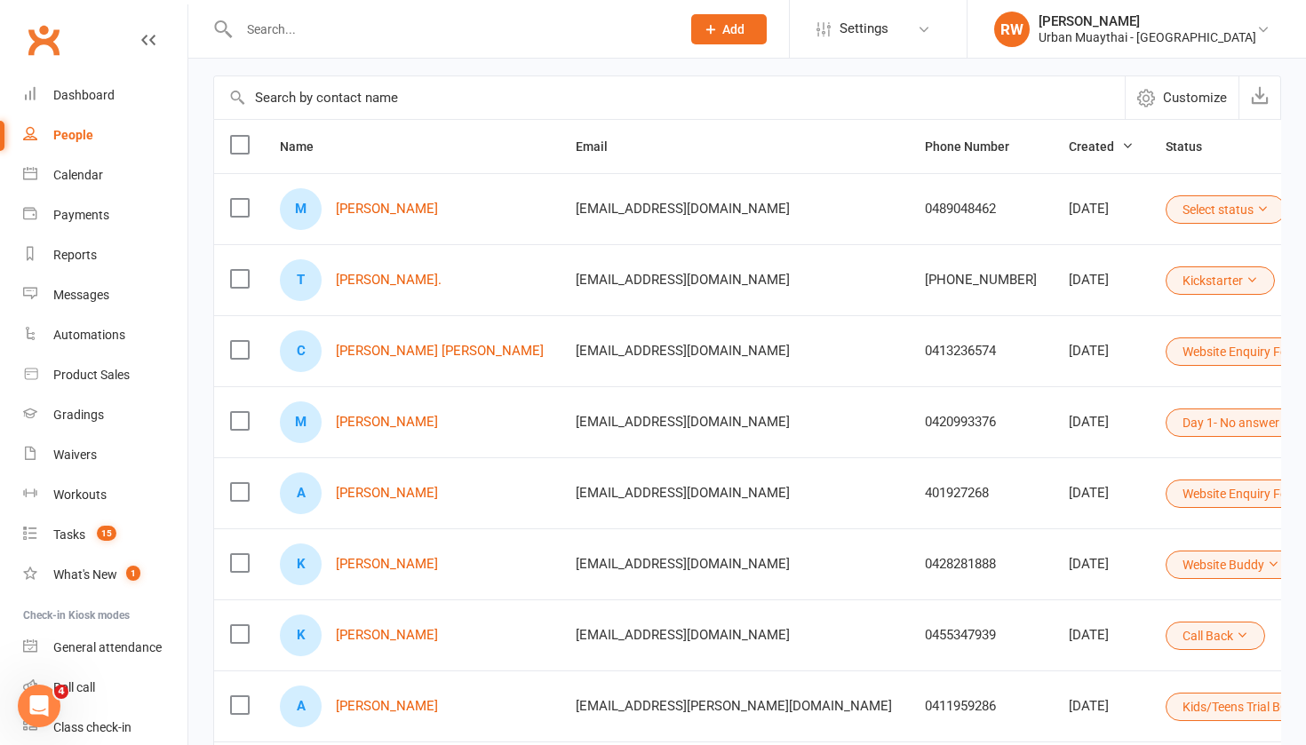
scroll to position [160, 0]
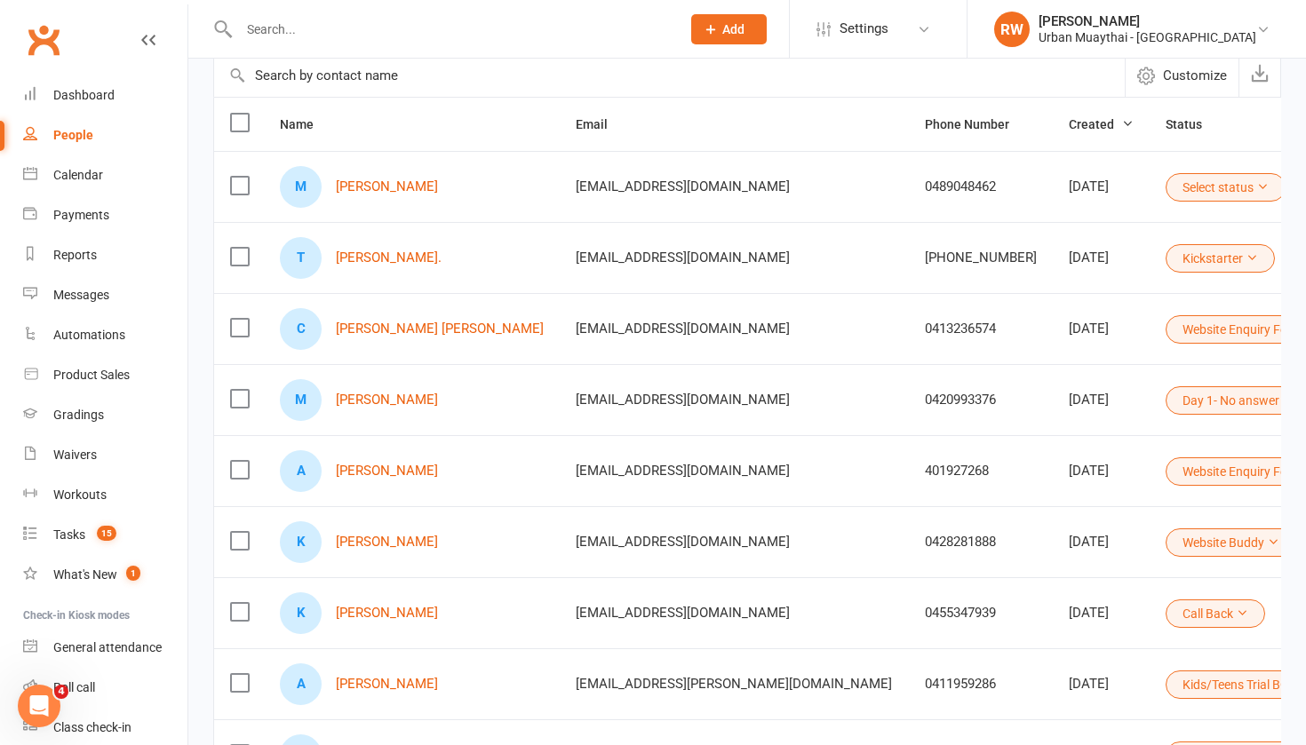
click at [1305, 466] on icon at bounding box center [1311, 471] width 12 height 12
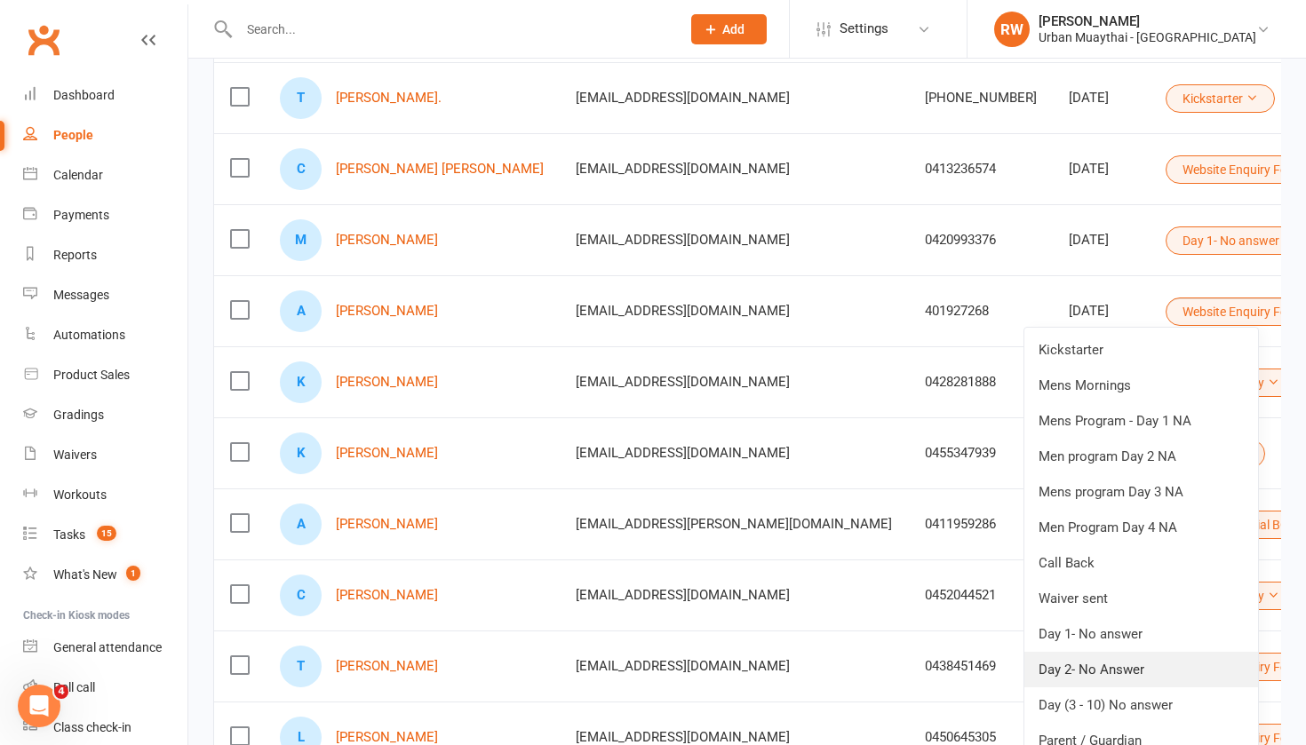
scroll to position [319, 0]
click at [1108, 627] on link "Day 1- No answer" at bounding box center [1141, 635] width 234 height 36
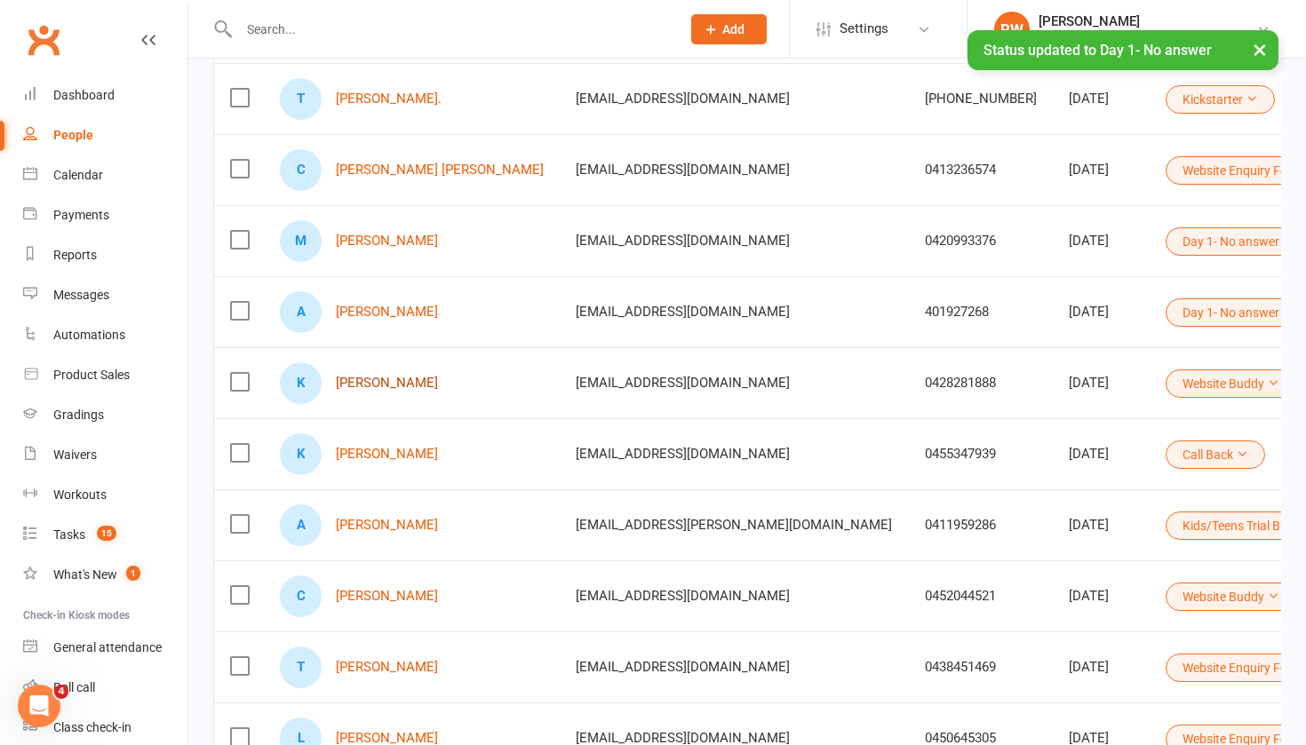
click at [397, 383] on link "Kate Wilson" at bounding box center [387, 383] width 102 height 15
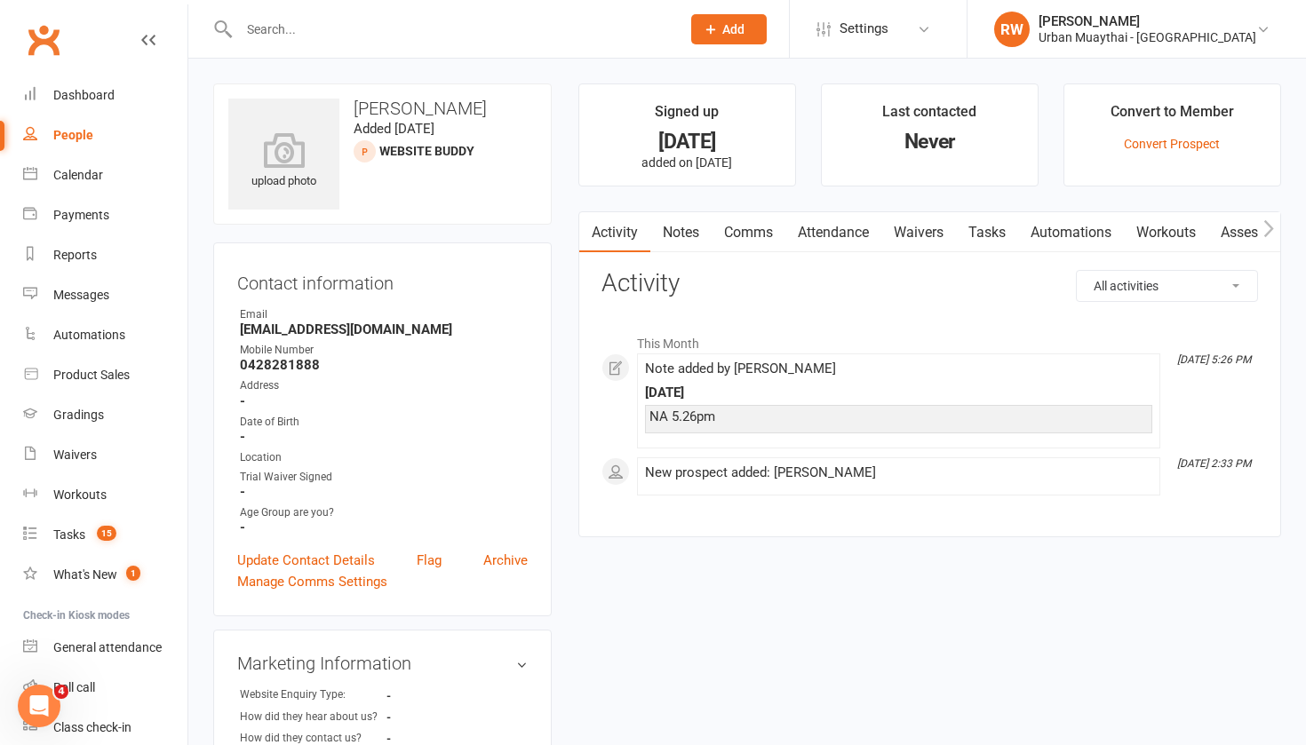
click at [319, 433] on strong "-" at bounding box center [384, 437] width 288 height 16
click at [684, 237] on link "Notes" at bounding box center [680, 232] width 61 height 41
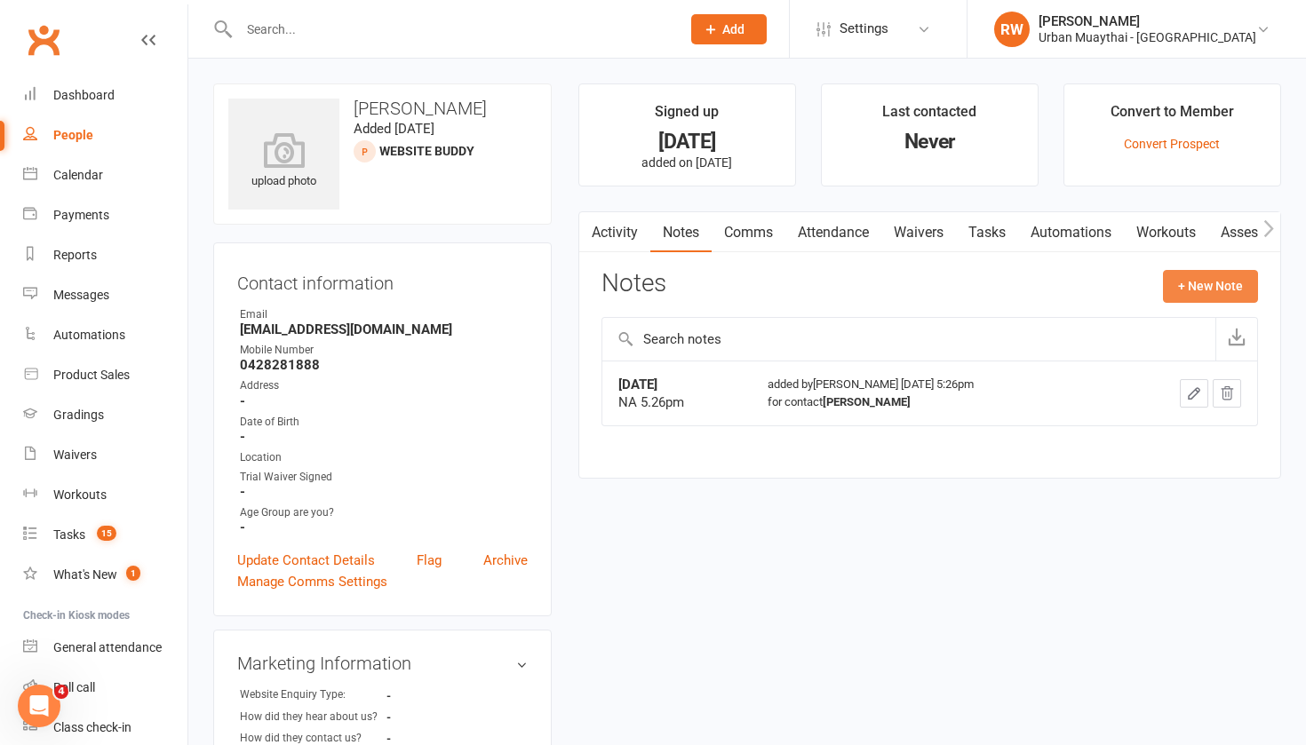
click at [1211, 278] on button "+ New Note" at bounding box center [1210, 286] width 95 height 32
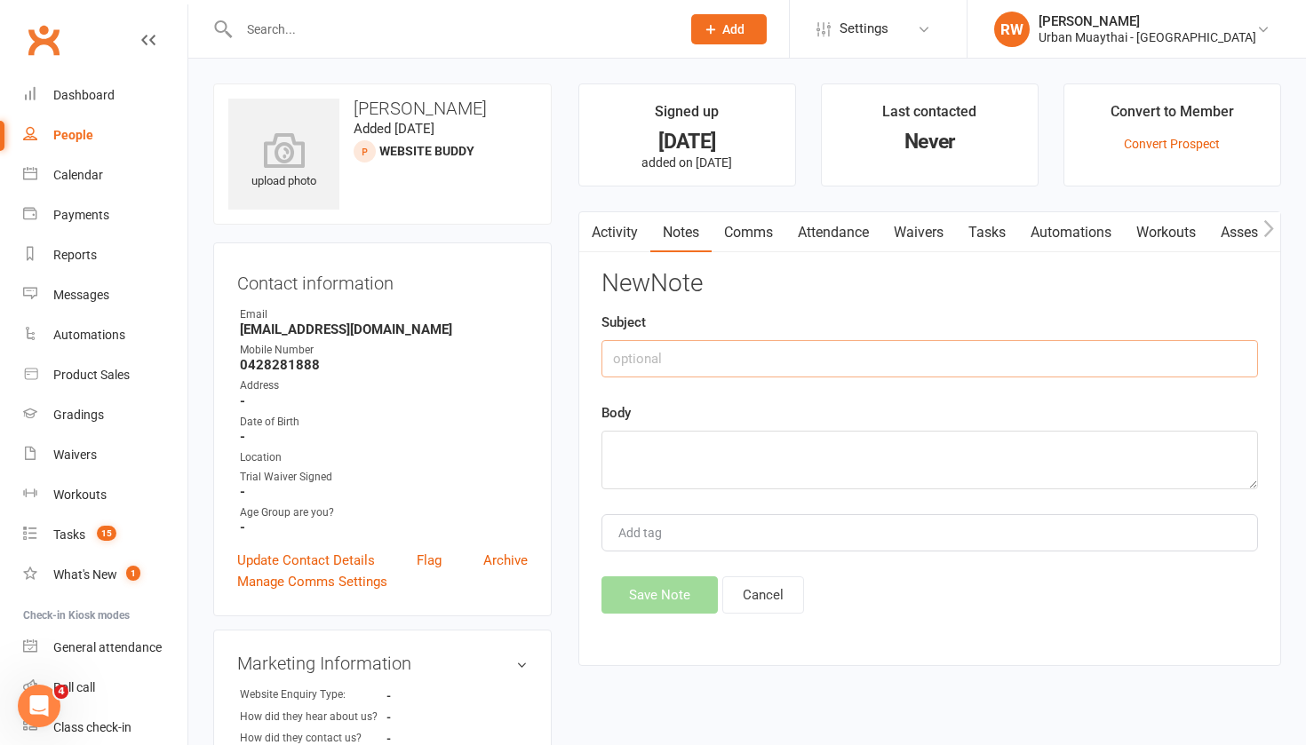
click at [634, 347] on input "text" at bounding box center [929, 358] width 656 height 37
type input "16thy SEPT"
click at [634, 453] on textarea at bounding box center [929, 460] width 656 height 59
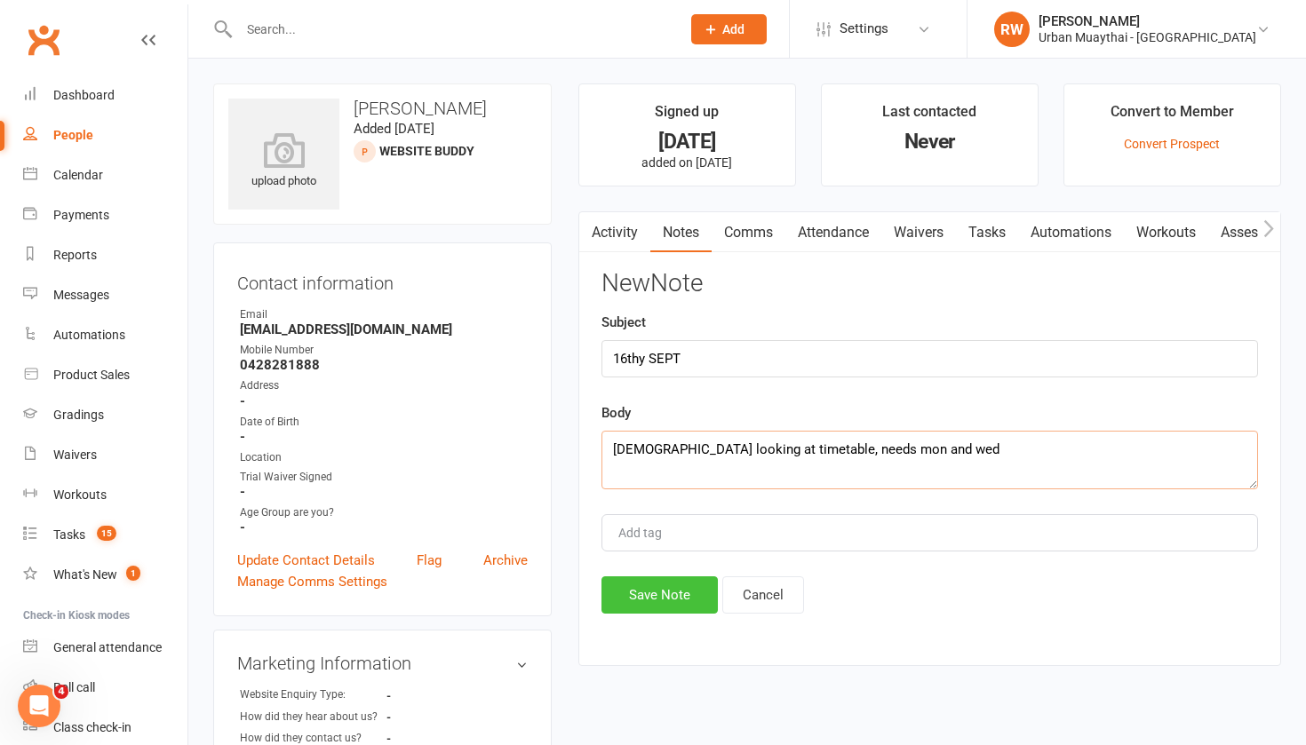
type textarea "9yr old looking at timetable, needs mon and wed"
click at [650, 592] on button "Save Note" at bounding box center [659, 594] width 116 height 37
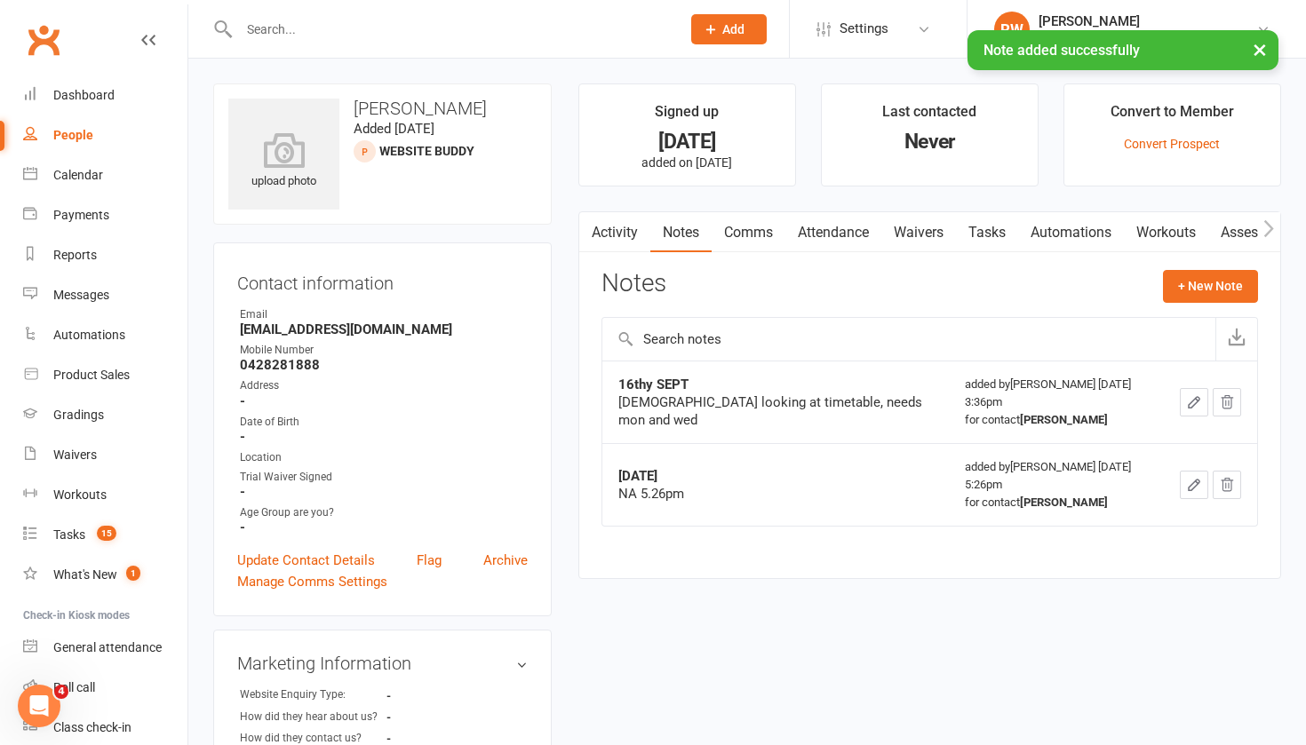
select select "100"
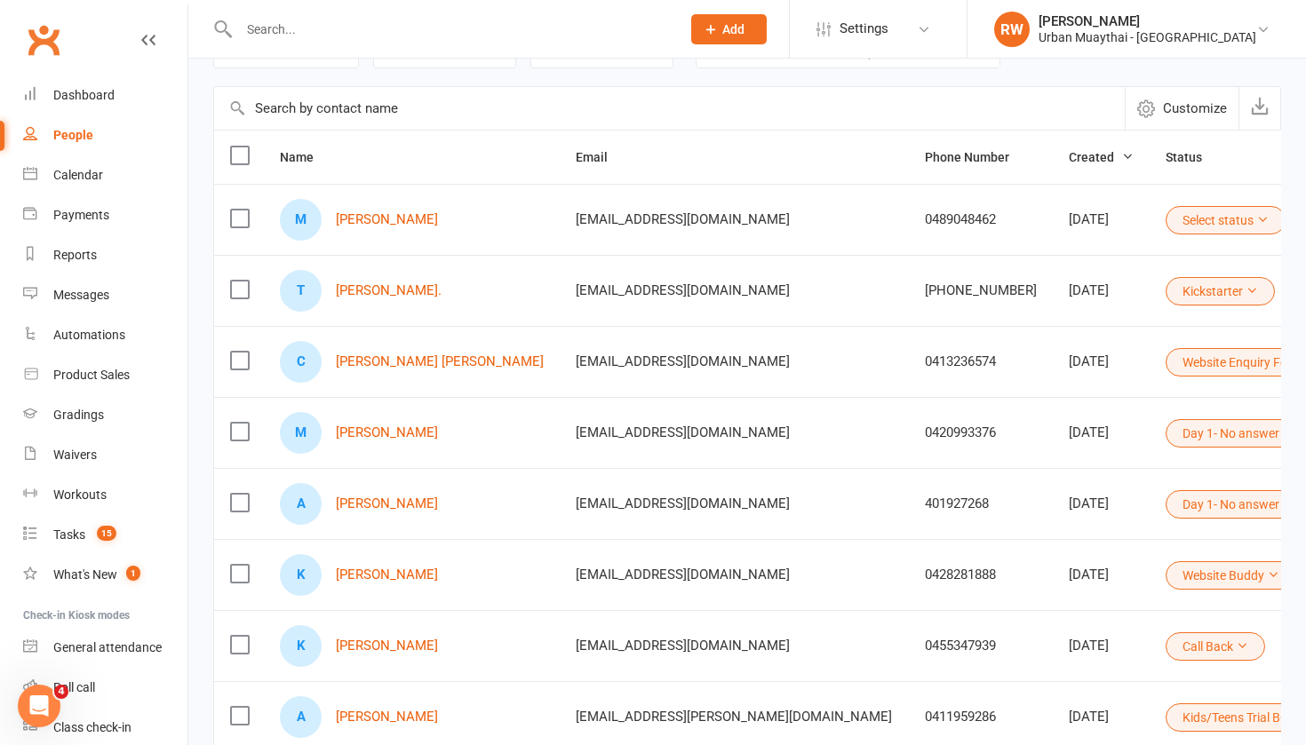
scroll to position [168, 0]
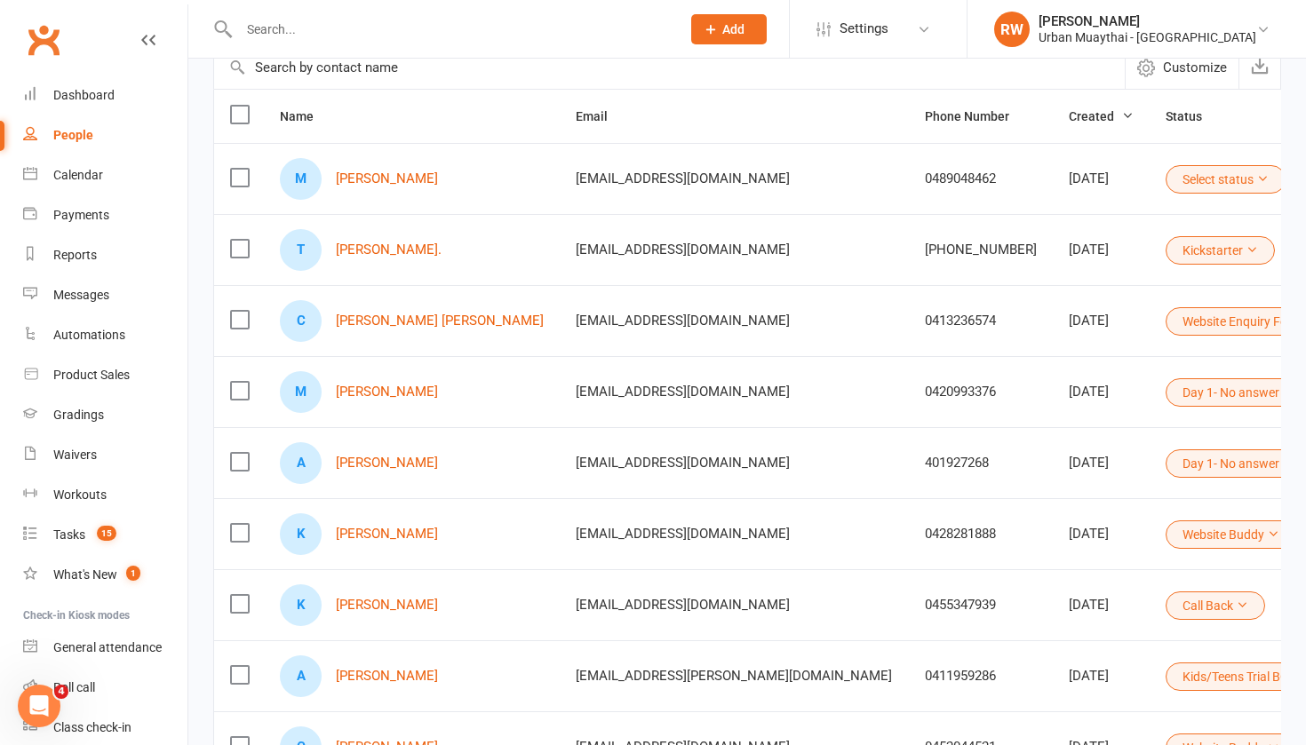
click at [1267, 530] on icon at bounding box center [1273, 534] width 12 height 12
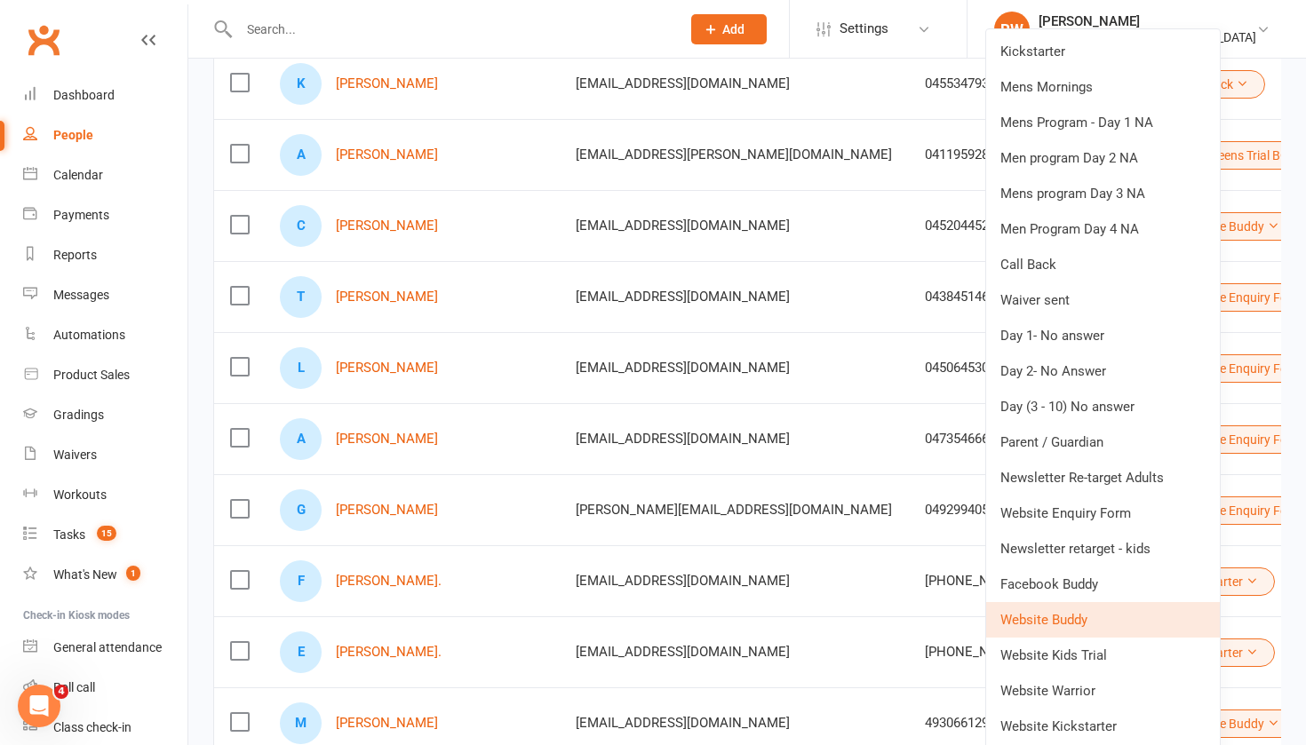
scroll to position [698, 0]
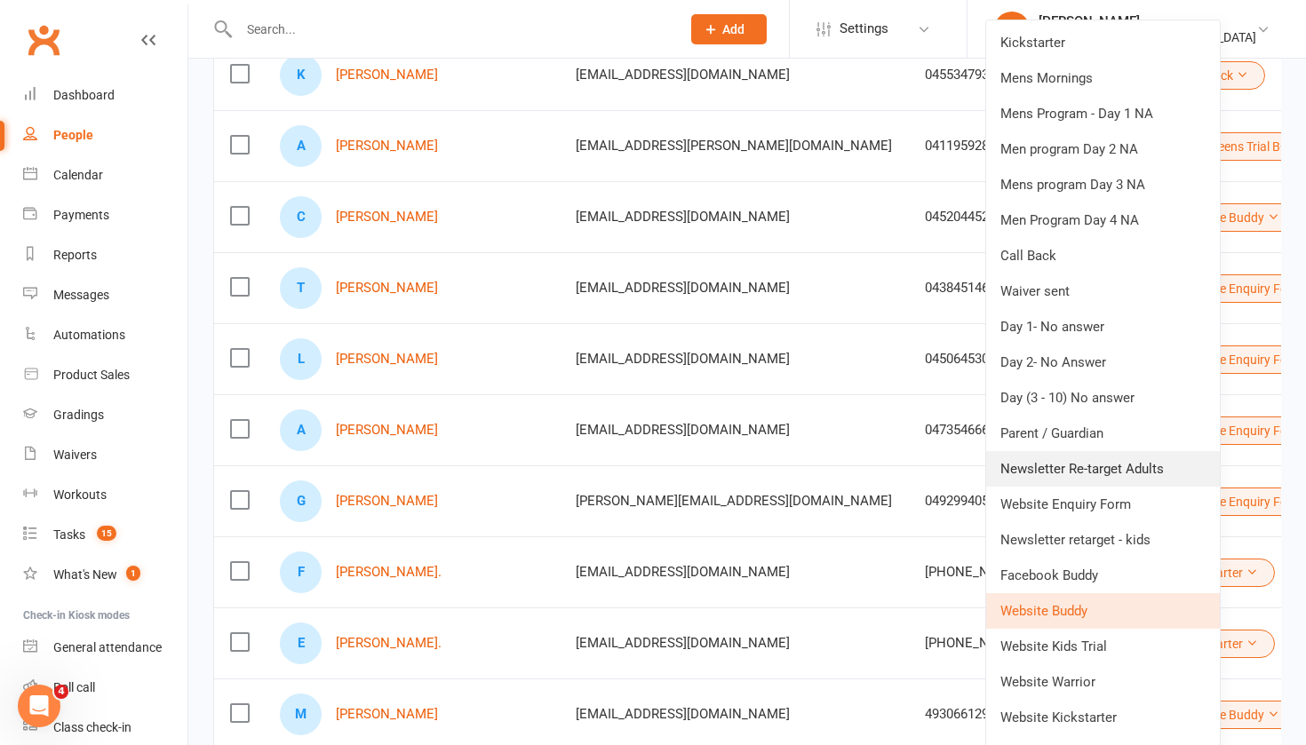
click at [1085, 467] on link "Newsletter Re-target Adults" at bounding box center [1103, 469] width 234 height 36
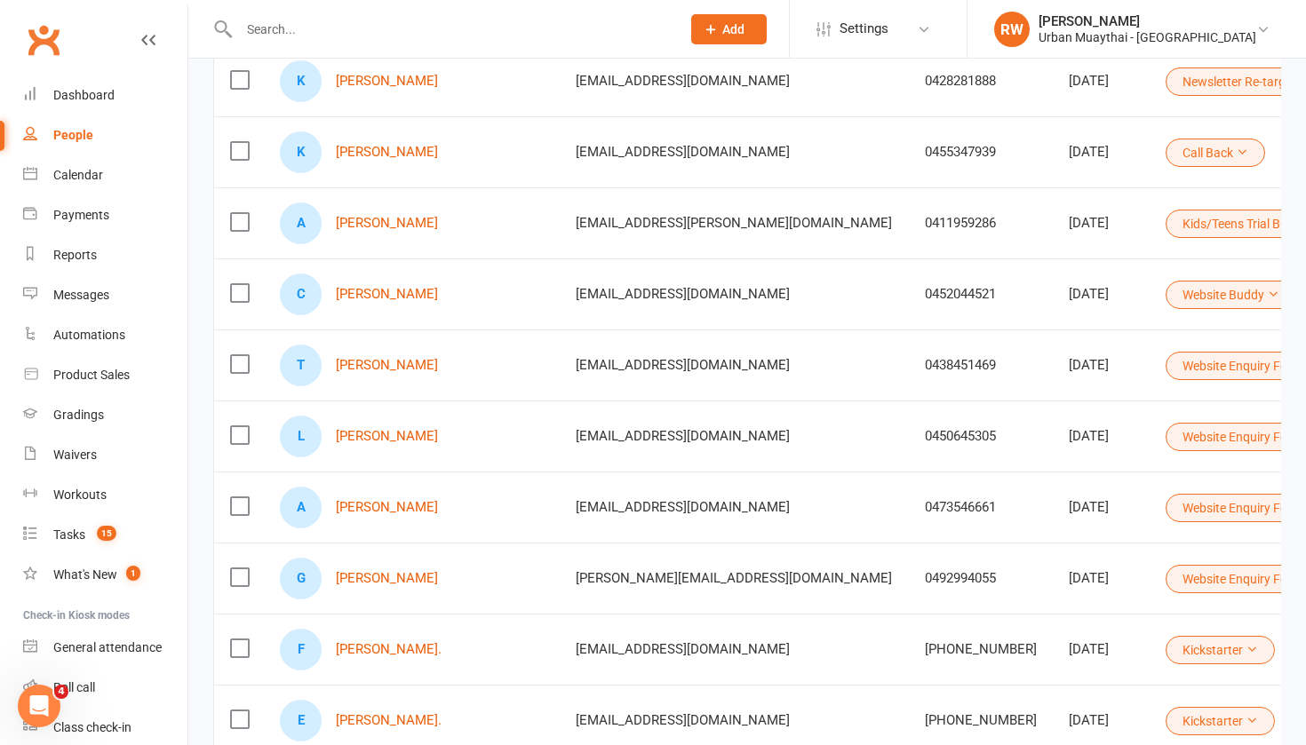
scroll to position [624, 0]
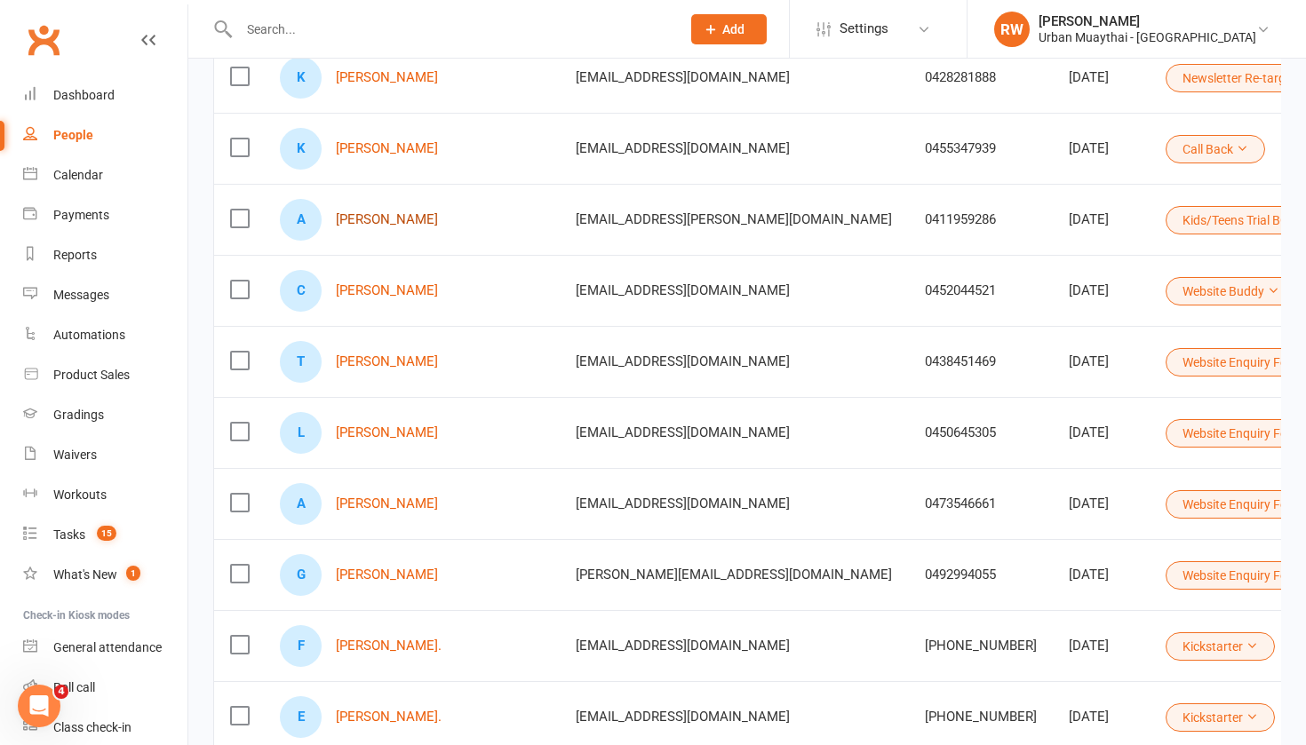
click at [403, 219] on link "Ash Greenlees" at bounding box center [387, 219] width 102 height 15
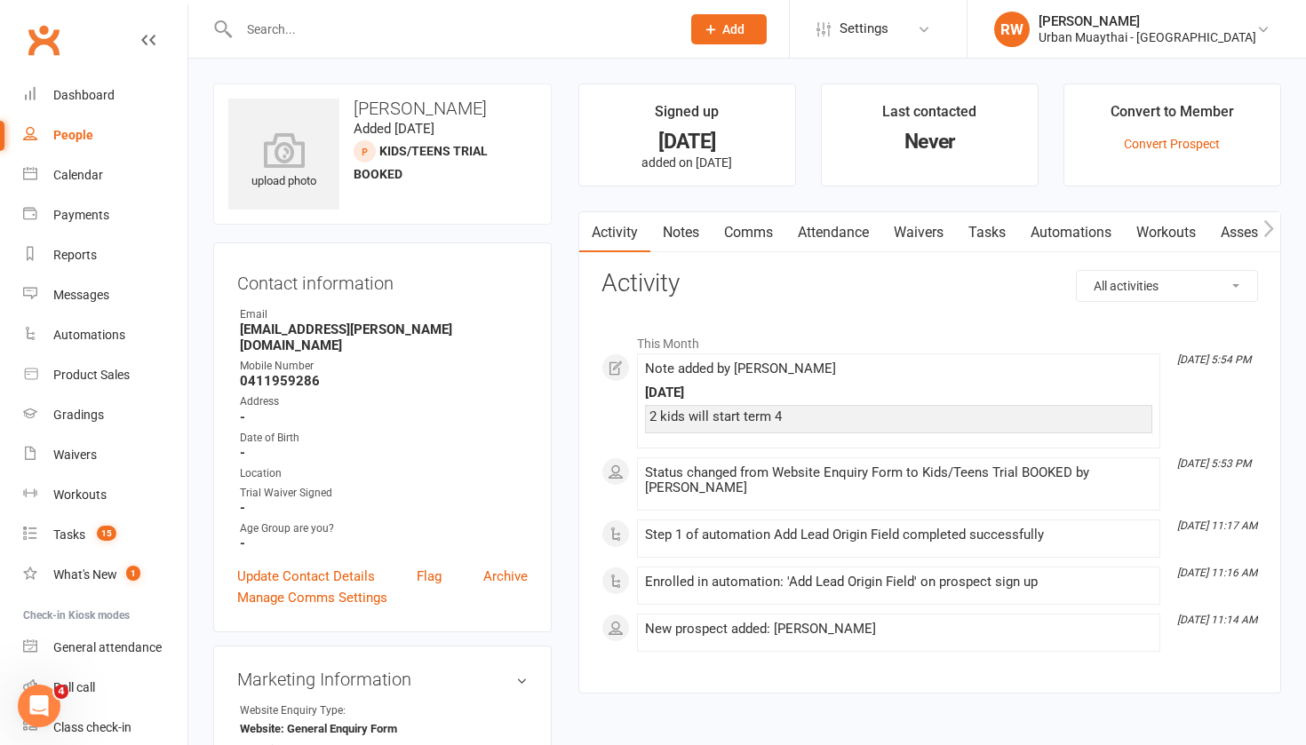
select select "100"
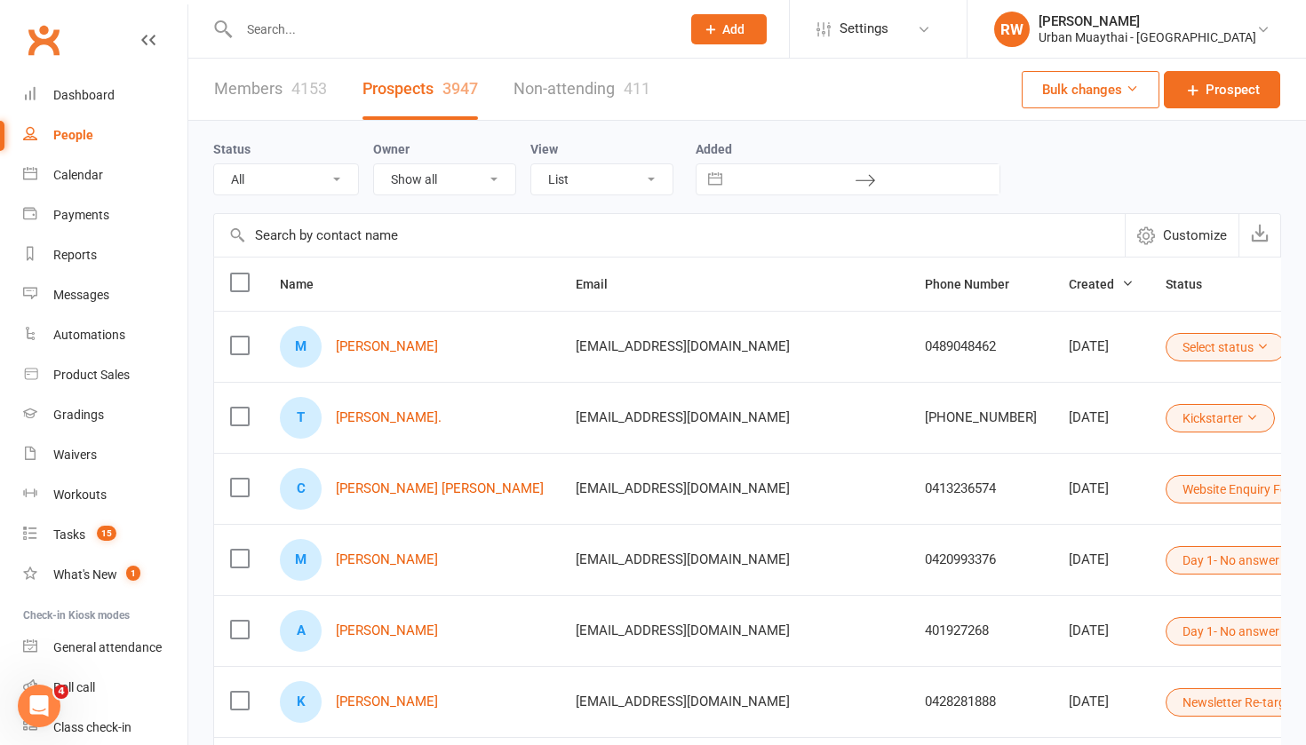
click at [265, 29] on input "text" at bounding box center [451, 29] width 434 height 25
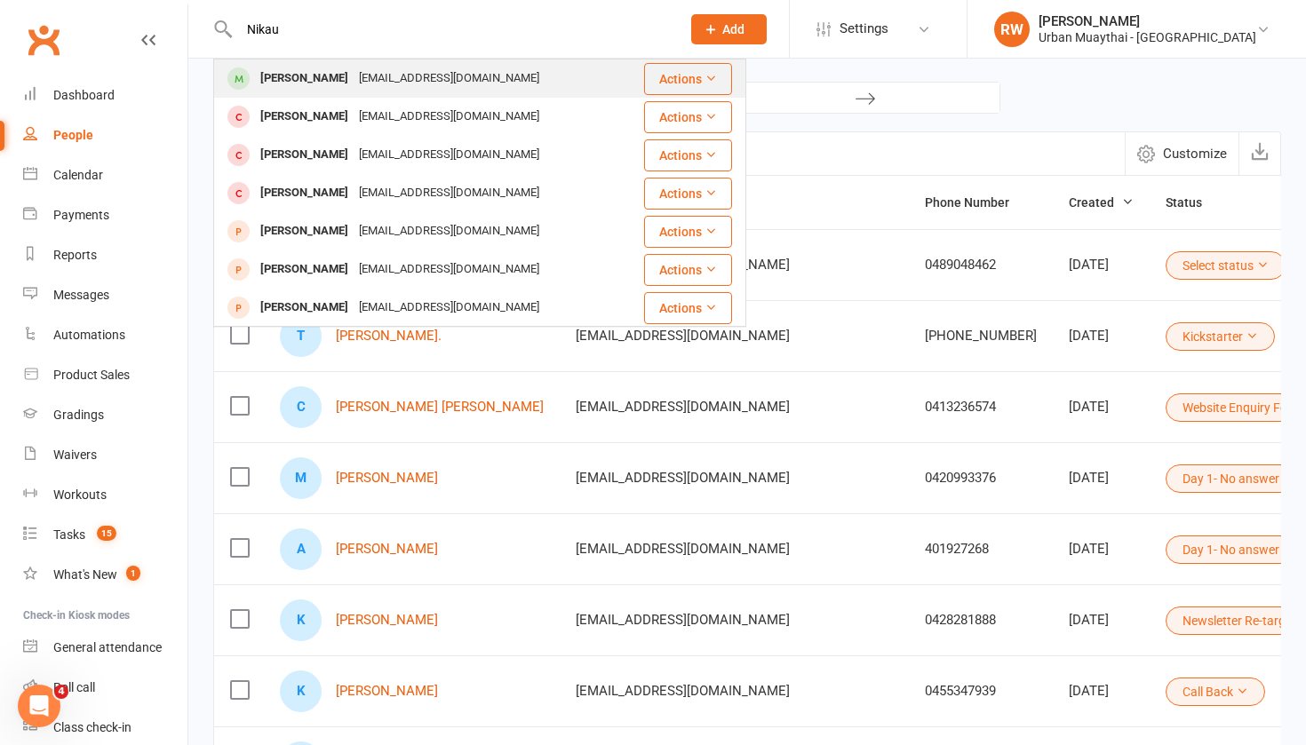
type input "Nikau"
click at [276, 77] on div "Nikau Taramoeroa" at bounding box center [304, 79] width 99 height 26
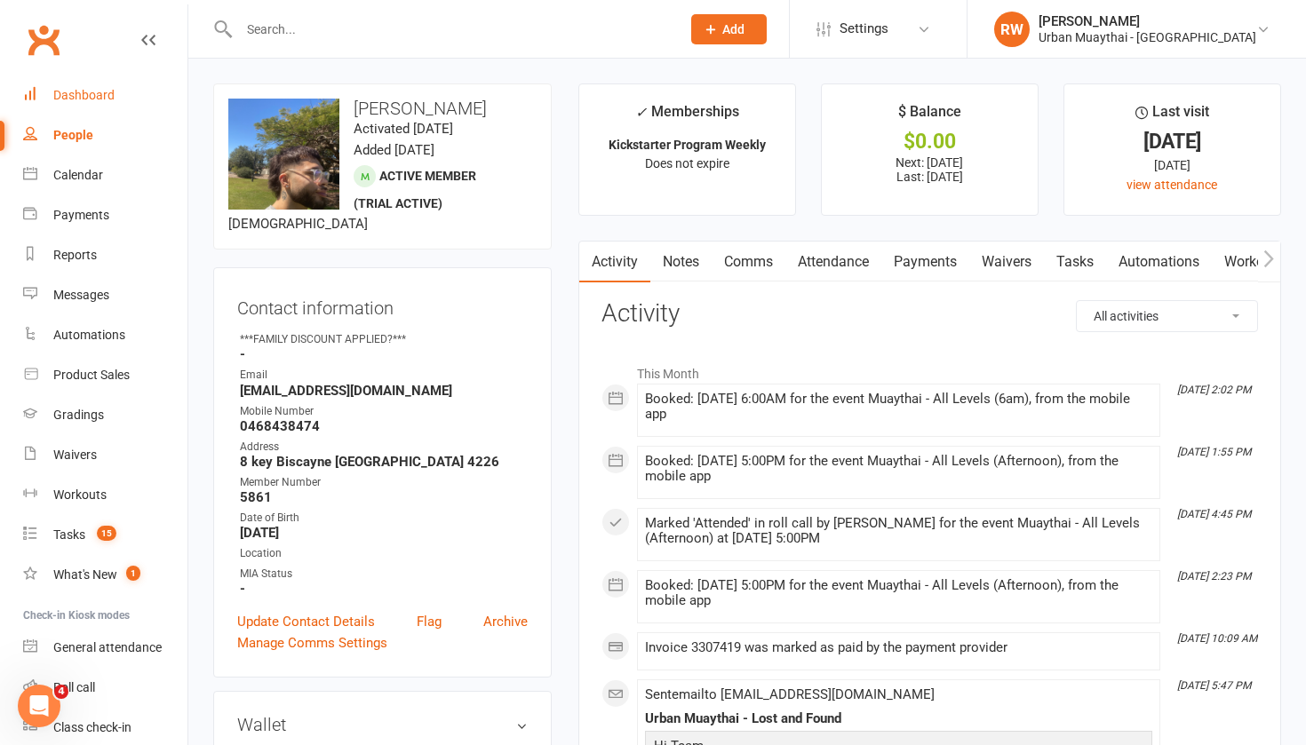
click at [70, 97] on div "Dashboard" at bounding box center [83, 95] width 61 height 14
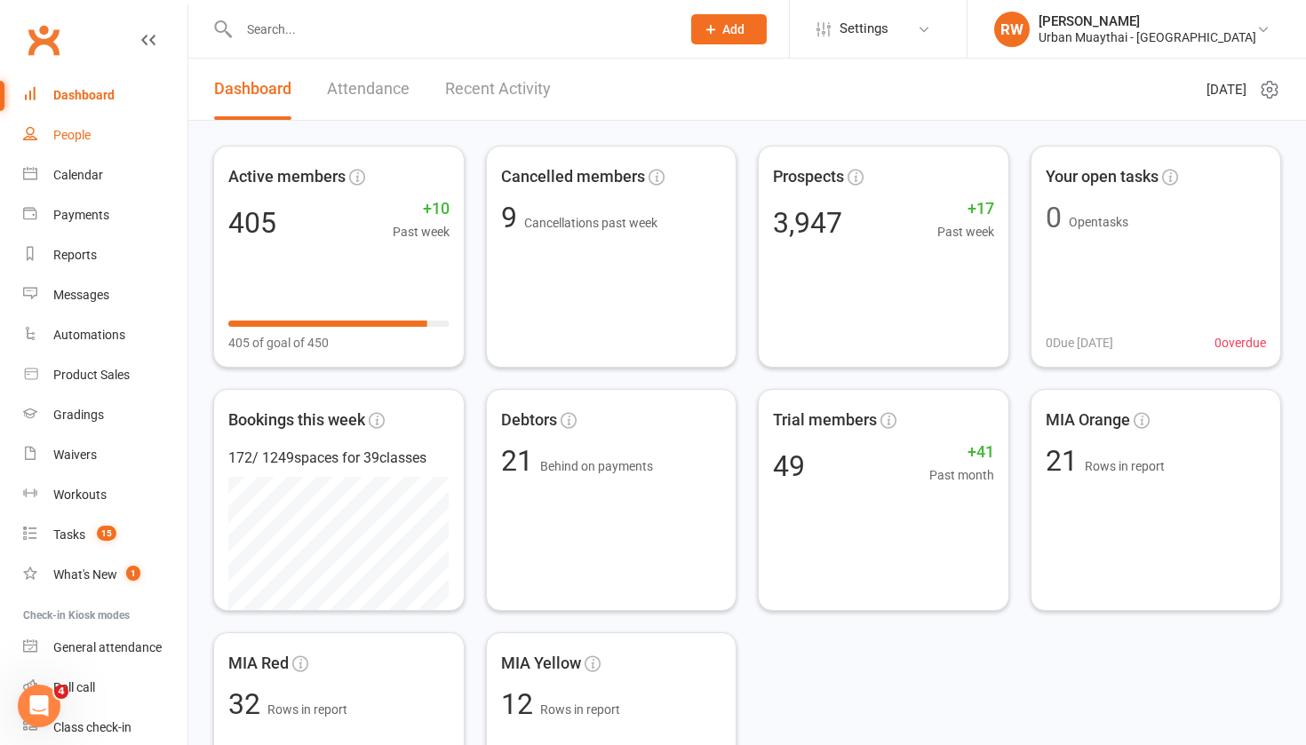
click at [77, 138] on div "People" at bounding box center [71, 135] width 37 height 14
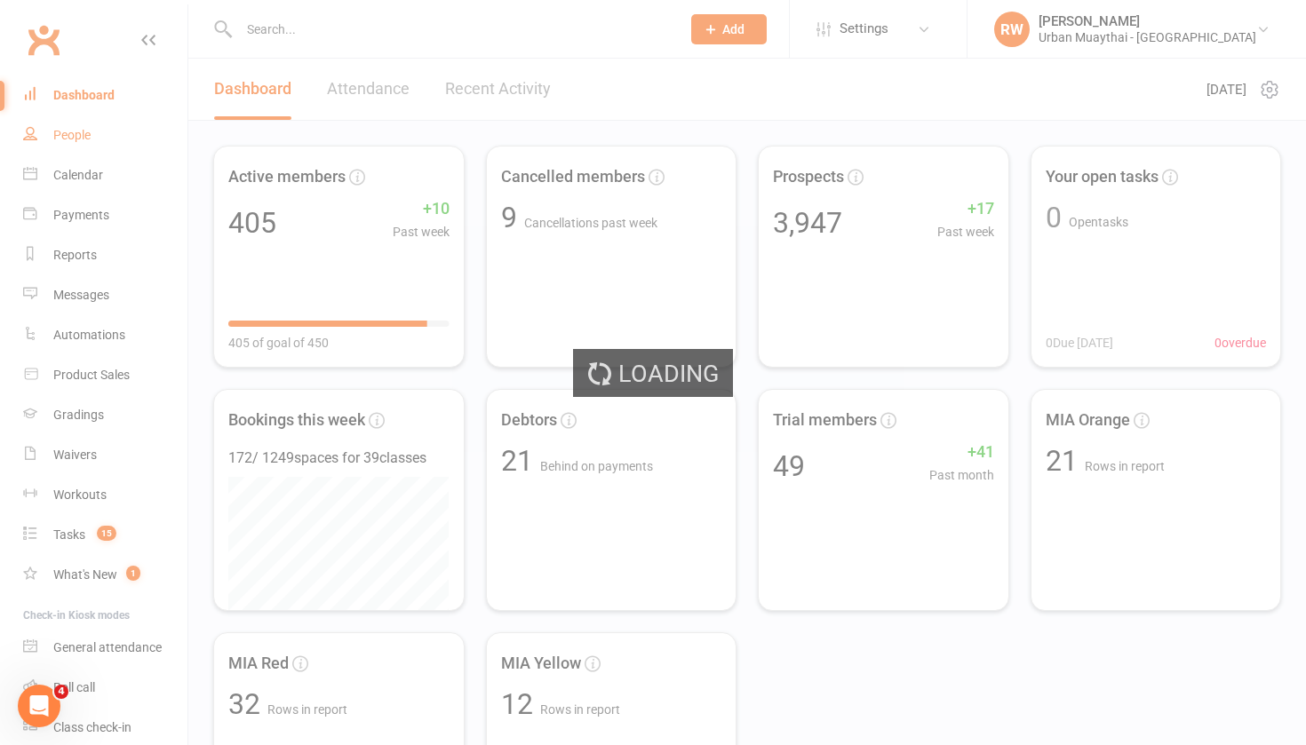
select select "100"
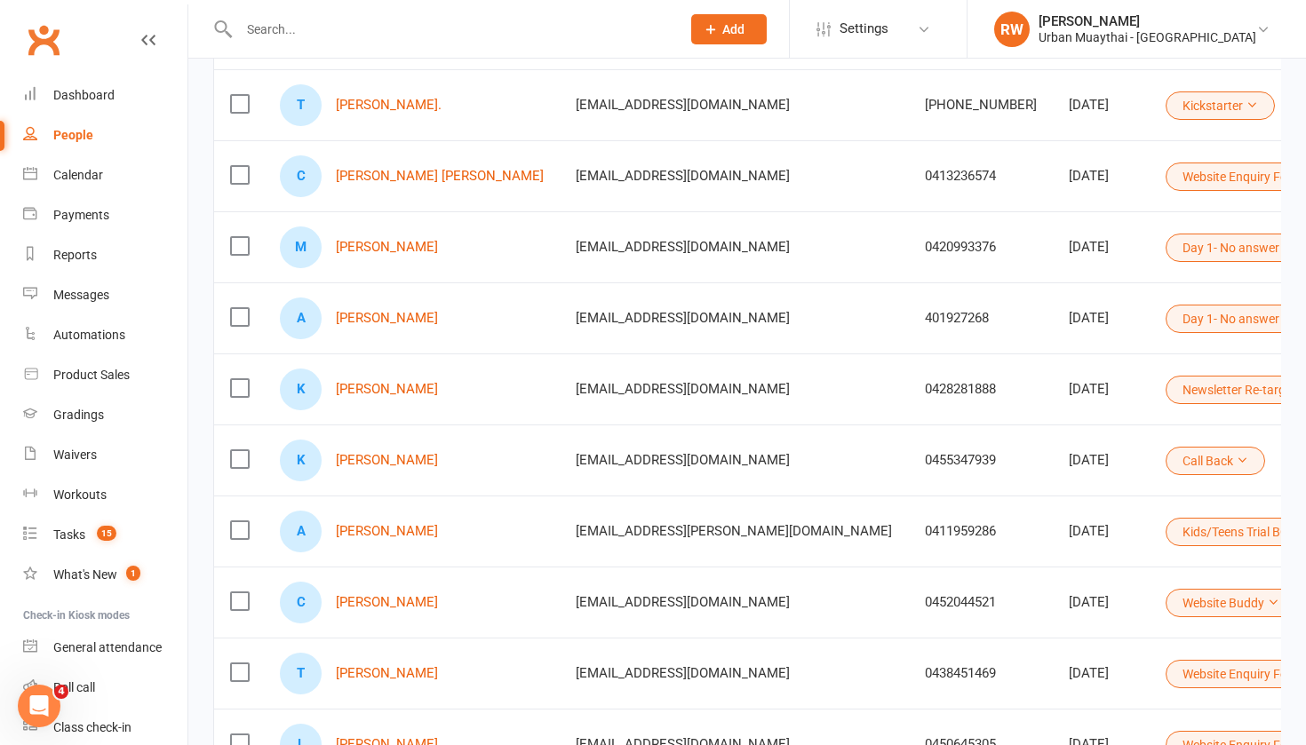
scroll to position [318, 0]
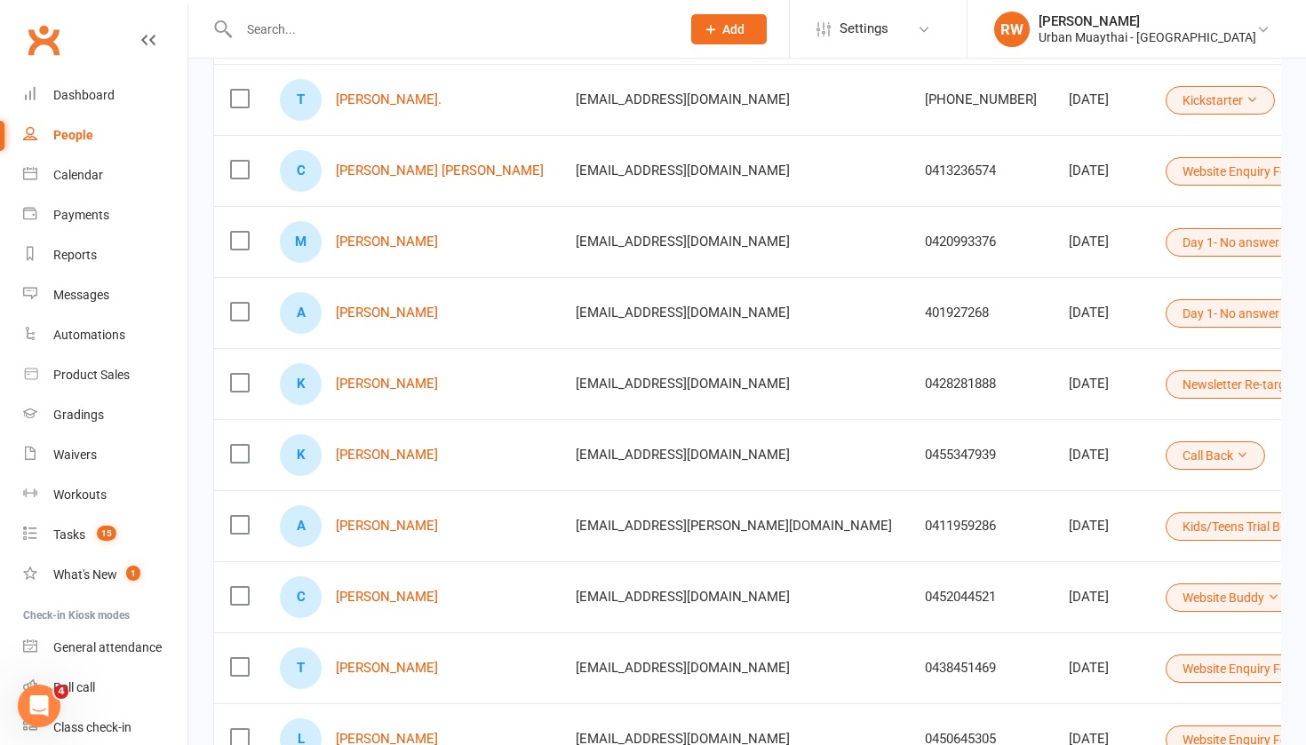
click at [464, 248] on div "M Matthew Norris" at bounding box center [412, 242] width 264 height 42
click at [412, 245] on link "Matthew Norris" at bounding box center [387, 242] width 102 height 15
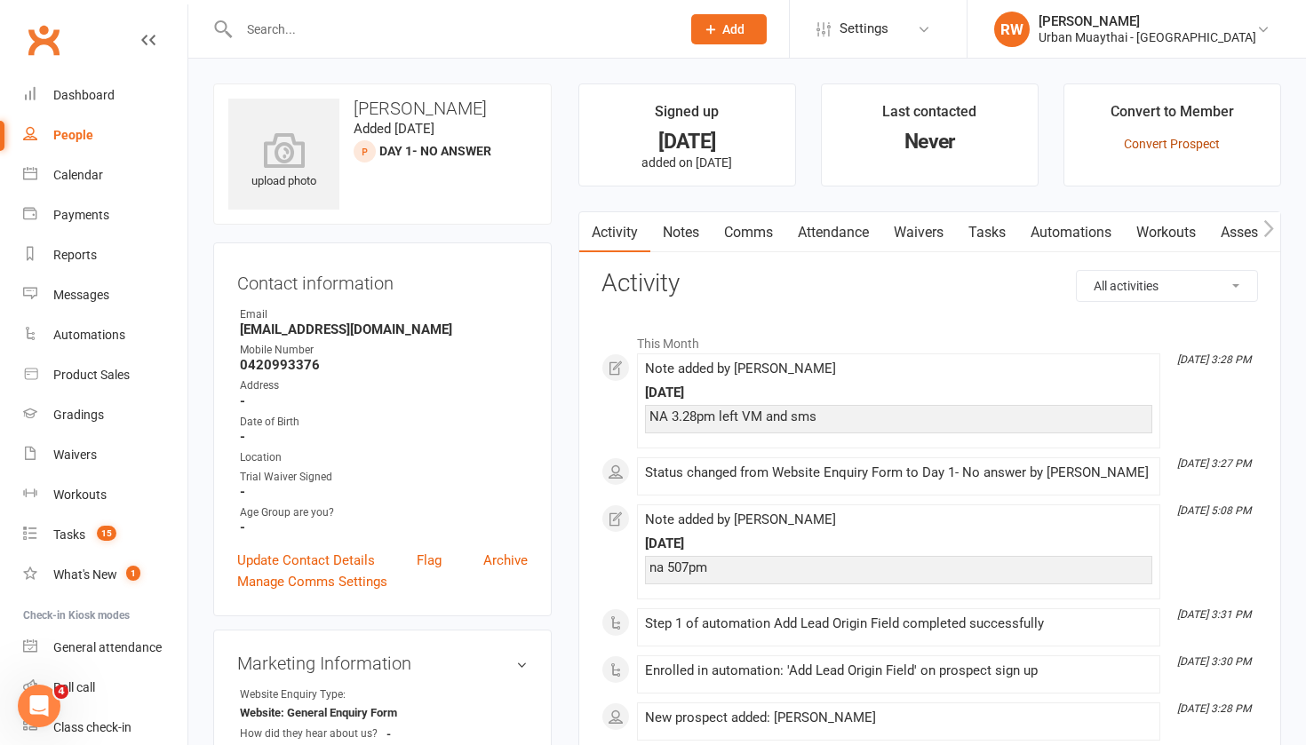
click at [1148, 144] on link "Convert Prospect" at bounding box center [1172, 144] width 96 height 14
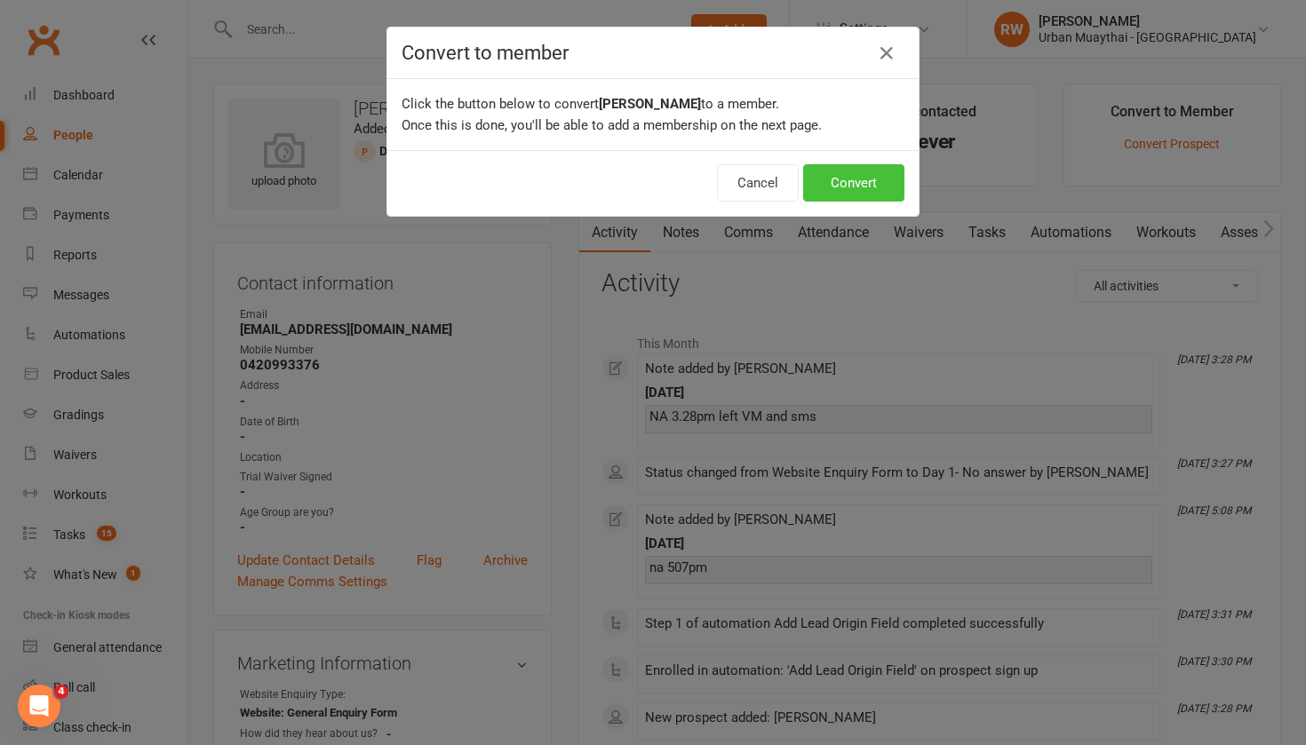
click at [839, 178] on button "Convert" at bounding box center [853, 182] width 101 height 37
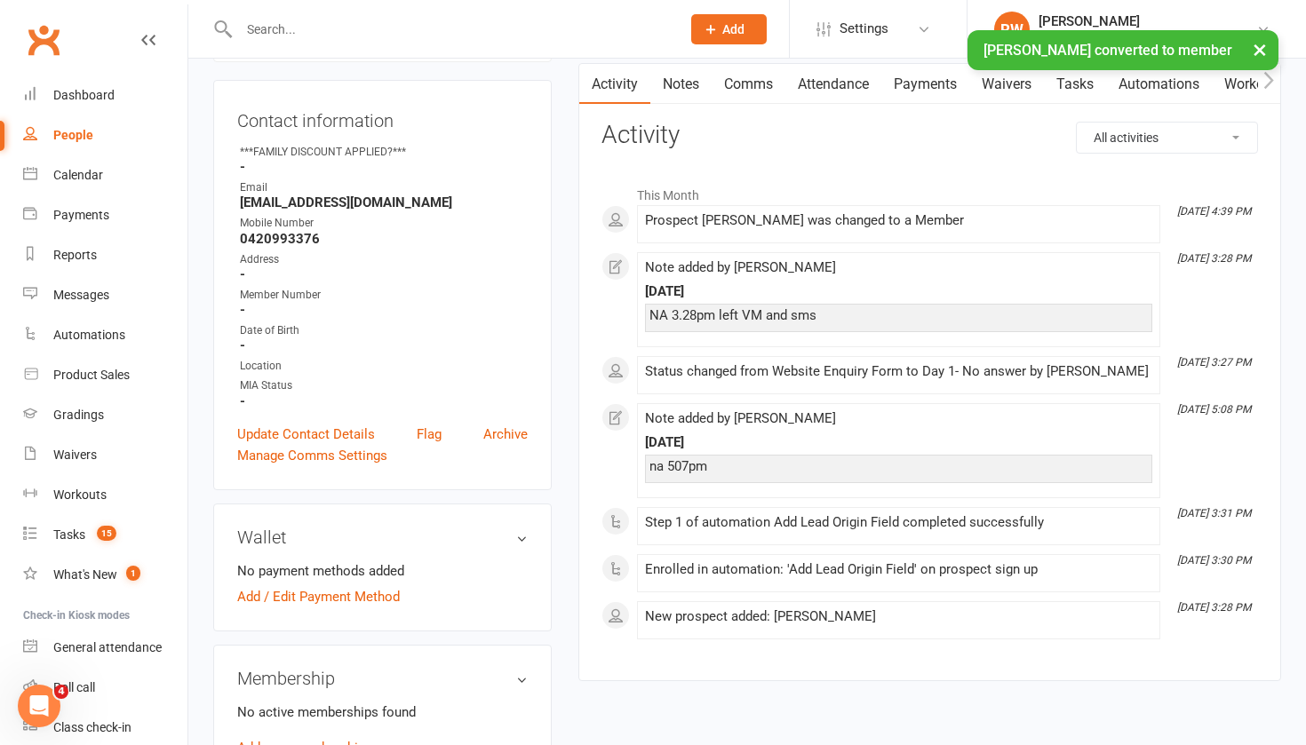
scroll to position [177, 0]
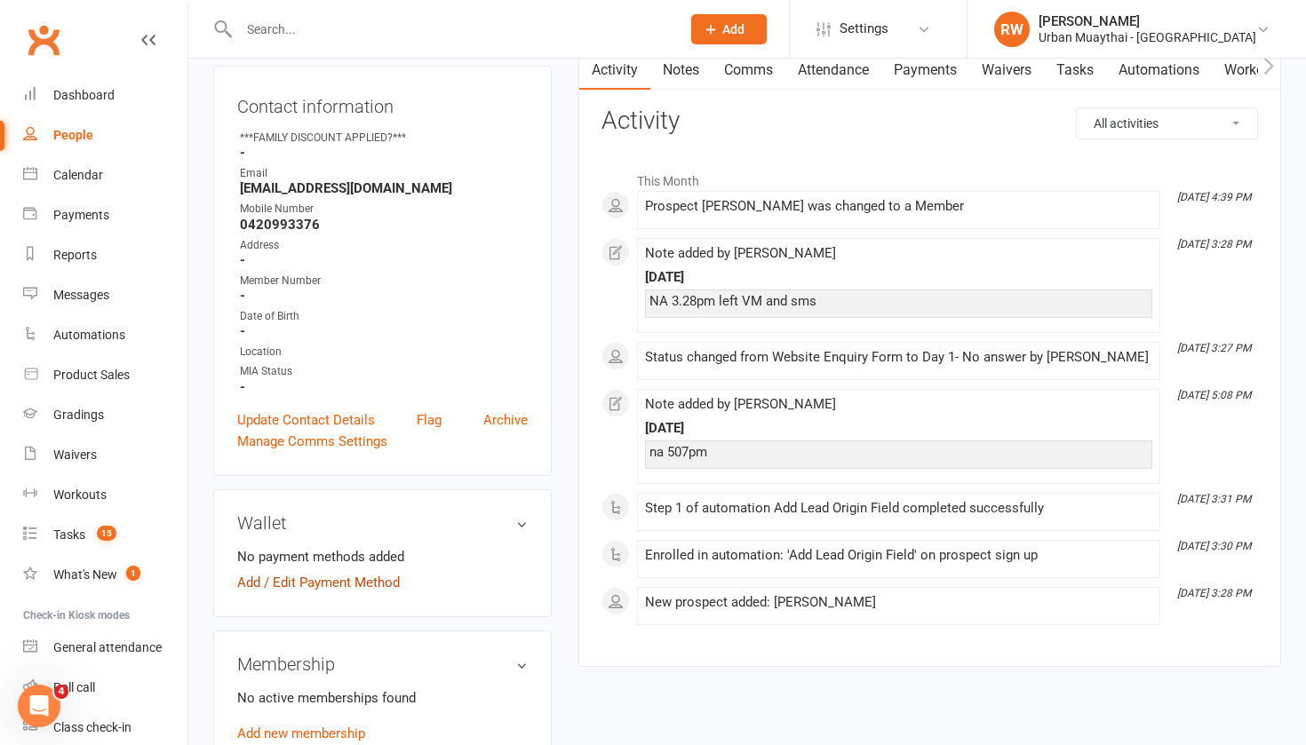
click at [327, 584] on link "Add / Edit Payment Method" at bounding box center [318, 582] width 163 height 21
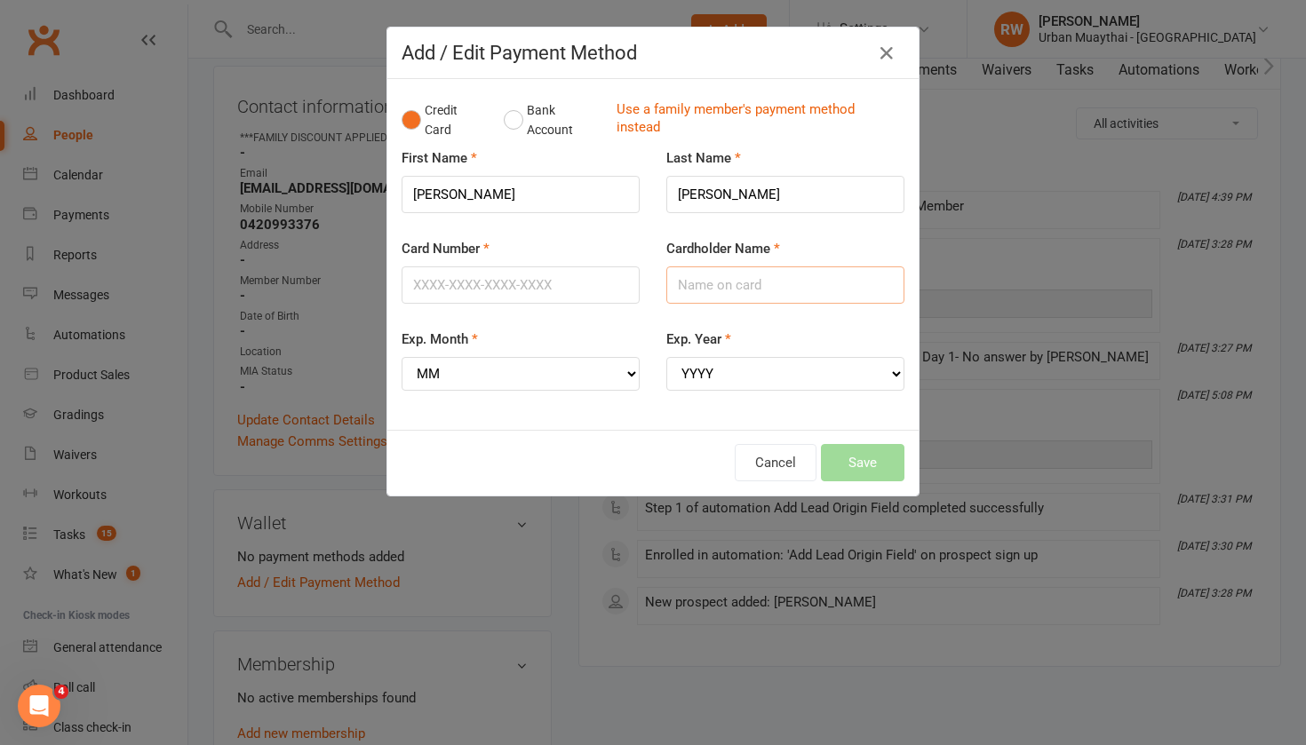
click at [705, 289] on input "Cardholder Name" at bounding box center [785, 284] width 238 height 37
type input "Matthew Norris"
click at [459, 289] on input "Card Number" at bounding box center [521, 284] width 238 height 37
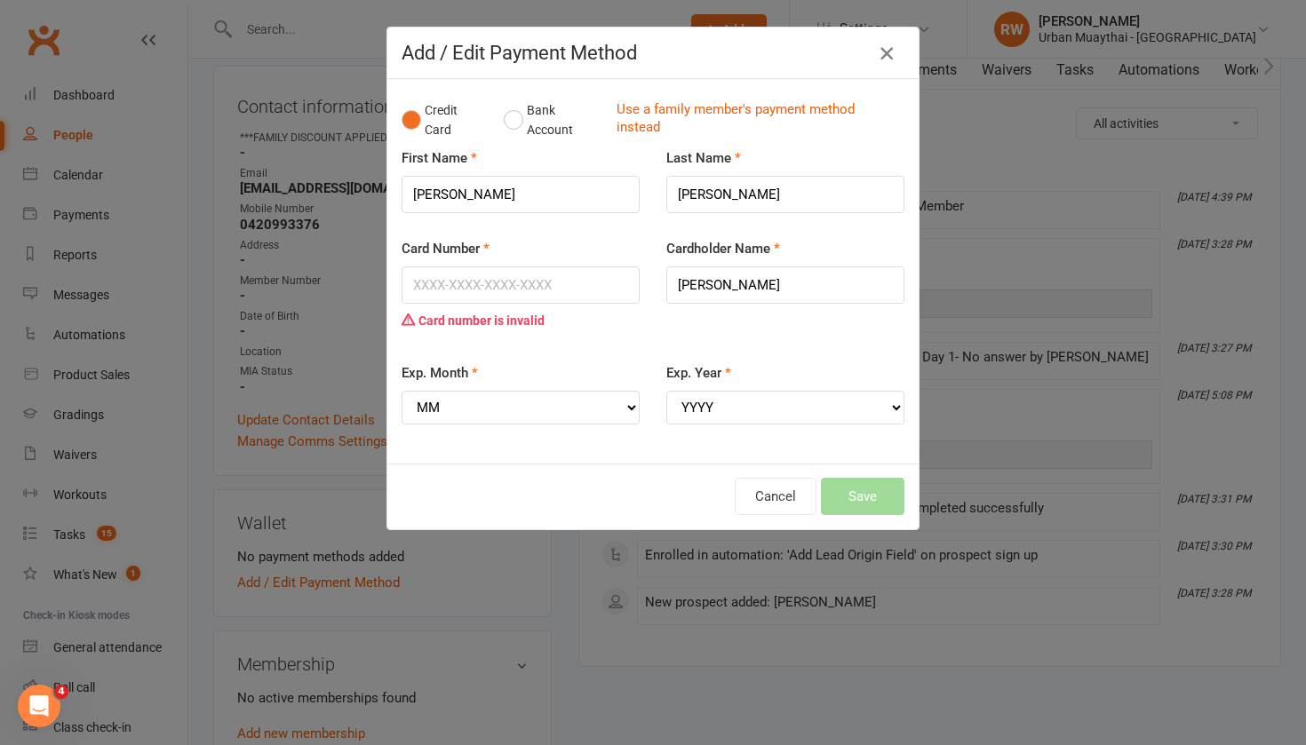
click at [887, 55] on icon "button" at bounding box center [886, 53] width 21 height 21
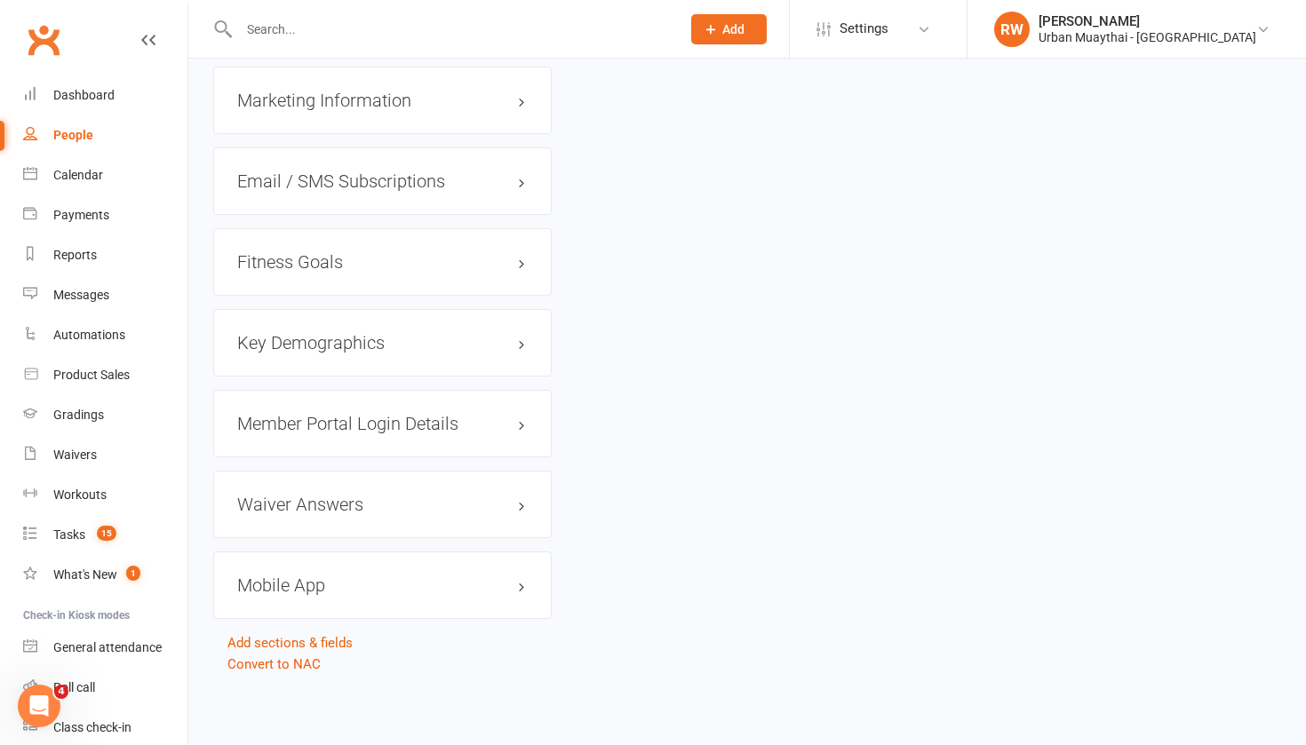
scroll to position [1768, 0]
click at [258, 656] on link "Convert to NAC" at bounding box center [273, 664] width 93 height 16
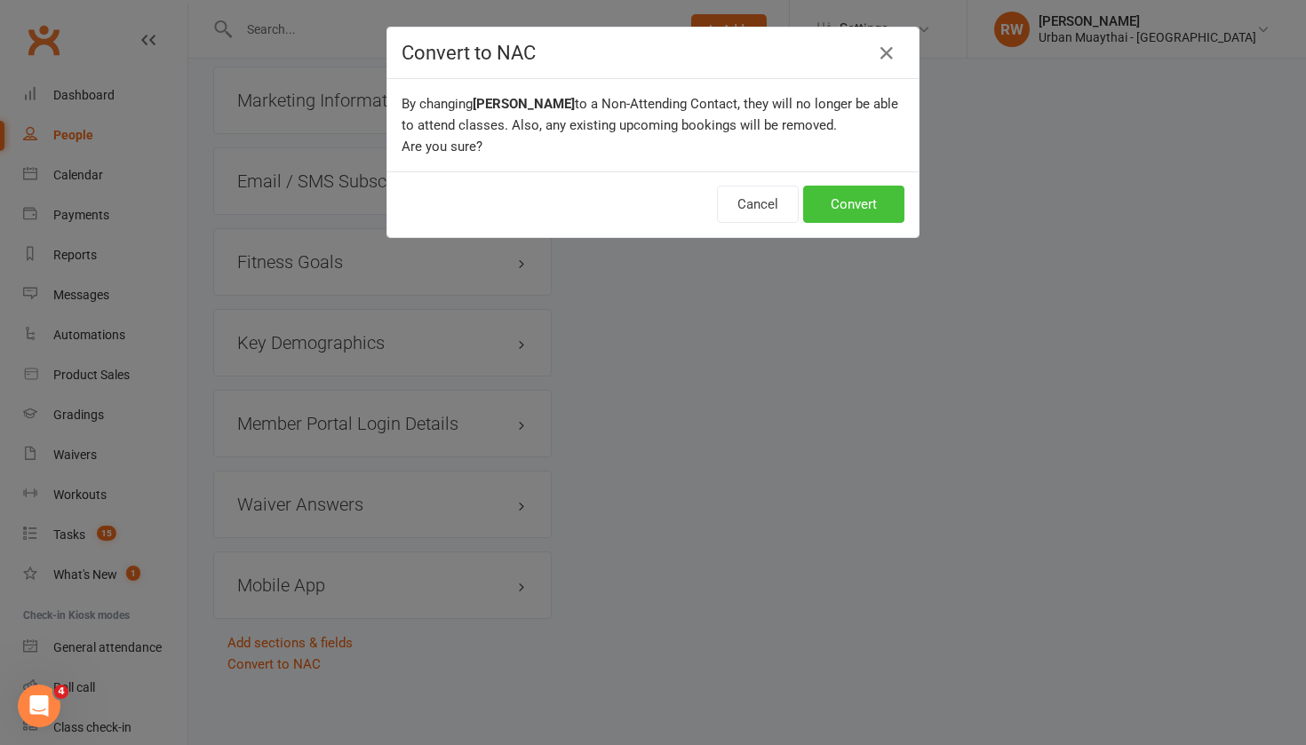
click at [866, 204] on button "Convert" at bounding box center [853, 204] width 101 height 37
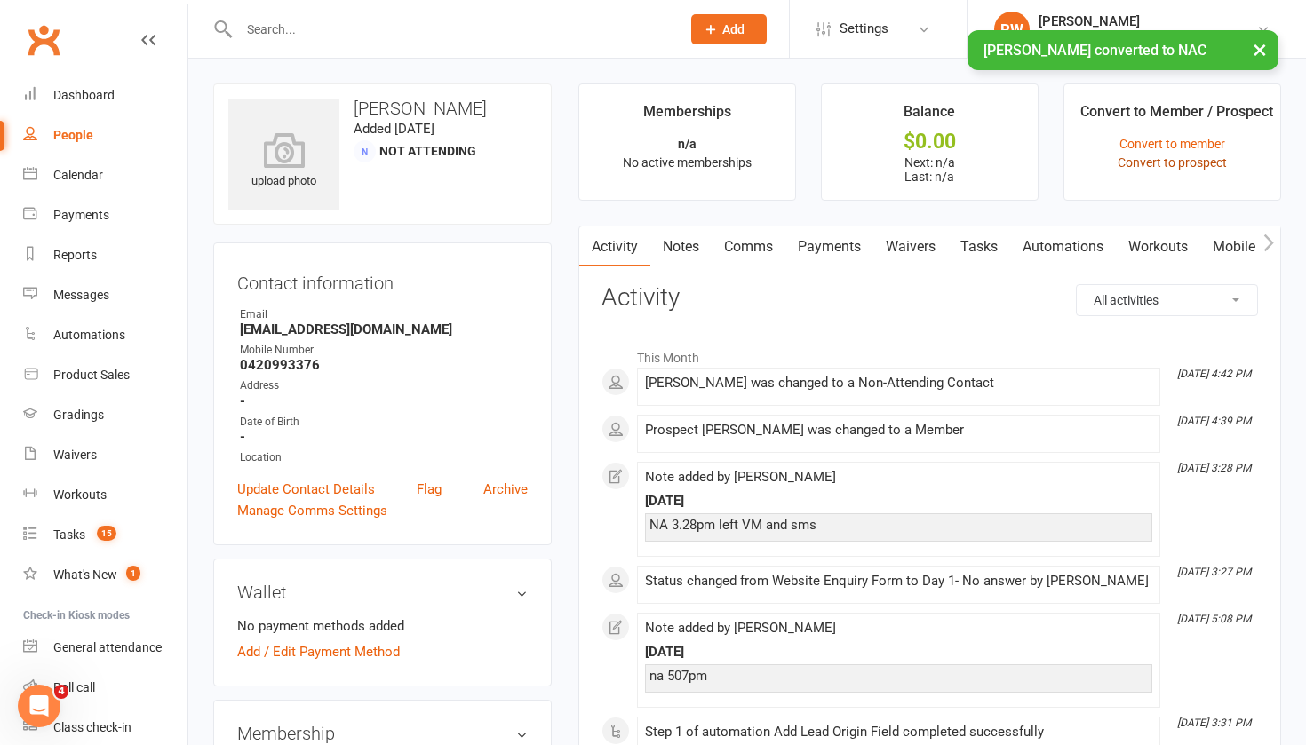
click at [1193, 163] on link "Convert to prospect" at bounding box center [1171, 162] width 109 height 14
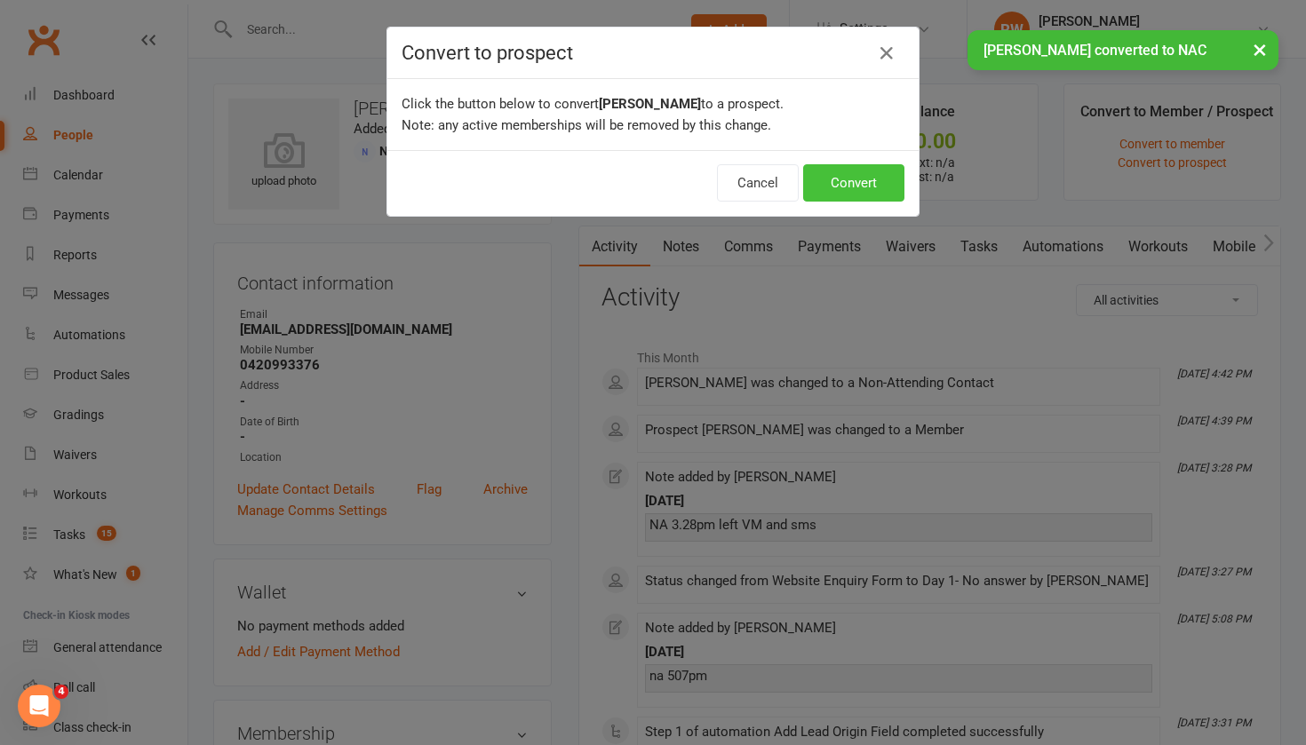
click at [839, 169] on button "Convert" at bounding box center [853, 182] width 101 height 37
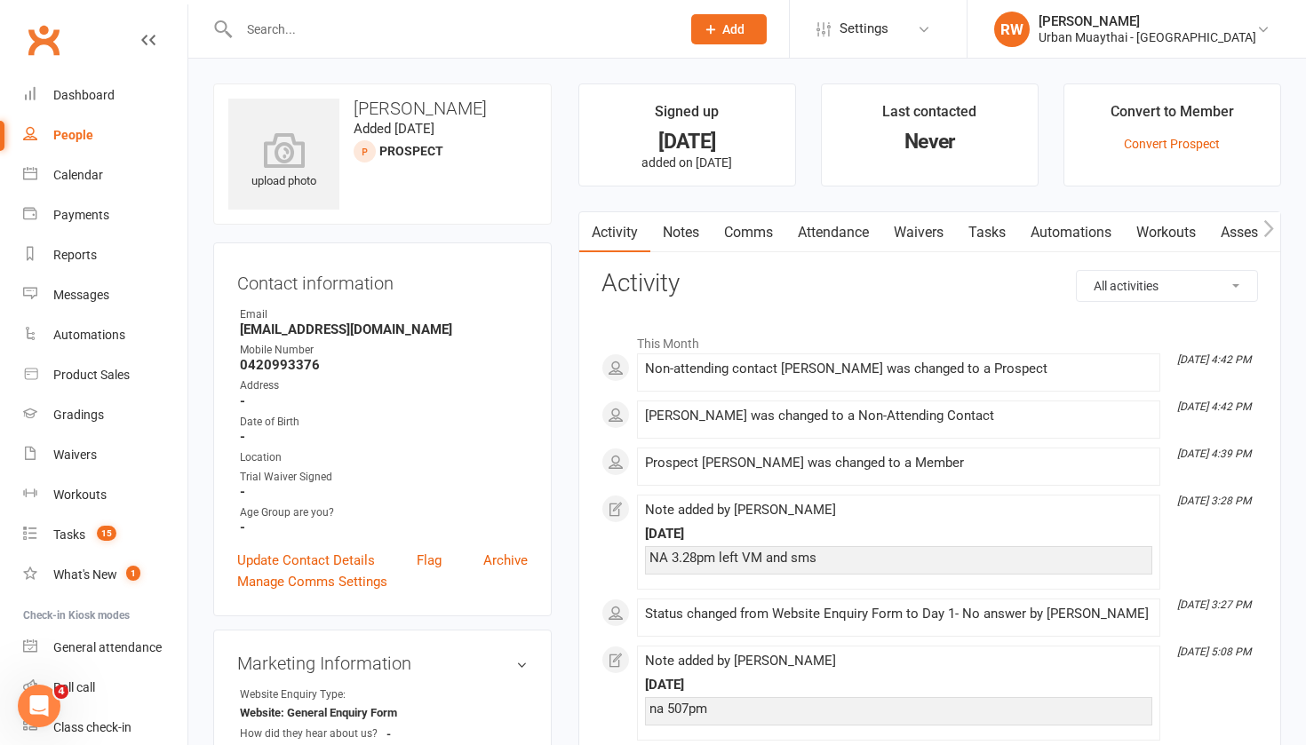
click at [670, 231] on link "Notes" at bounding box center [680, 232] width 61 height 41
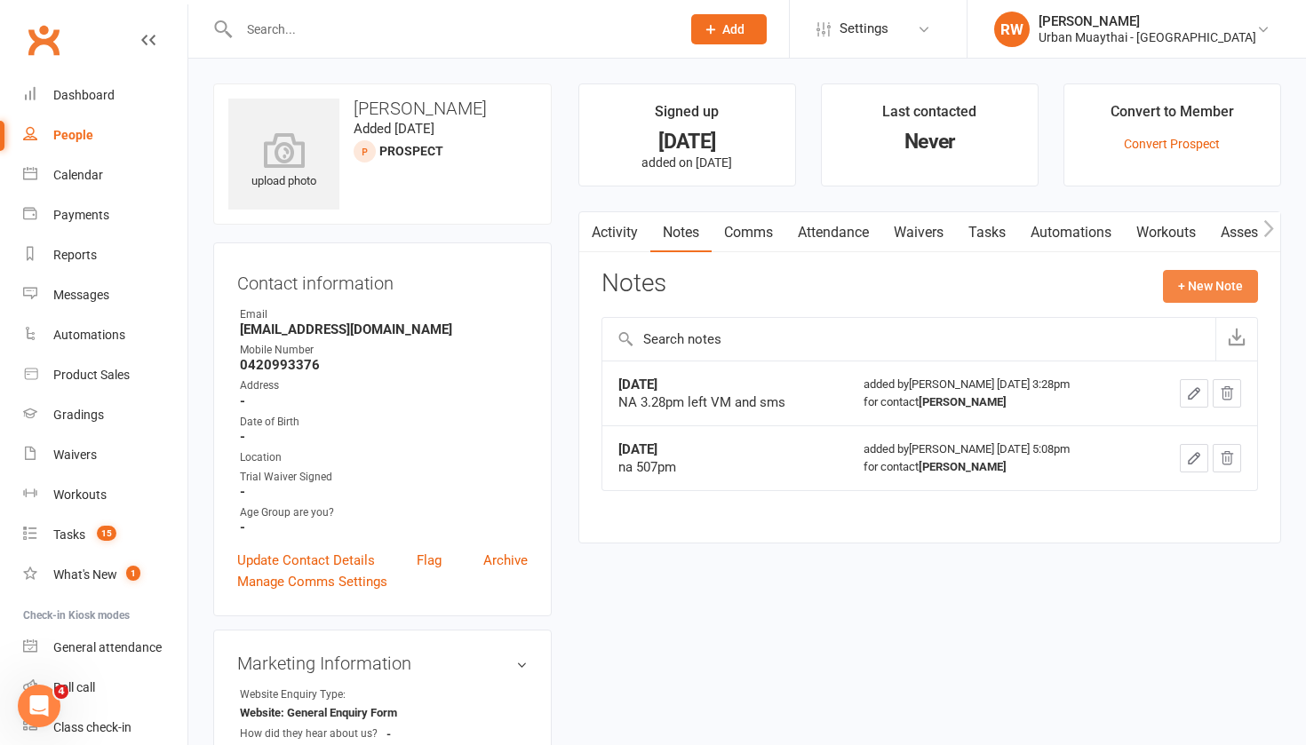
click at [1196, 272] on button "+ New Note" at bounding box center [1210, 286] width 95 height 32
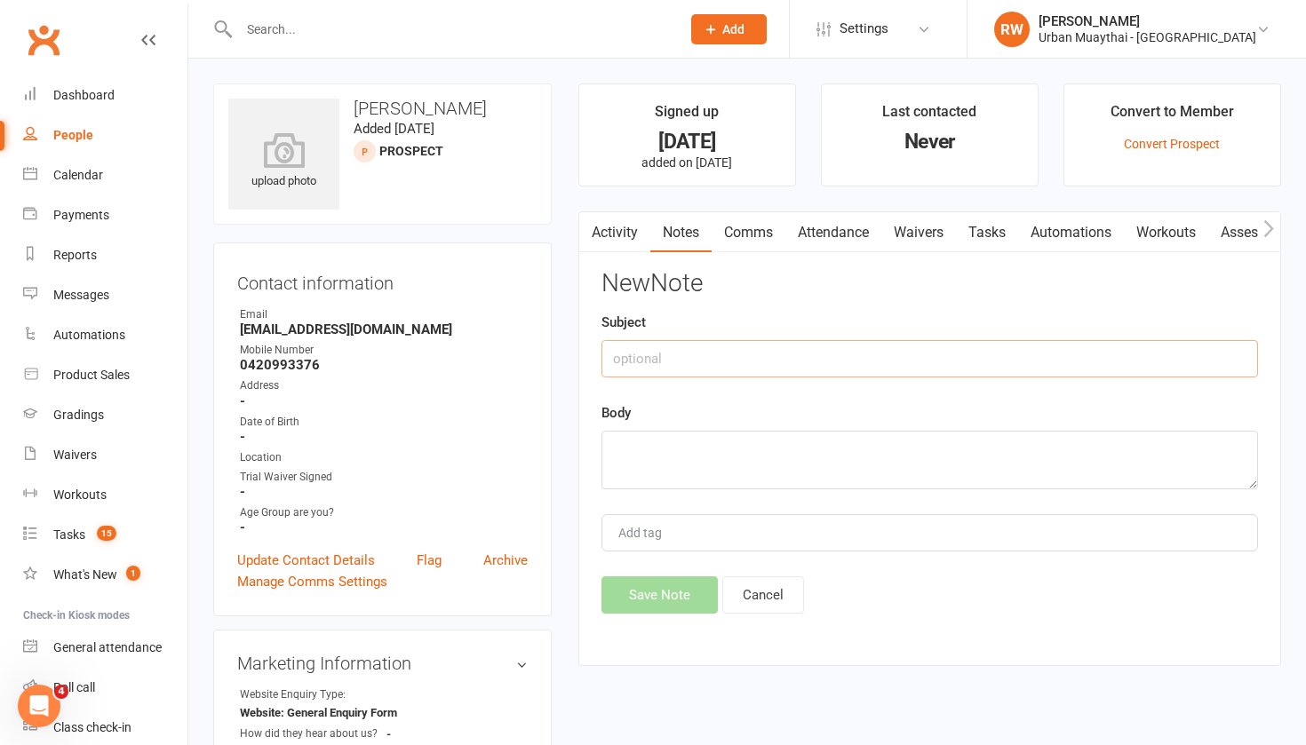
click at [694, 348] on input "text" at bounding box center [929, 358] width 656 height 37
type input "16 sept"
click at [636, 462] on textarea at bounding box center [929, 460] width 656 height 59
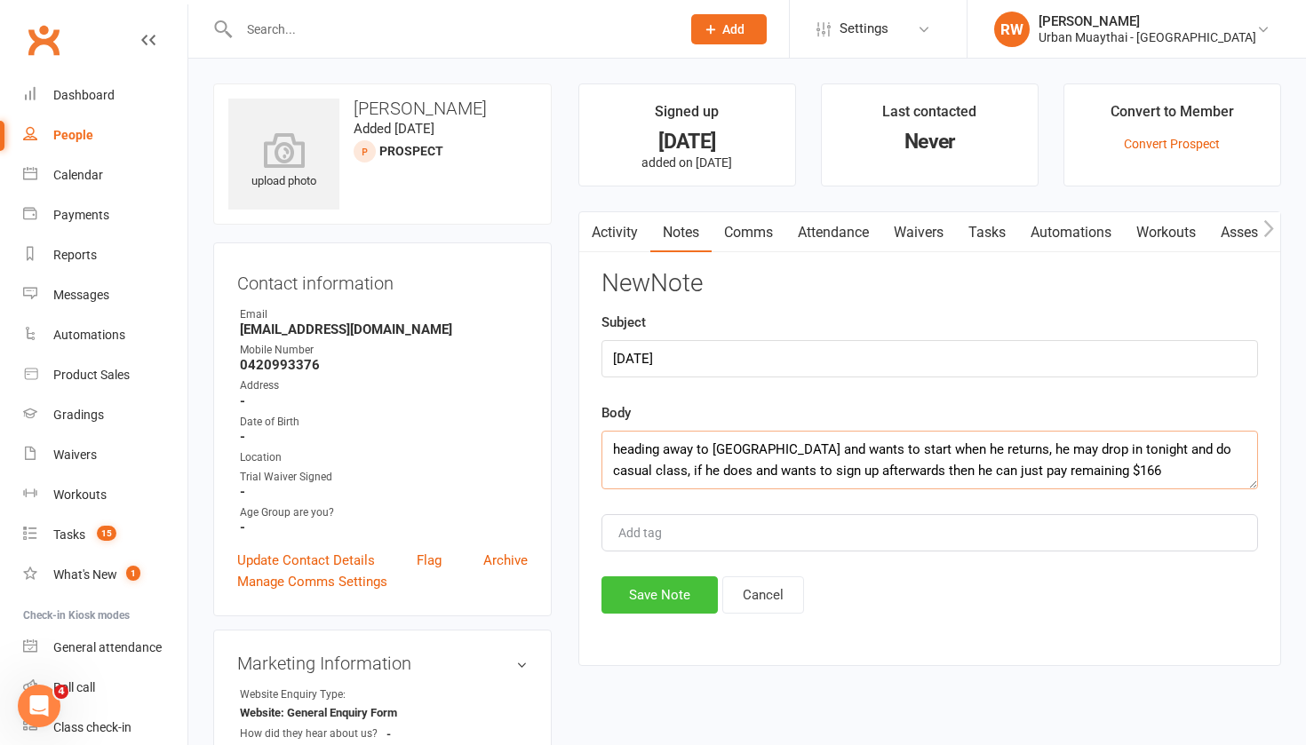
type textarea "heading away to Adelaide and wants to start when he returns, he may drop in ton…"
click at [624, 592] on button "Save Note" at bounding box center [659, 594] width 116 height 37
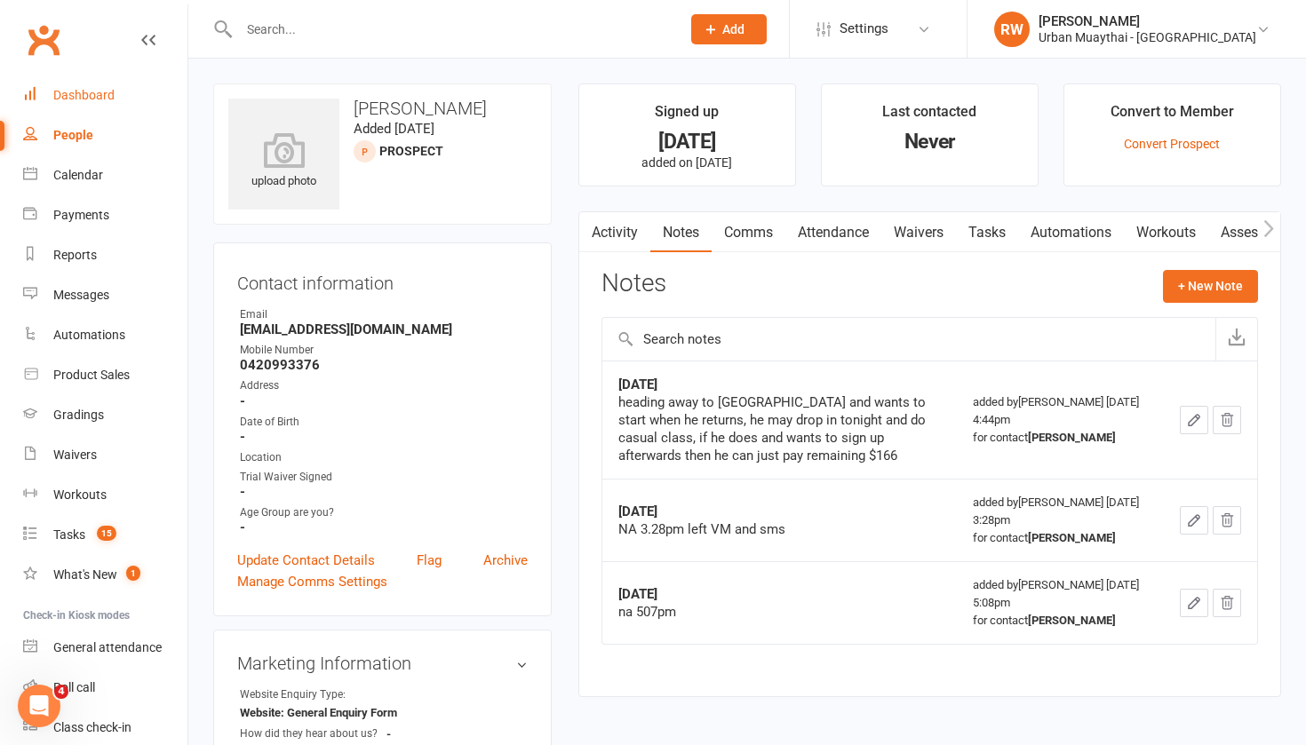
click at [80, 95] on div "Dashboard" at bounding box center [83, 95] width 61 height 14
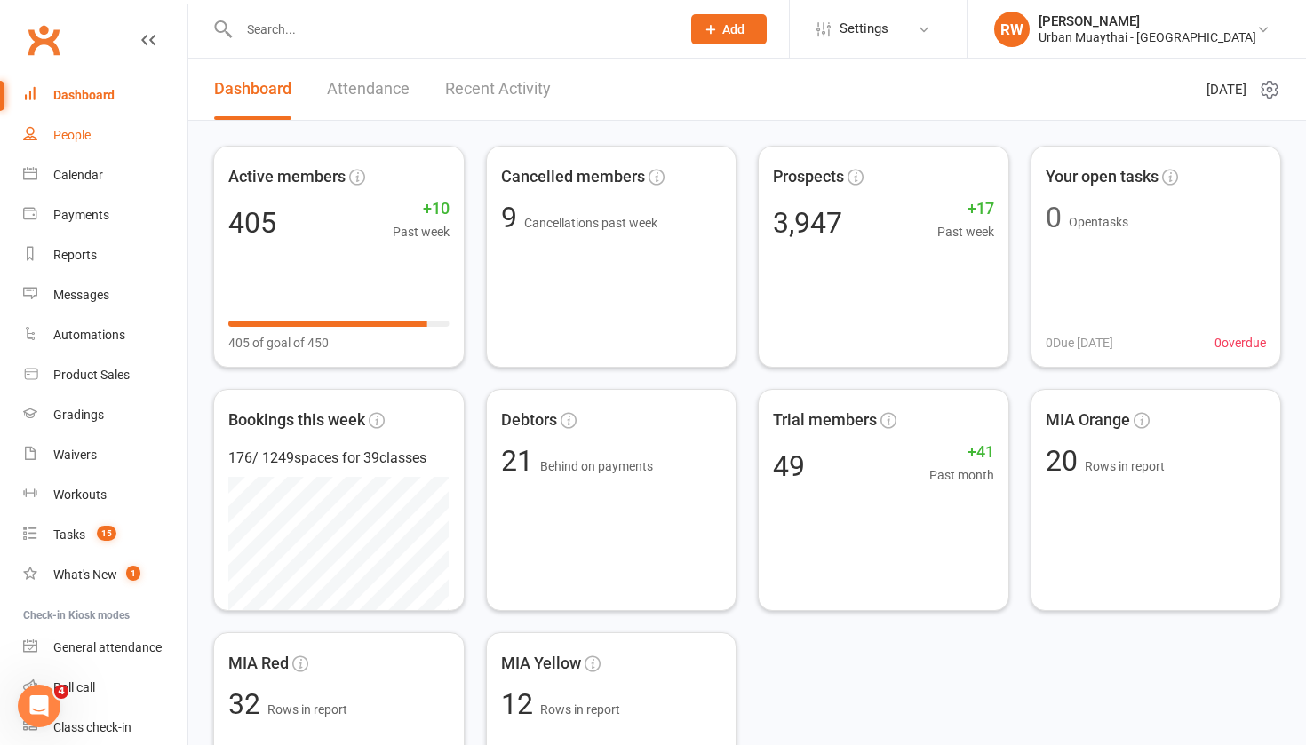
click at [76, 139] on div "People" at bounding box center [71, 135] width 37 height 14
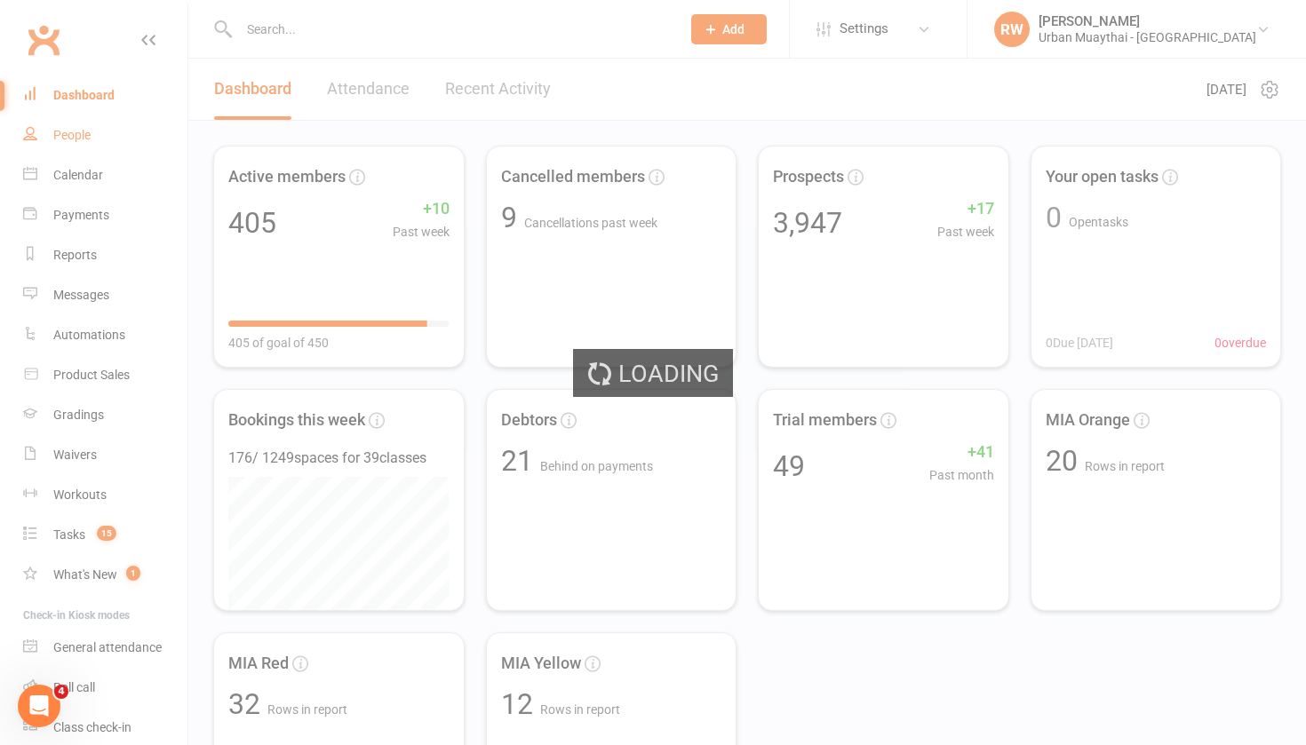
select select "100"
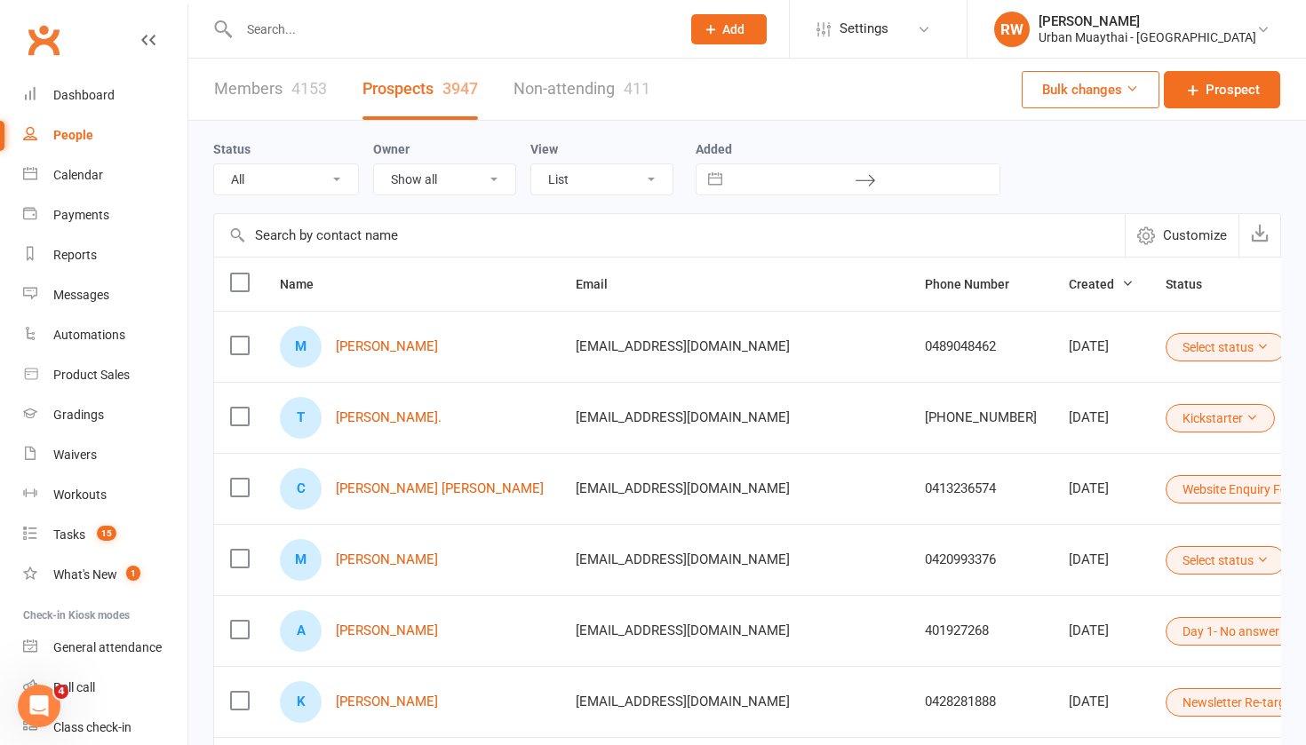
click at [1194, 555] on button "Select status" at bounding box center [1225, 560] width 120 height 28
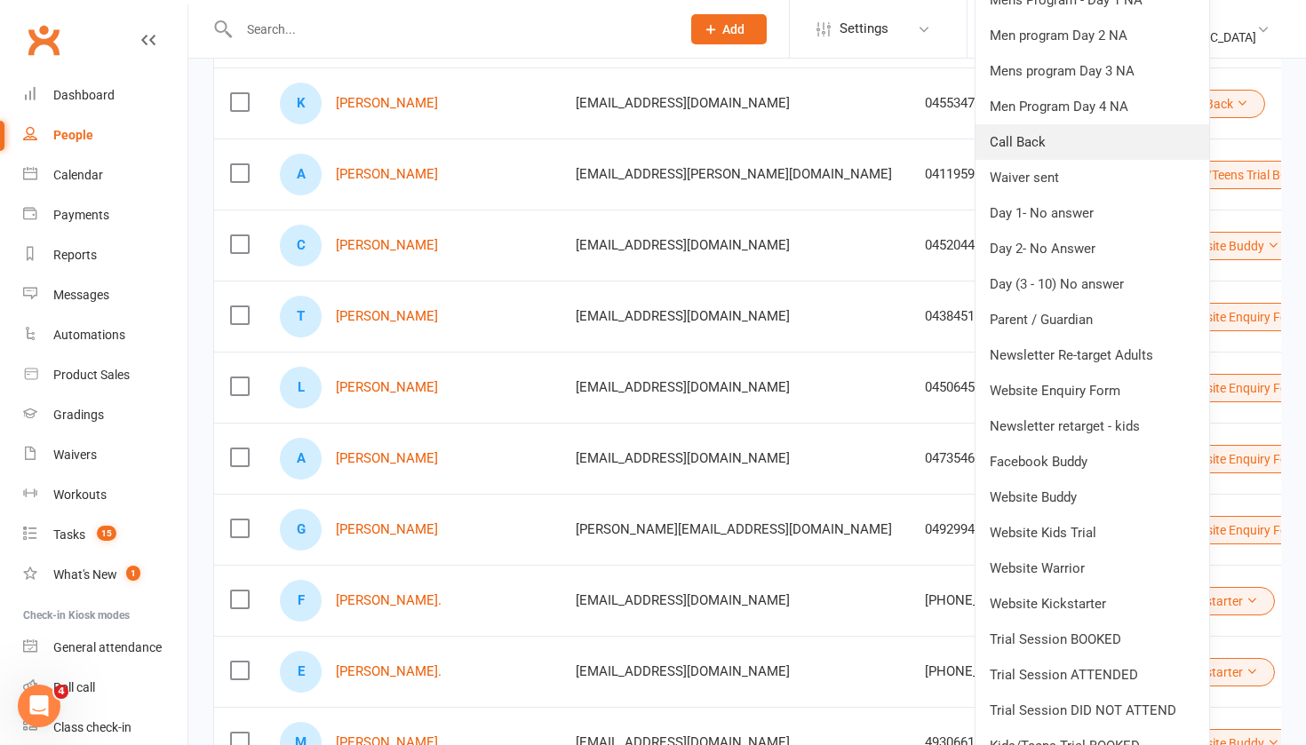
click at [1019, 138] on link "Call Back" at bounding box center [1092, 142] width 234 height 36
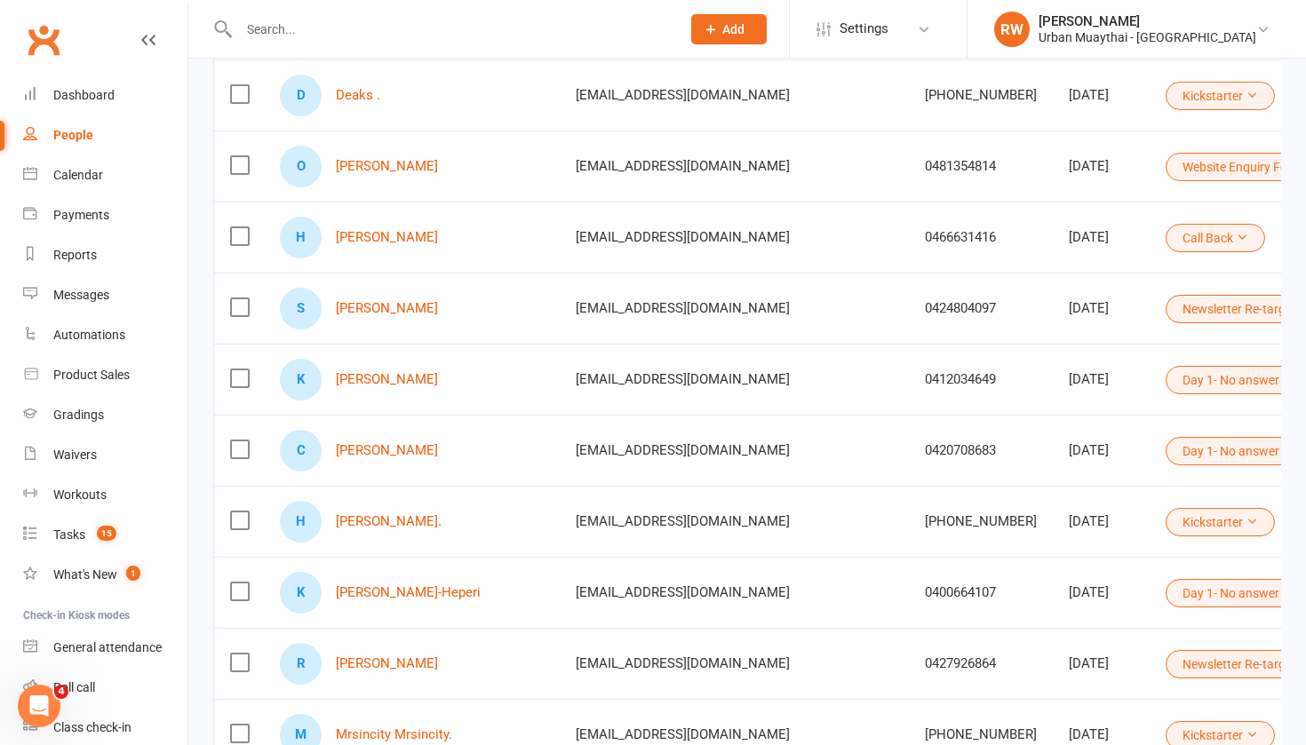
scroll to position [2389, 0]
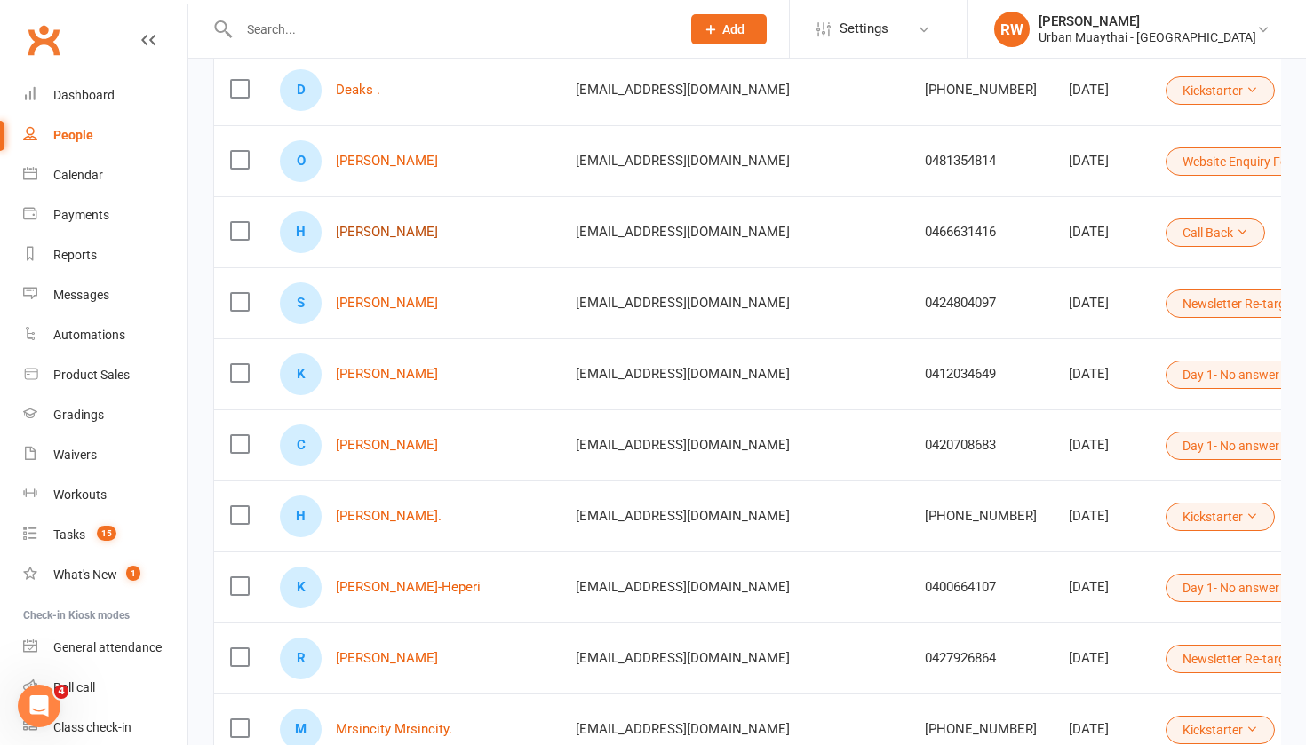
click at [415, 228] on link "Hannah Matchett" at bounding box center [387, 232] width 102 height 15
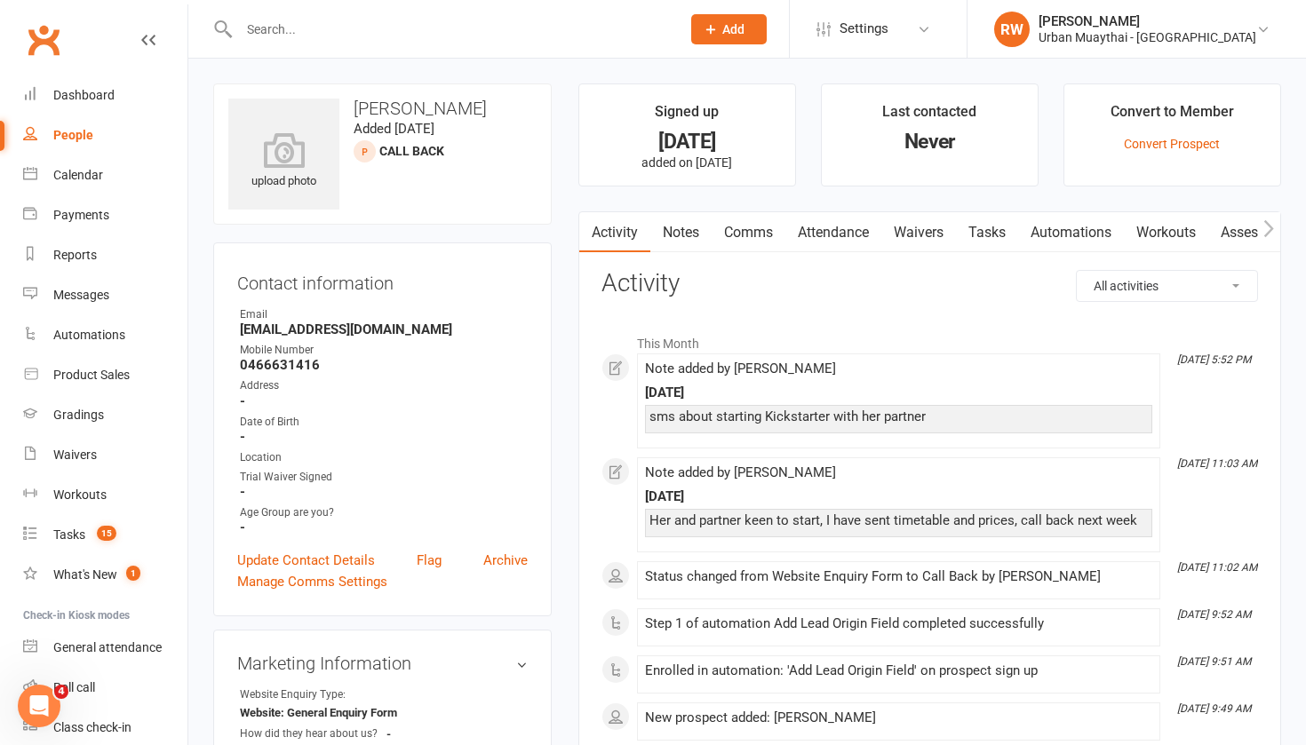
select select "100"
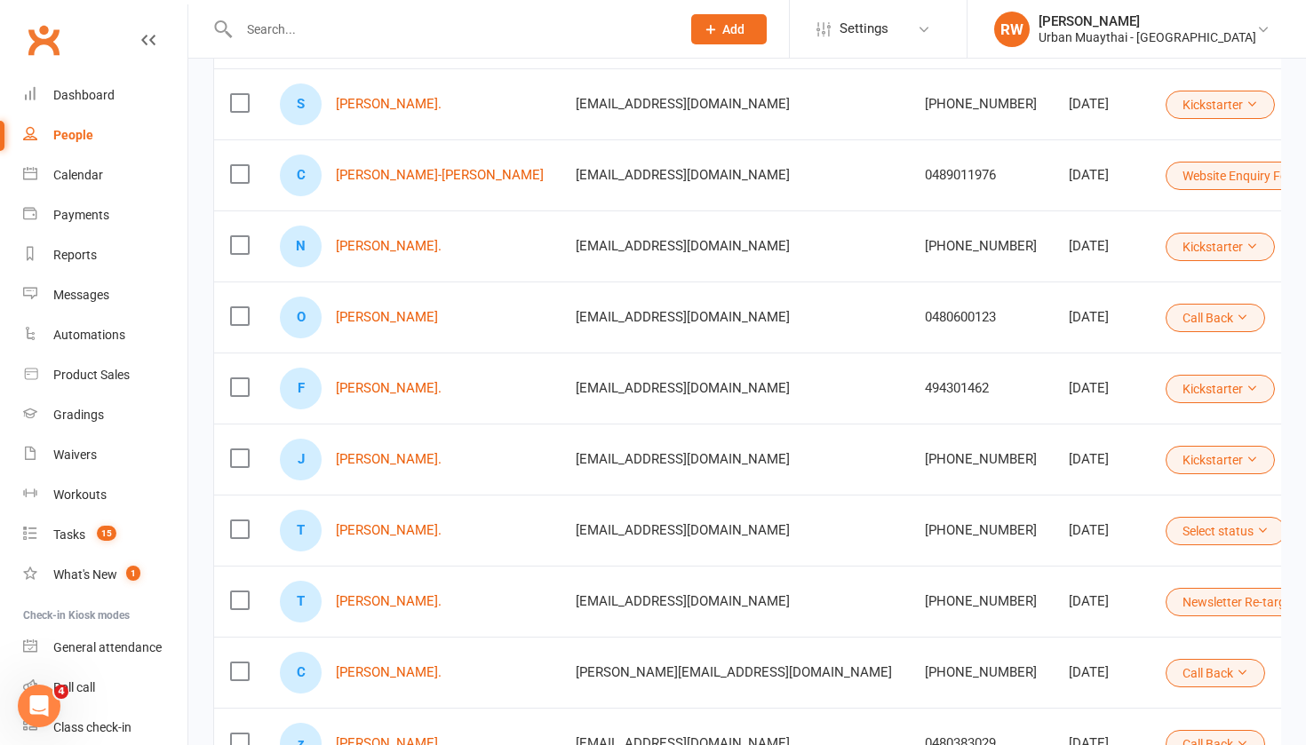
scroll to position [3111, 0]
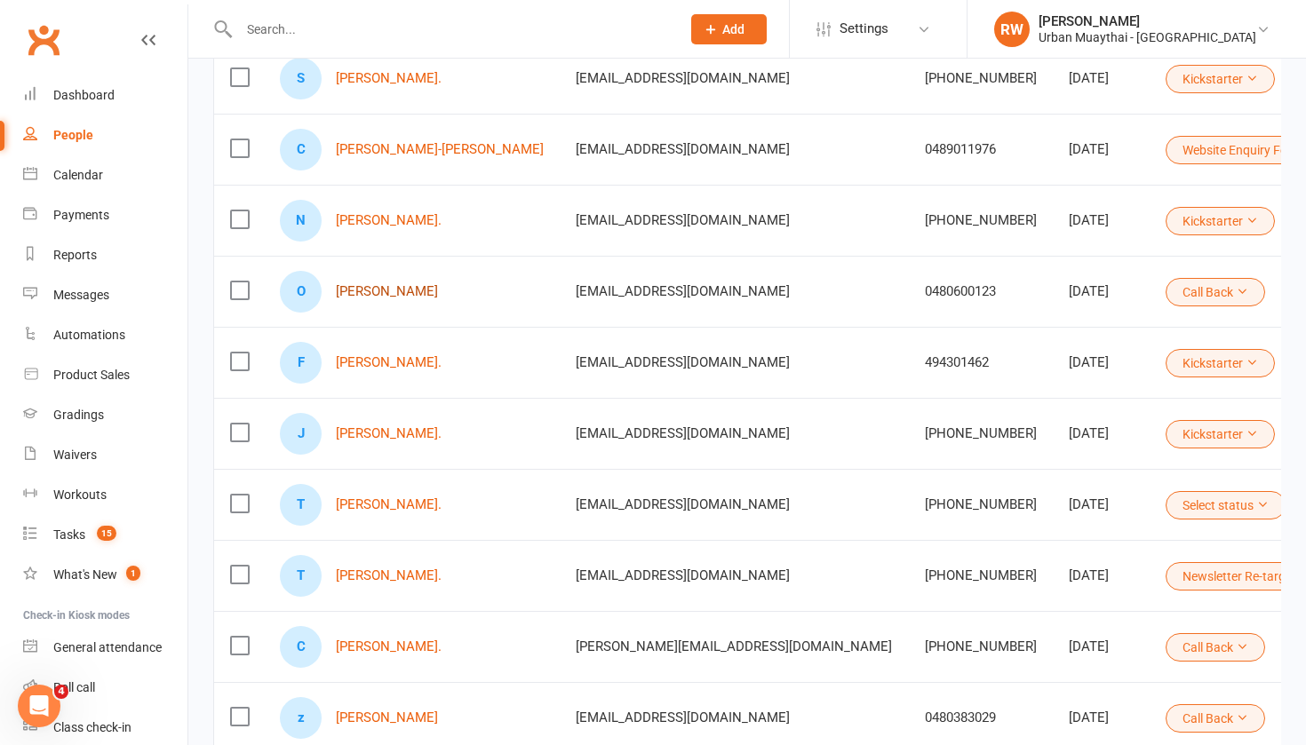
click at [349, 290] on link "Ollie Beck" at bounding box center [387, 291] width 102 height 15
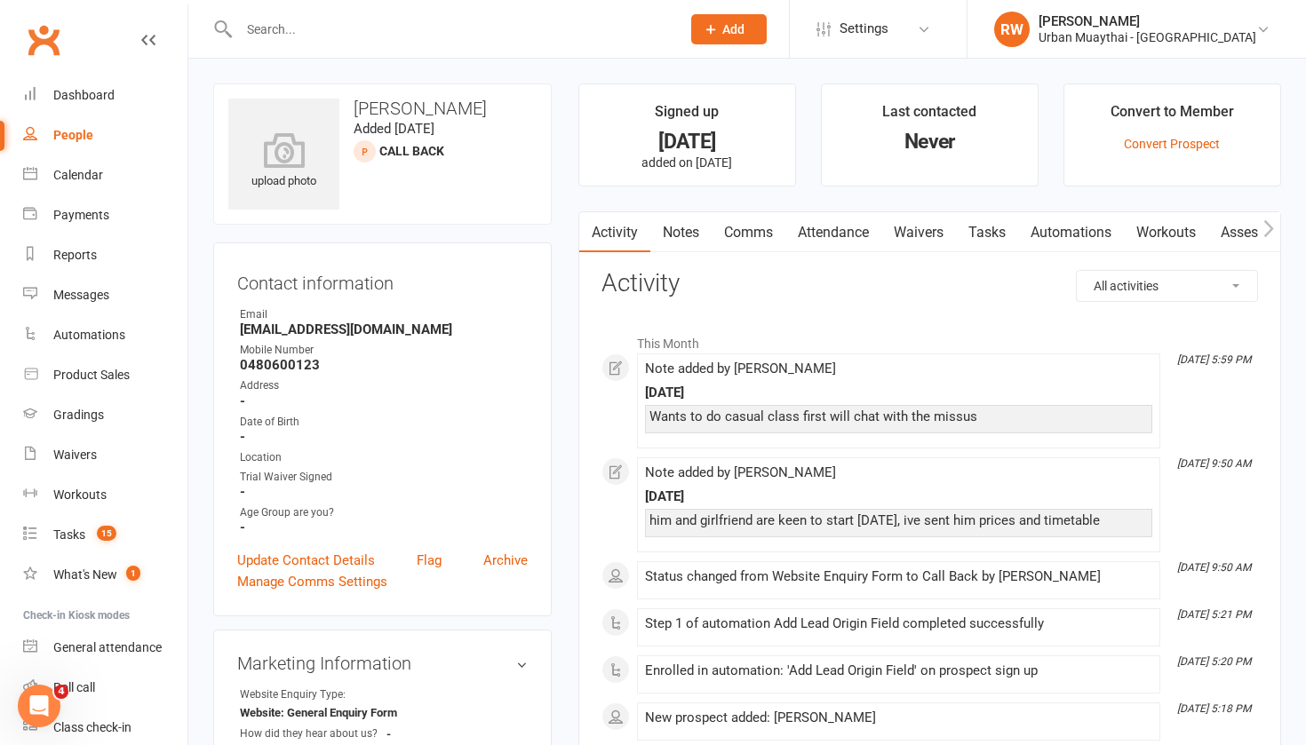
select select "100"
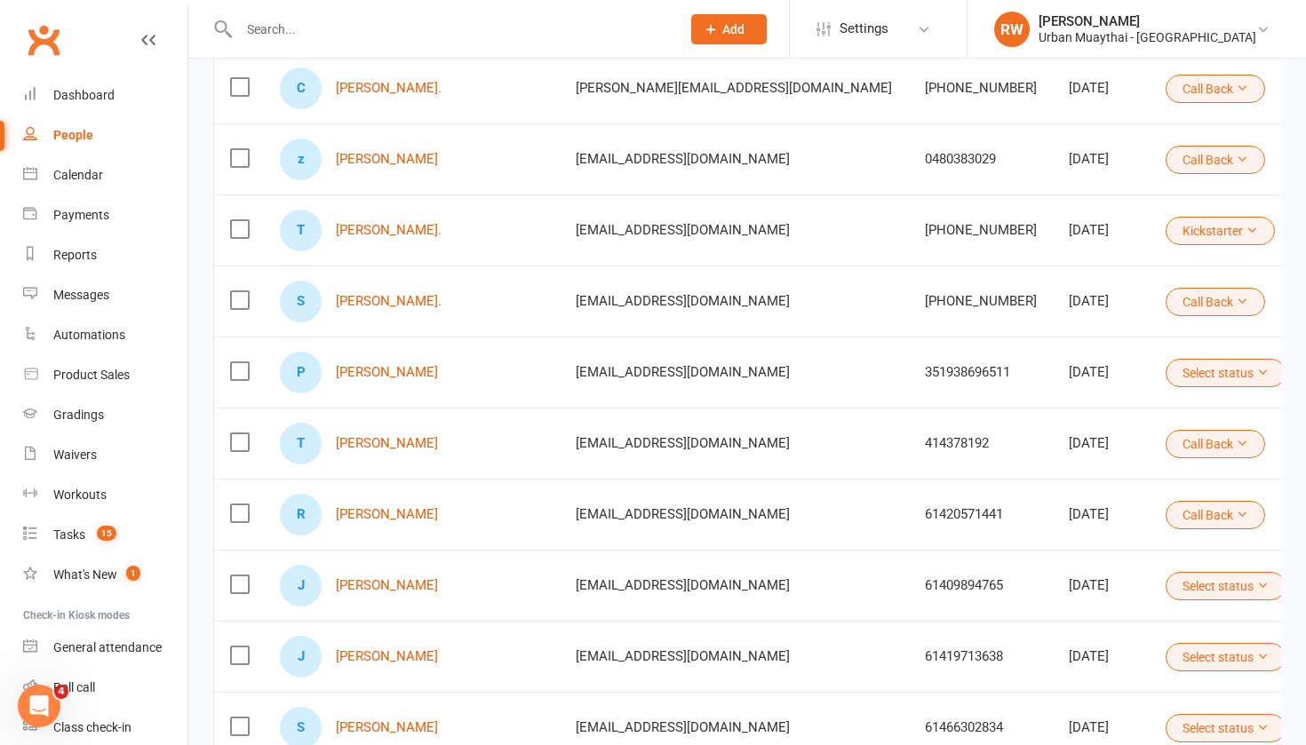
scroll to position [3805, 0]
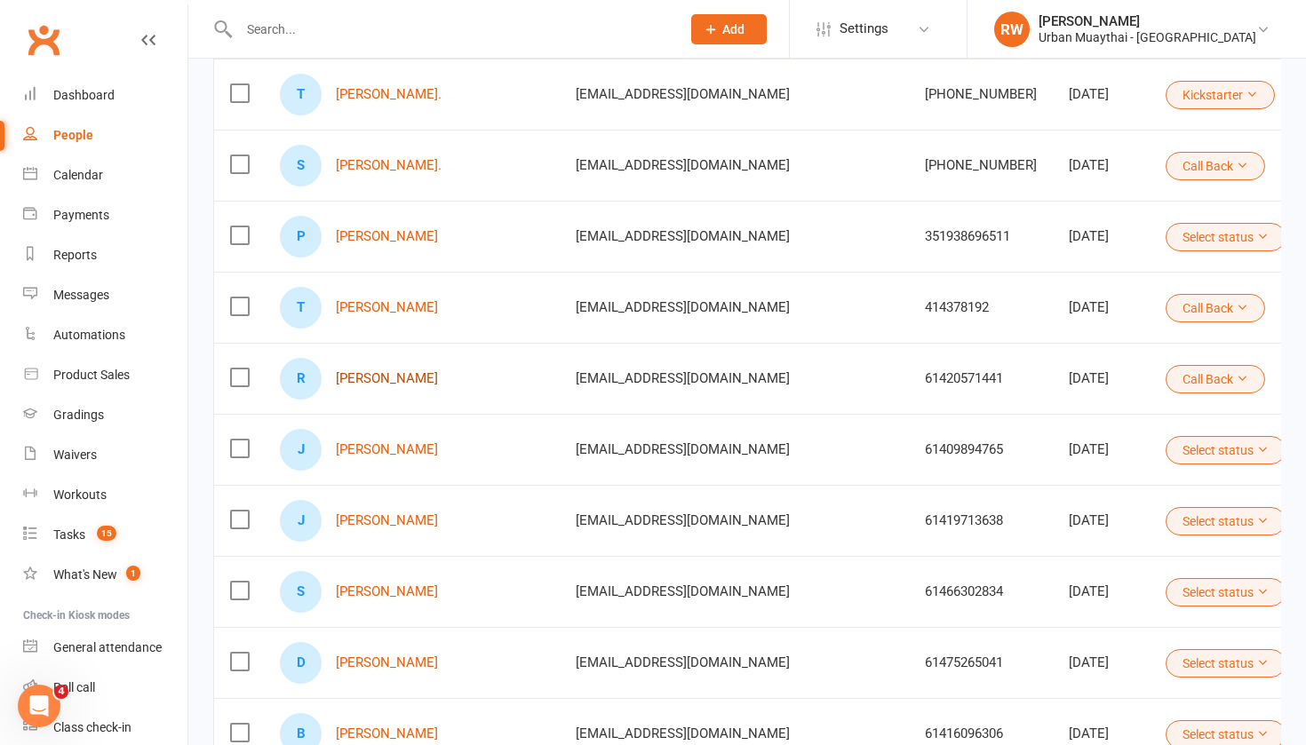
click at [403, 379] on link "Richard Kerr" at bounding box center [387, 378] width 102 height 15
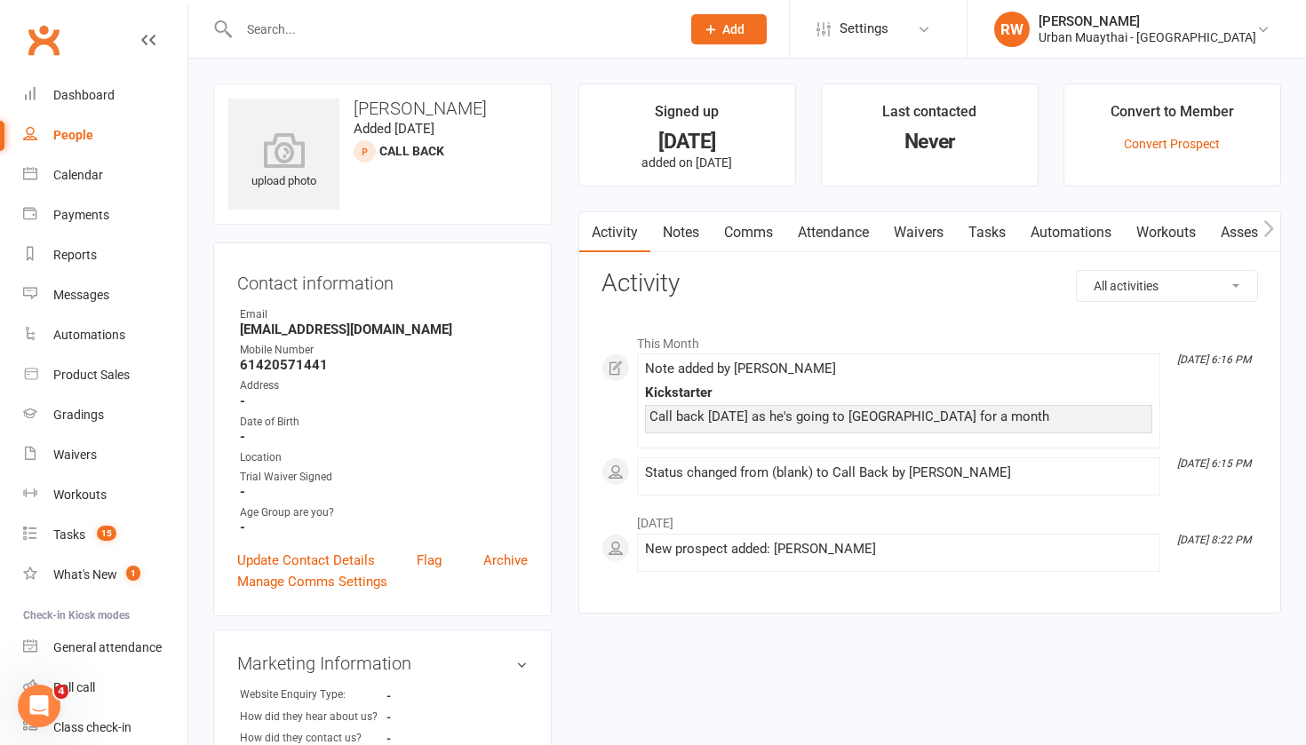
select select "100"
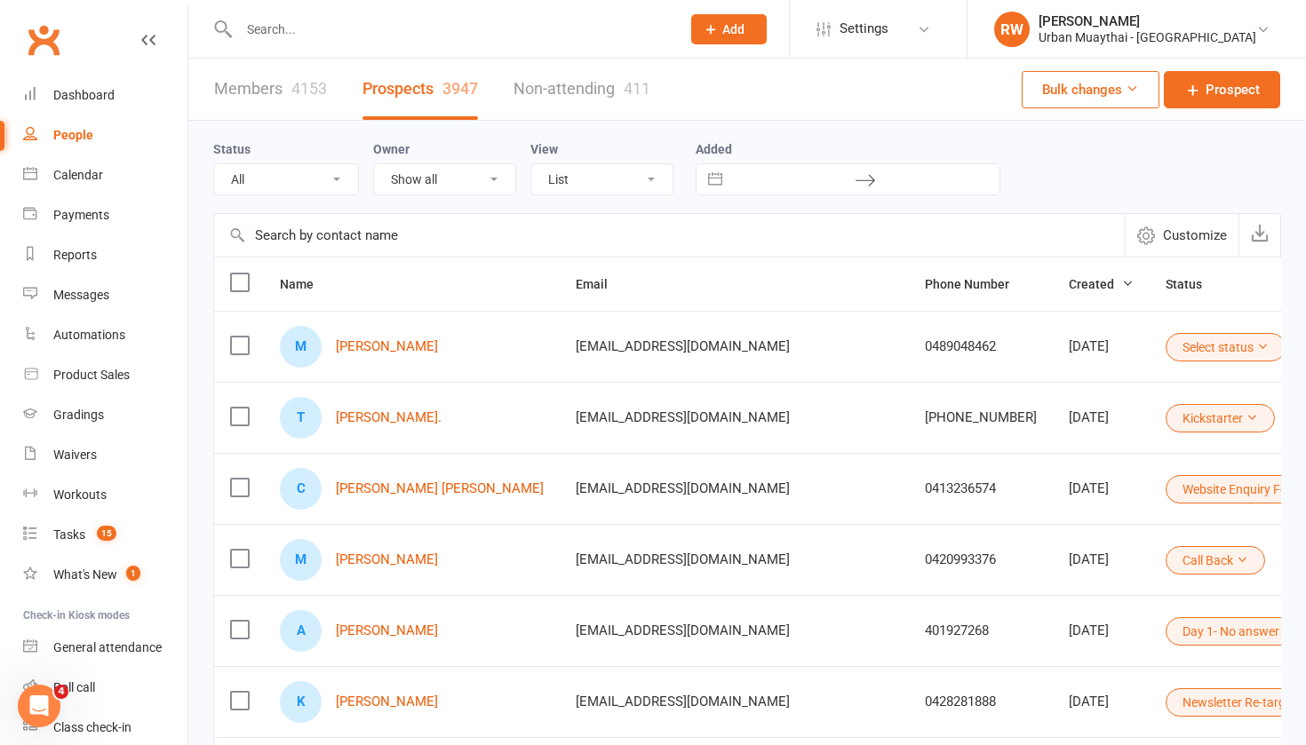
select select "Day 1- No answer"
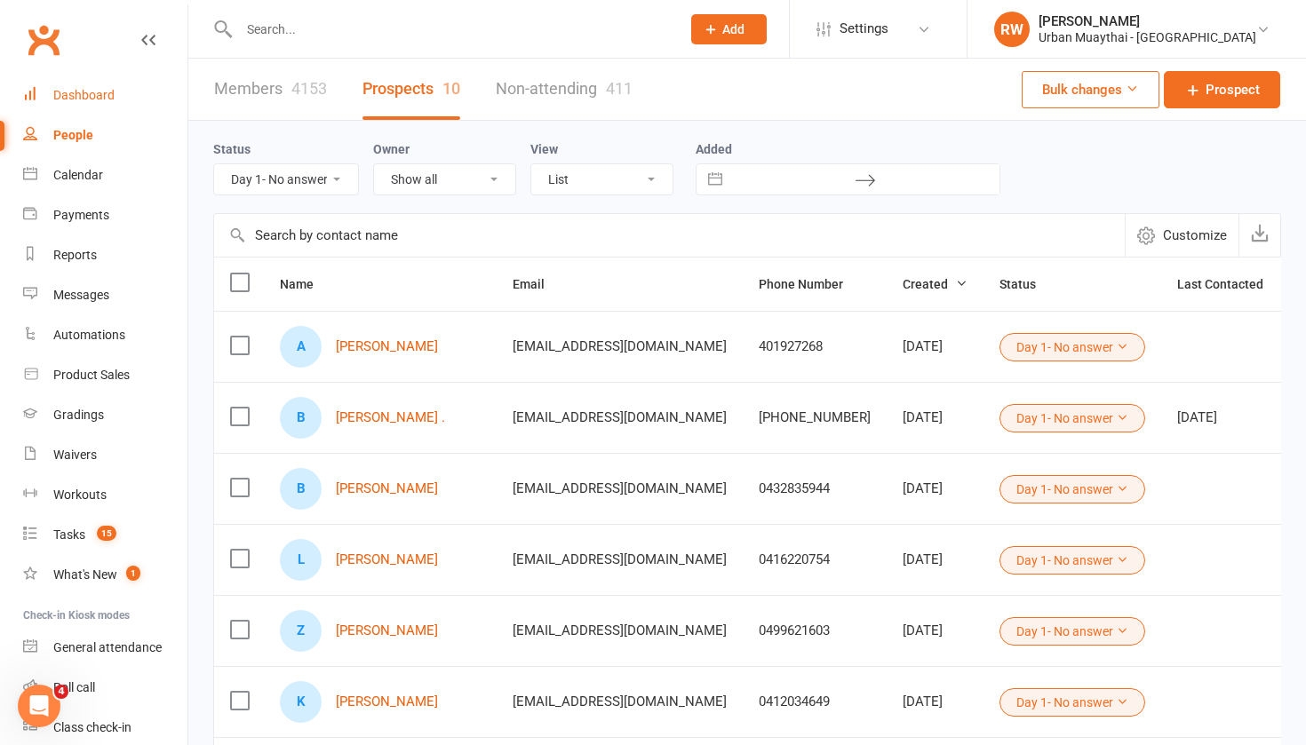
click at [93, 98] on div "Dashboard" at bounding box center [83, 95] width 61 height 14
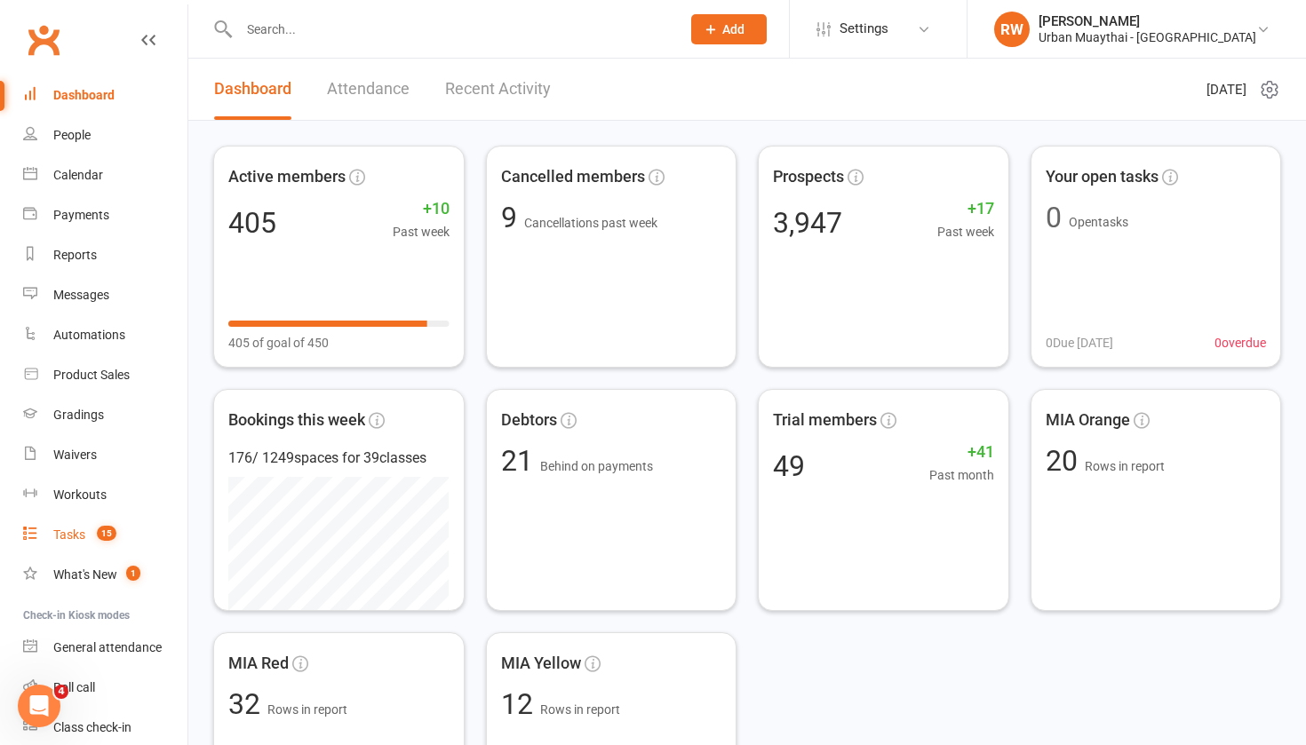
click at [68, 538] on div "Tasks" at bounding box center [69, 535] width 32 height 14
